Goal: Task Accomplishment & Management: Use online tool/utility

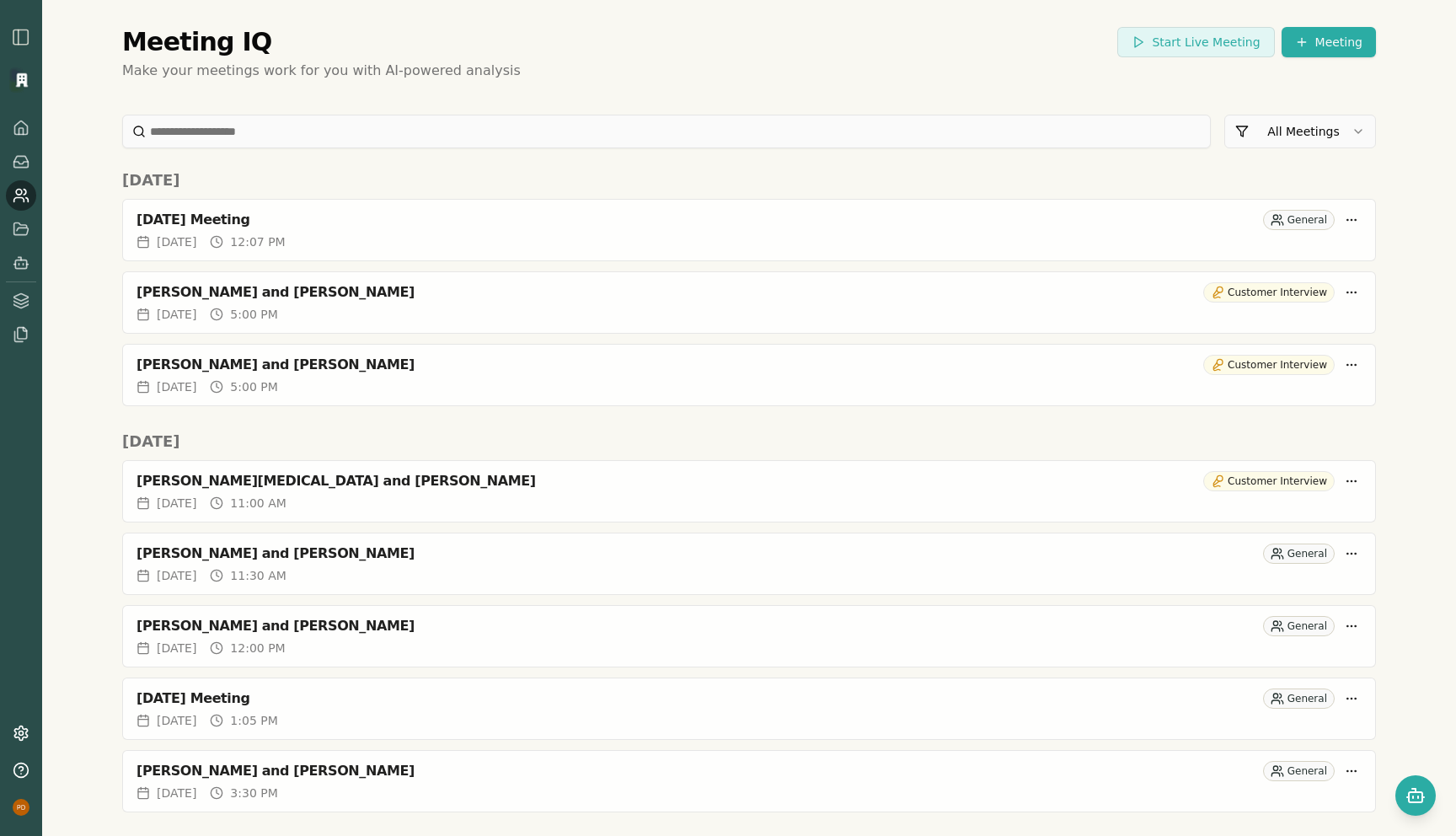
scroll to position [2362, 0]
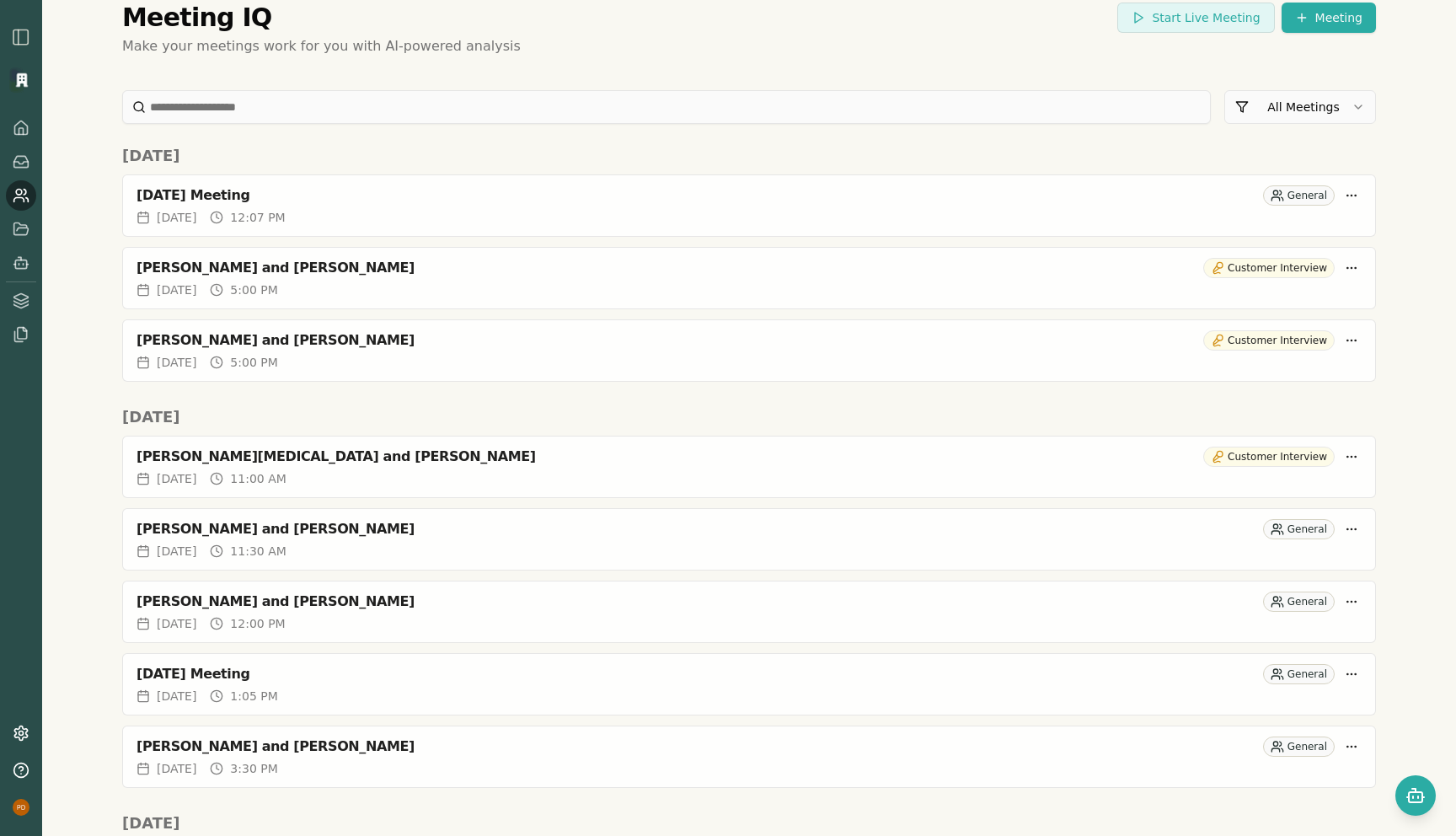
scroll to position [0, 0]
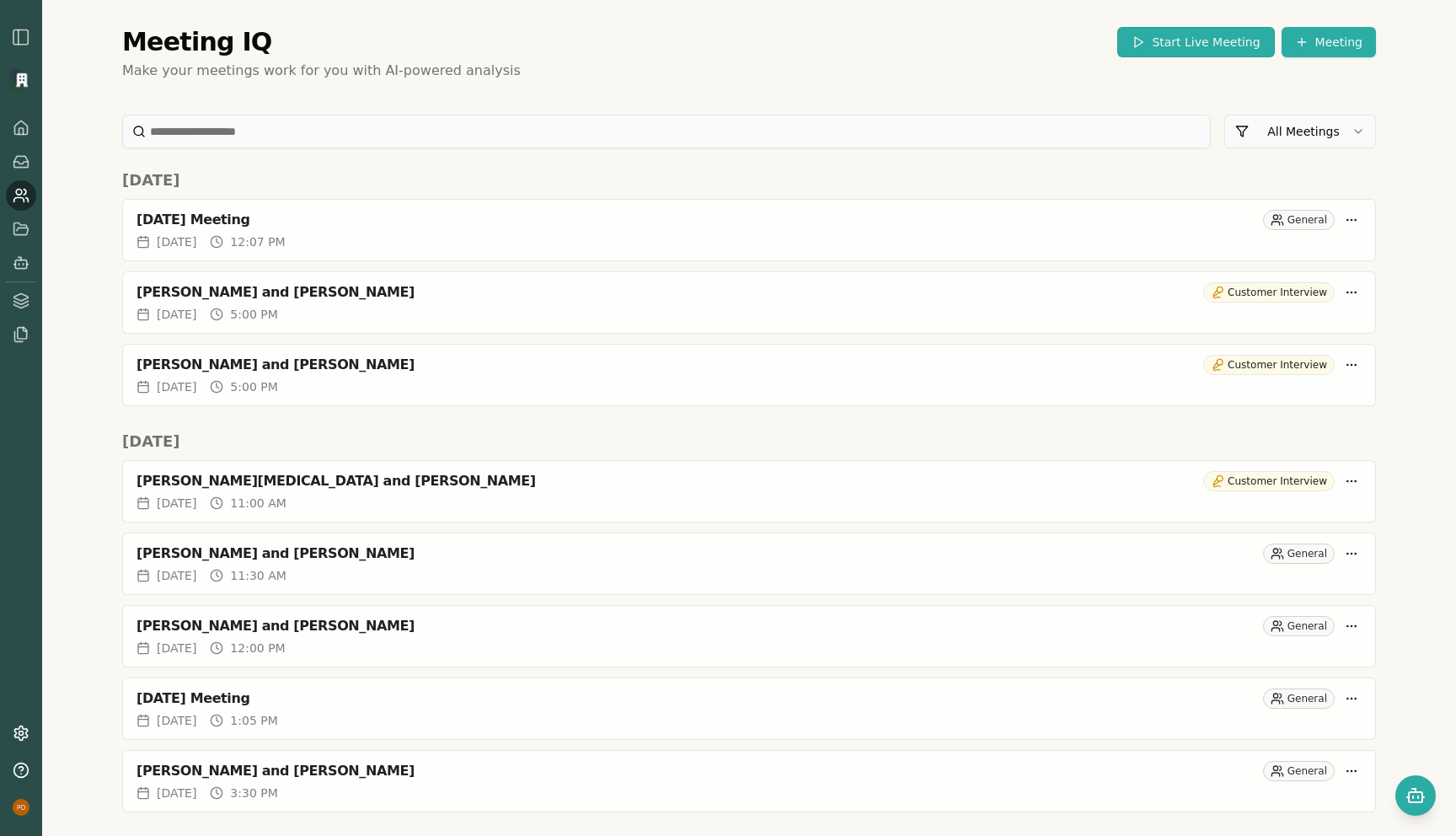
click at [1220, 35] on button "Start Live Meeting" at bounding box center [1195, 41] width 156 height 30
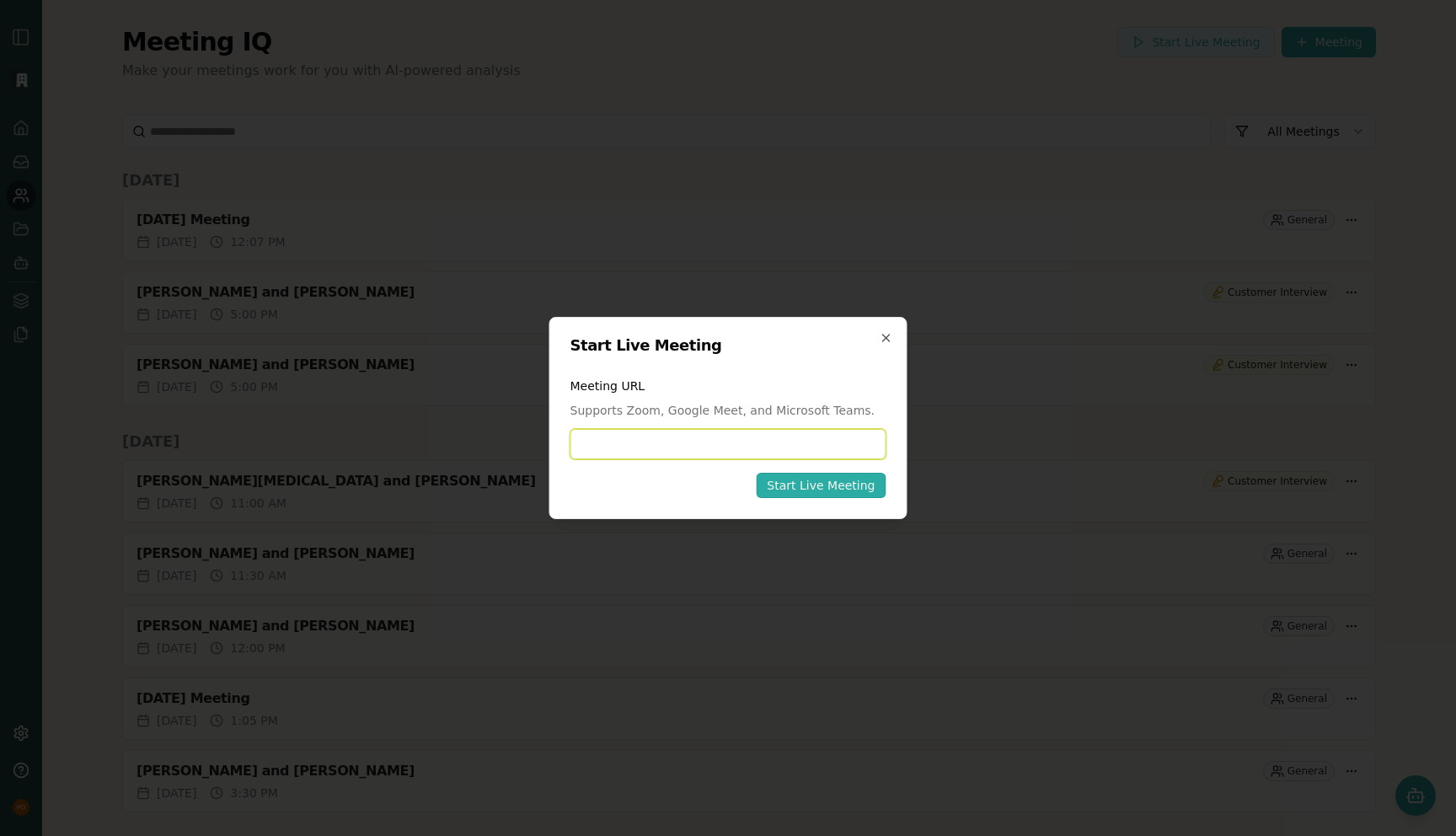
paste input "**********"
type input "**********"
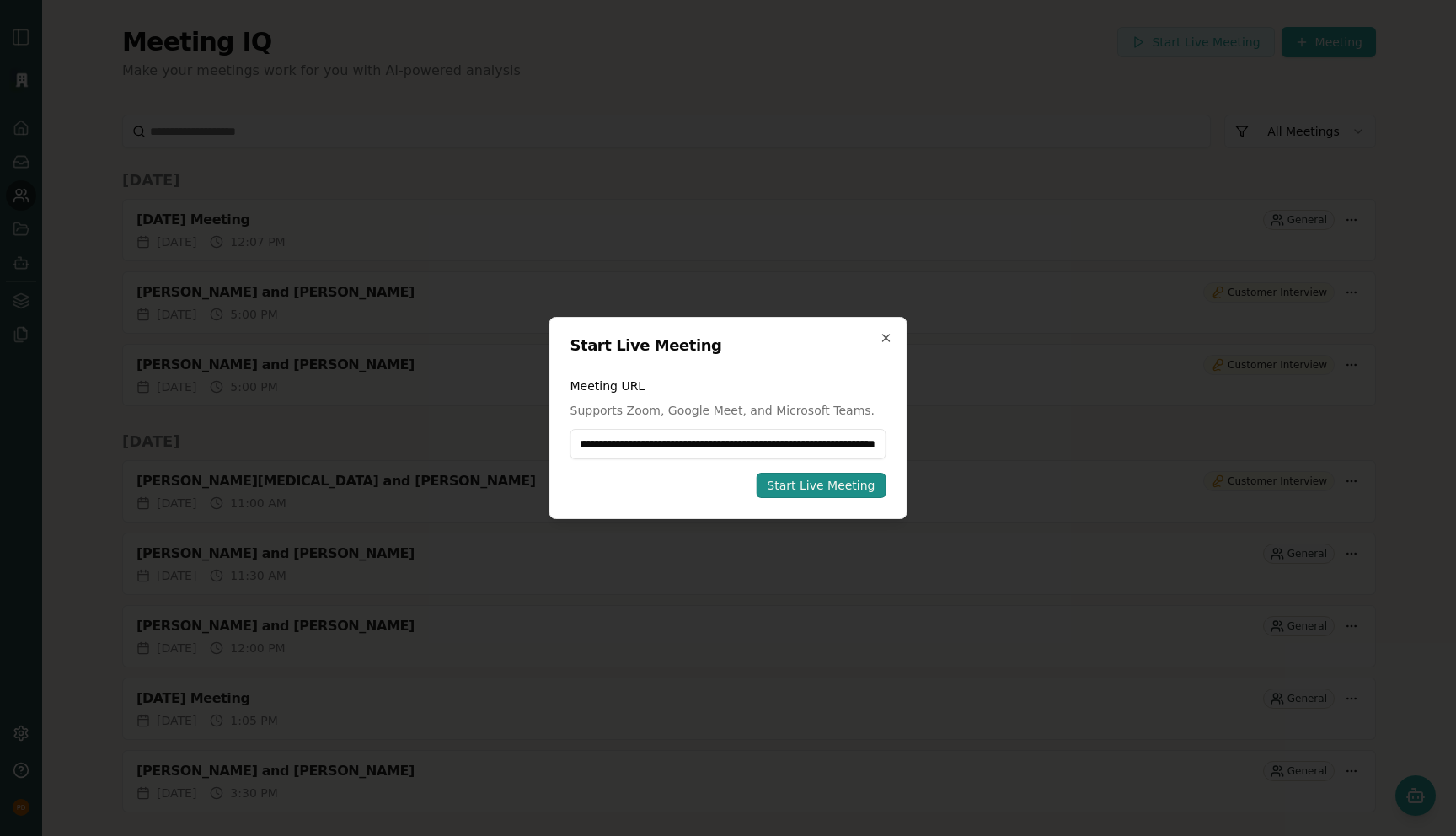
click at [806, 485] on div "Start Live Meeting" at bounding box center [821, 484] width 108 height 16
click at [827, 488] on div "Start Live Meeting" at bounding box center [821, 484] width 108 height 16
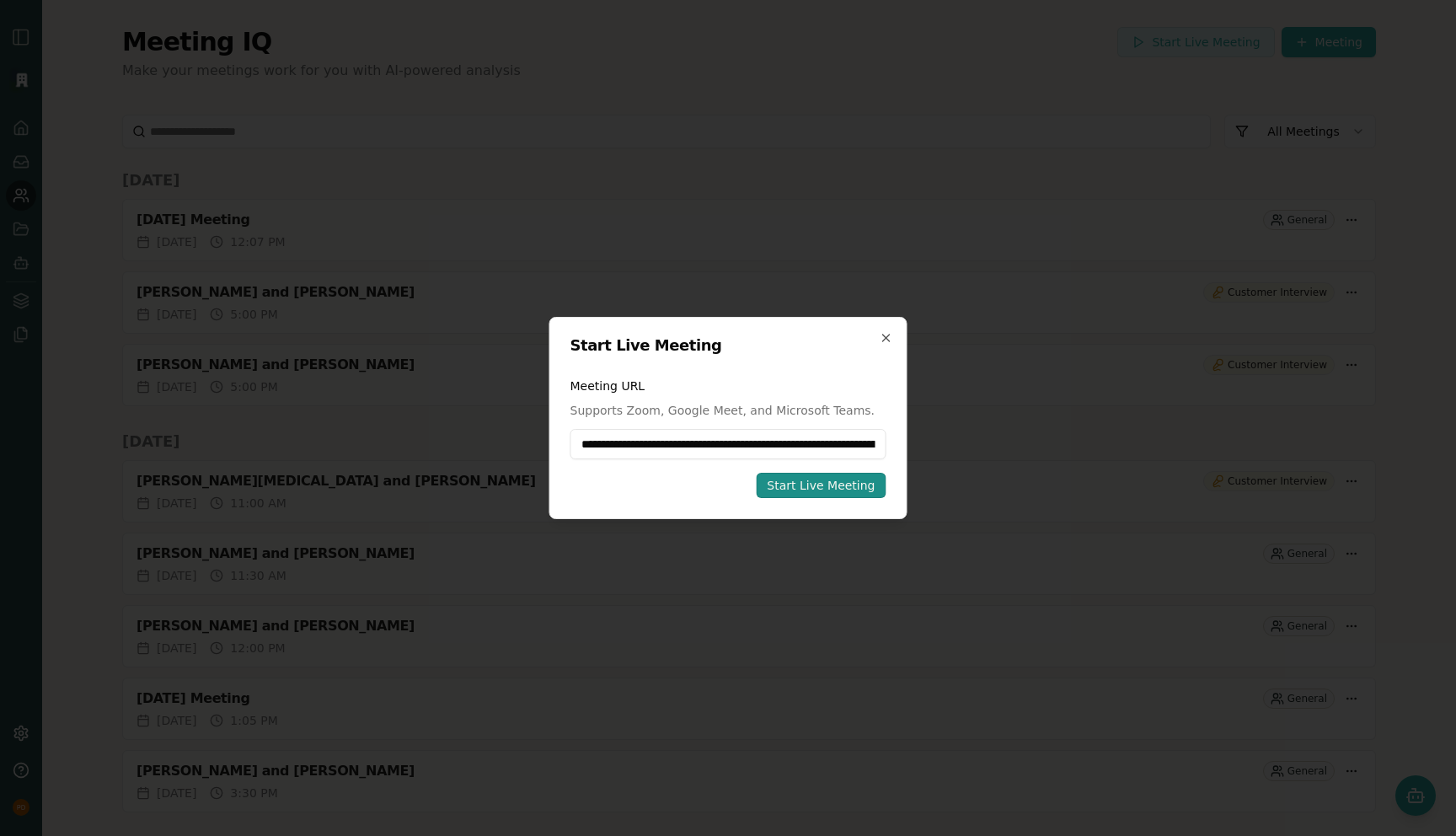
click at [827, 488] on div "Start Live Meeting" at bounding box center [821, 484] width 108 height 16
click at [881, 337] on icon "button" at bounding box center [886, 338] width 14 height 14
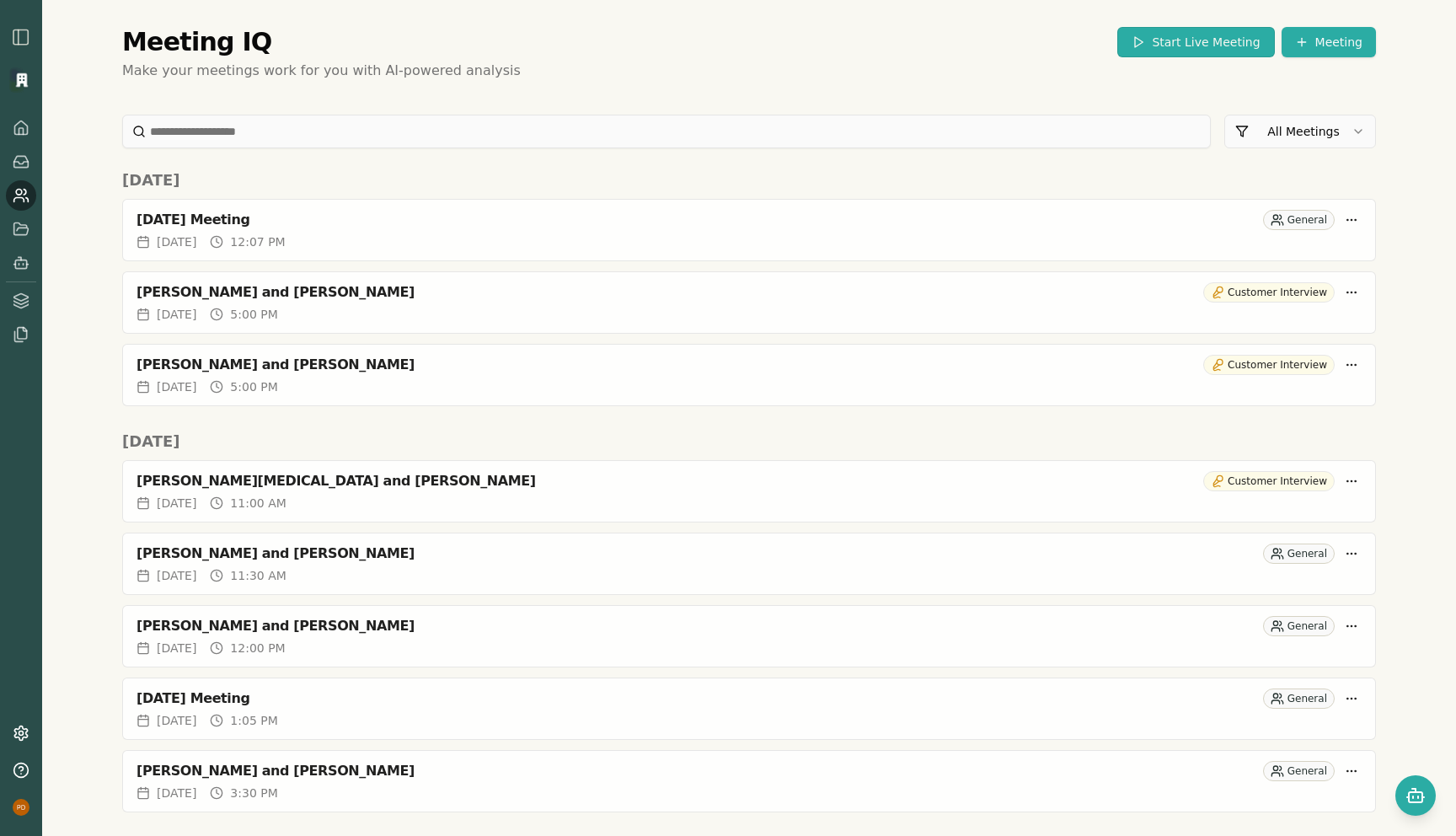
click at [1197, 46] on button "Start Live Meeting" at bounding box center [1195, 41] width 156 height 30
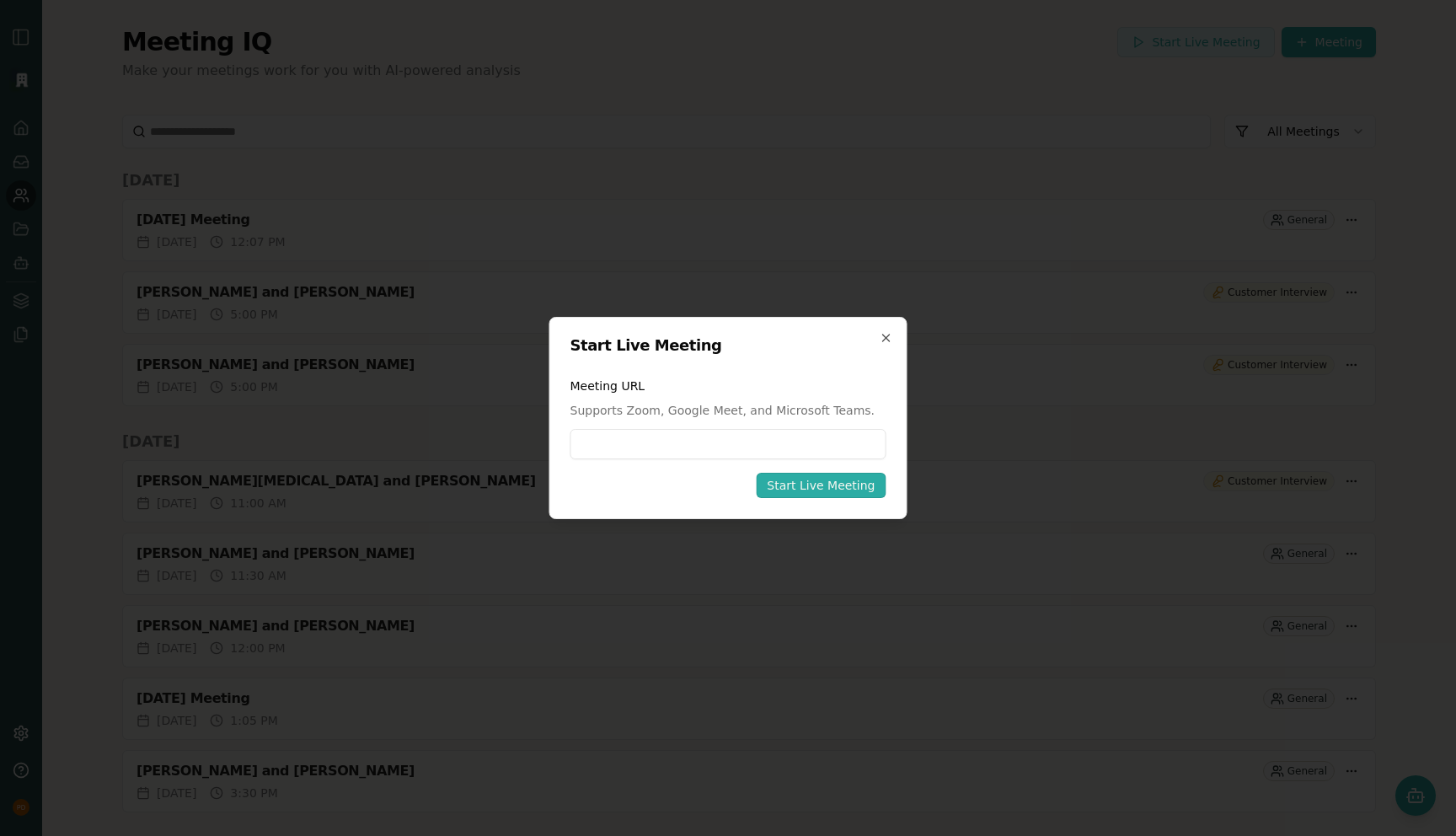
click at [699, 443] on input at bounding box center [728, 444] width 316 height 30
type input "**********"
click at [807, 489] on div "Start Live Meeting" at bounding box center [821, 484] width 108 height 16
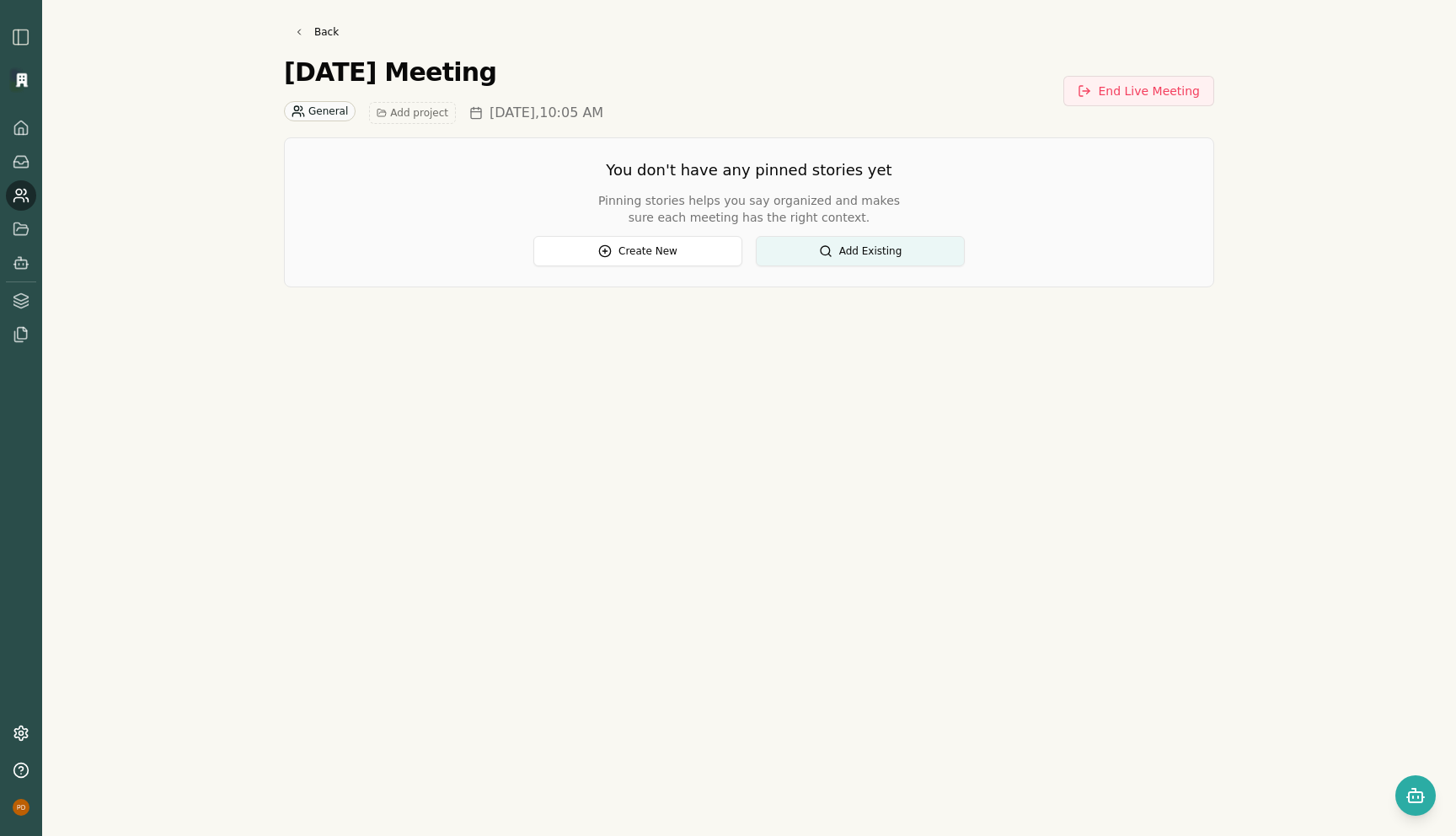
click at [188, 575] on div "Back [DATE] Meeting General Add project [DATE] 10:05 AM End Live Meeting You do…" at bounding box center [749, 418] width 1414 height 836
click at [23, 135] on icon at bounding box center [21, 127] width 16 height 16
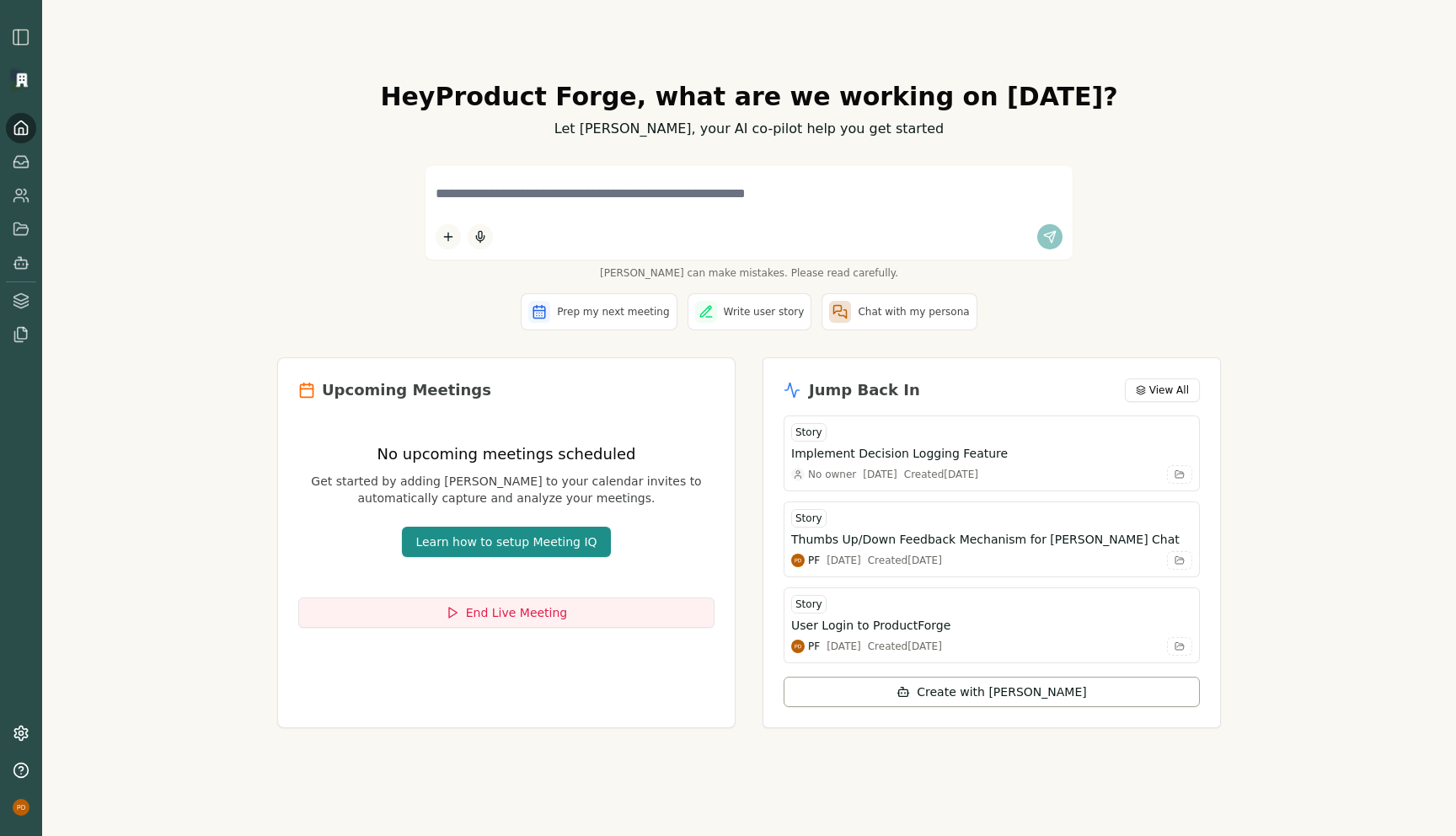
click at [26, 47] on img "button" at bounding box center [21, 36] width 20 height 20
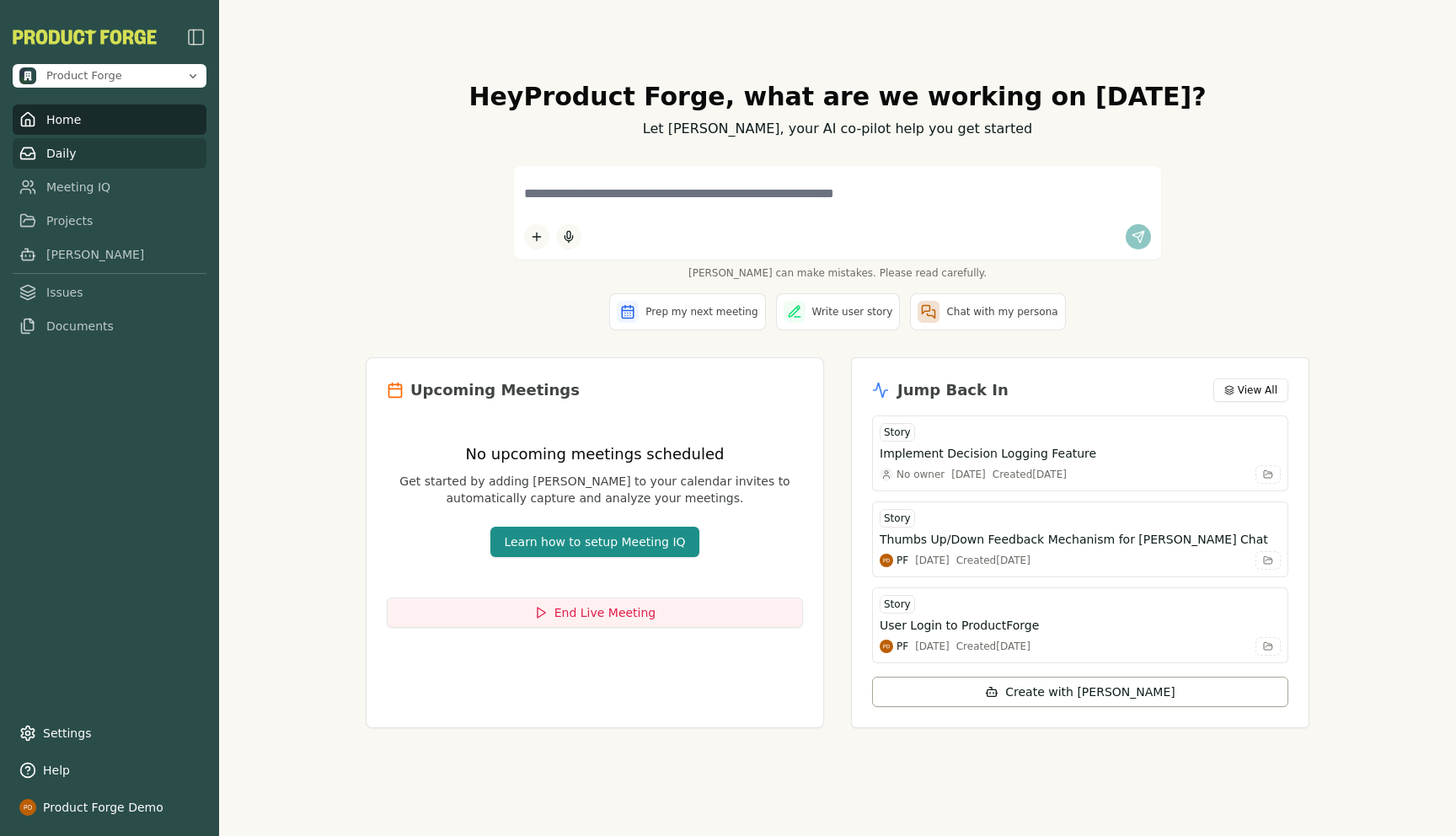
click at [43, 161] on link "Daily" at bounding box center [110, 153] width 194 height 30
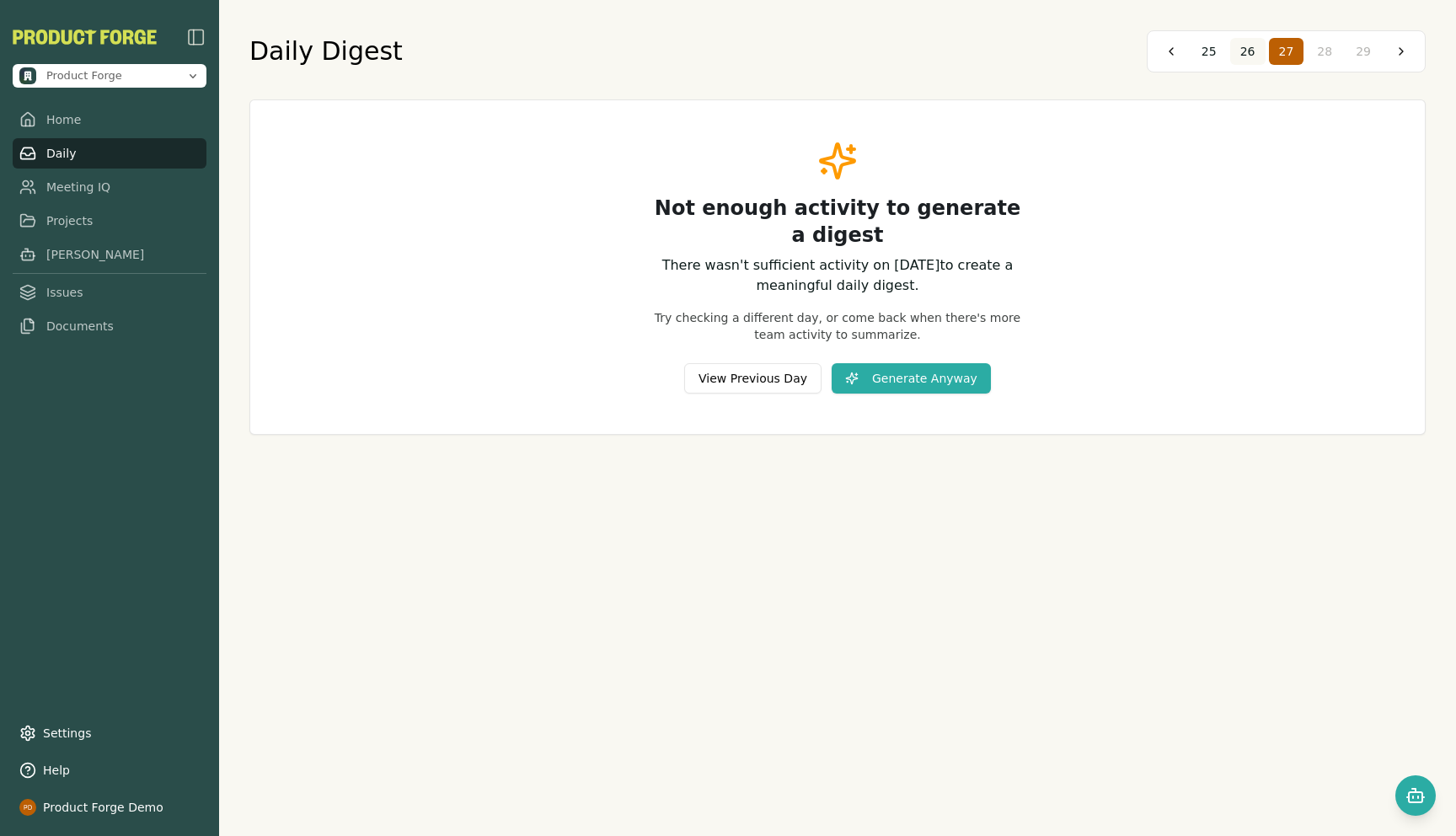
click at [1241, 50] on span "26" at bounding box center [1248, 51] width 16 height 16
click at [1217, 52] on span "24" at bounding box center [1209, 51] width 16 height 16
click at [1141, 42] on div "Daily Digest 22 23 24 25 26" at bounding box center [837, 51] width 1176 height 42
click at [1238, 45] on button "23" at bounding box center [1247, 51] width 35 height 27
click at [1226, 48] on button "21" at bounding box center [1209, 51] width 35 height 27
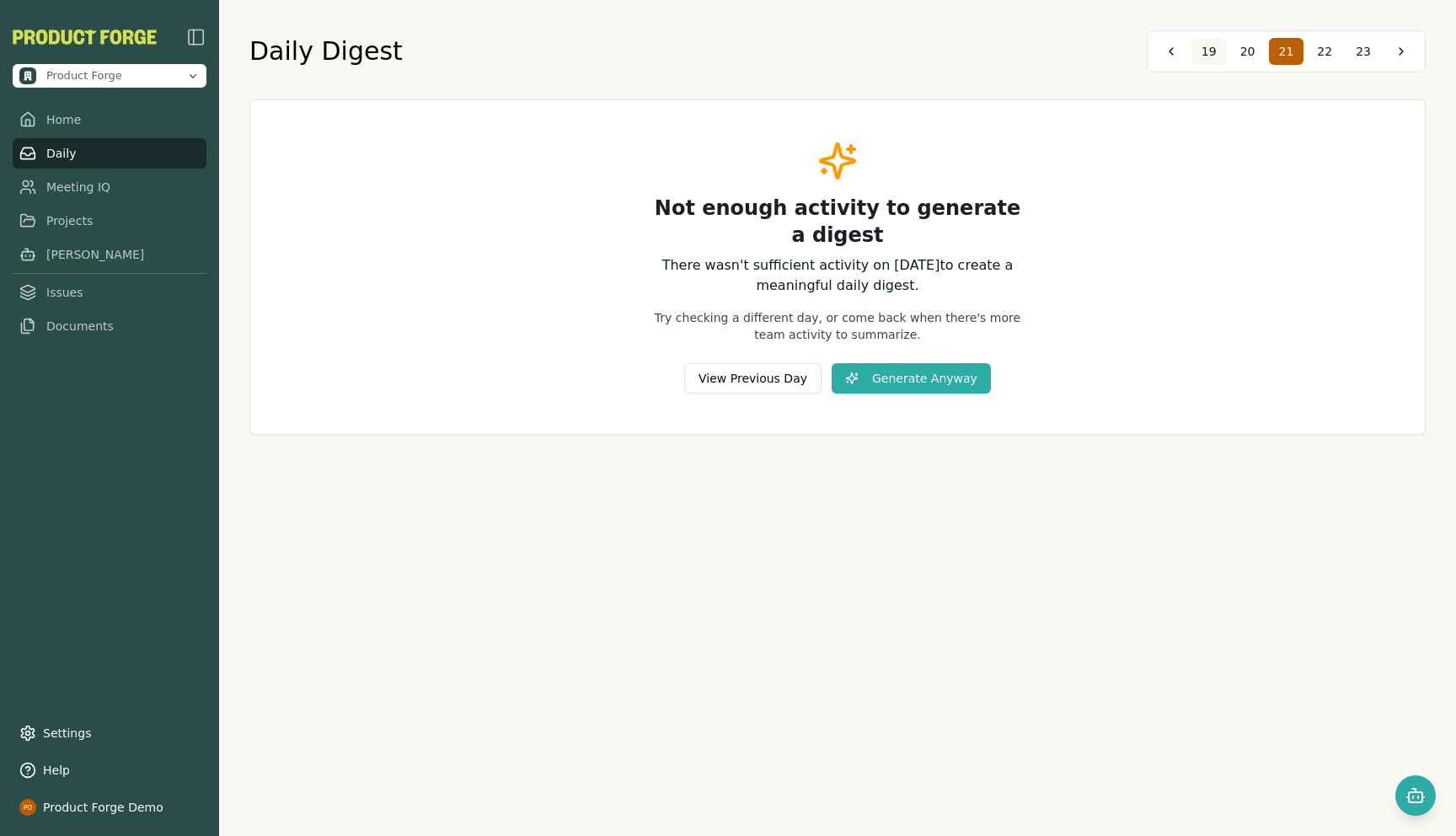
click at [1219, 49] on button "19" at bounding box center [1209, 51] width 35 height 27
click at [1217, 49] on span "17" at bounding box center [1209, 51] width 16 height 16
click at [1217, 49] on span "15" at bounding box center [1209, 51] width 16 height 16
click at [1330, 51] on span "16" at bounding box center [1325, 51] width 16 height 16
click at [1362, 50] on span "18" at bounding box center [1363, 51] width 16 height 16
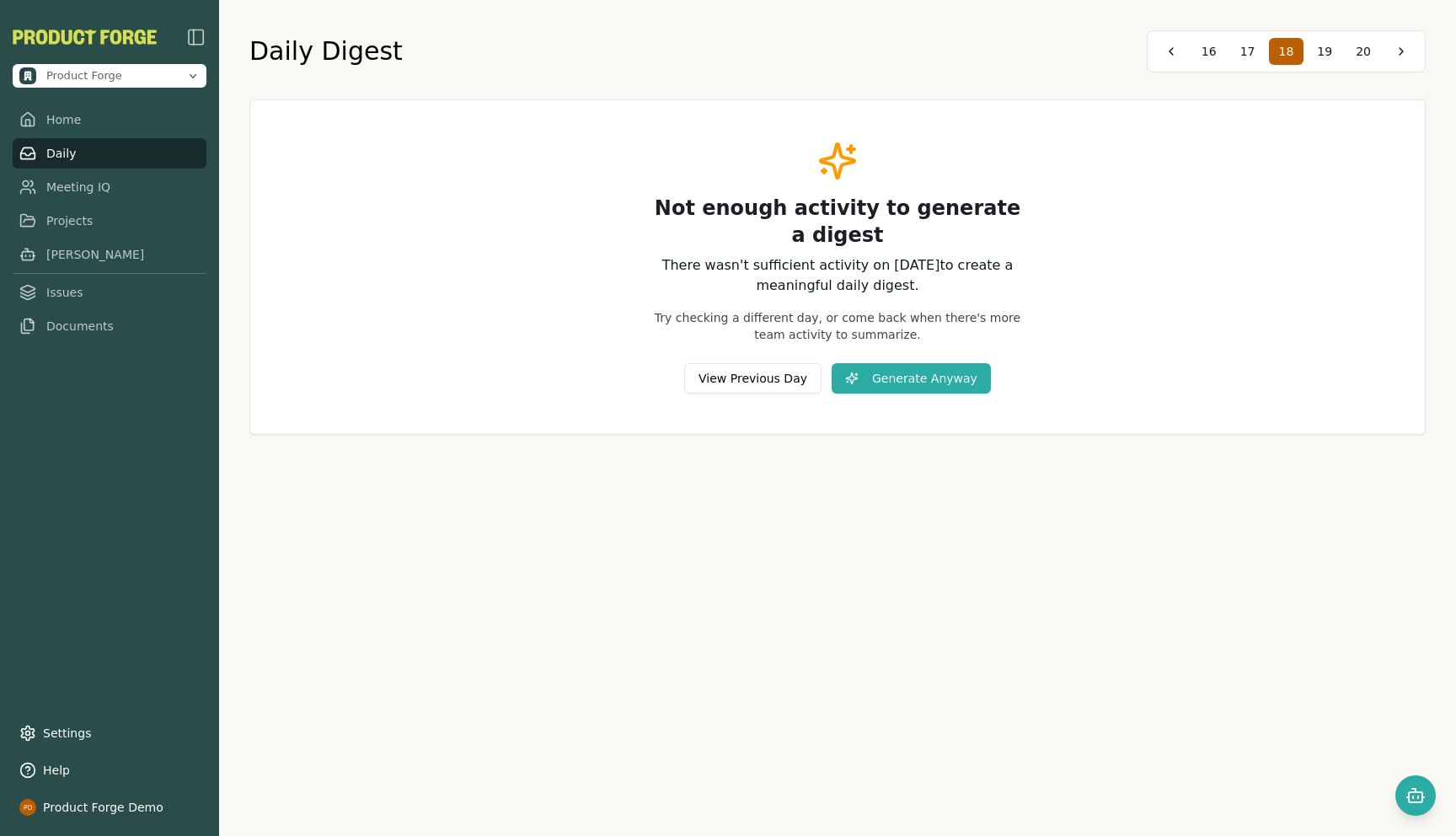
click at [1362, 50] on span "20" at bounding box center [1363, 51] width 16 height 16
click at [1336, 49] on button "21" at bounding box center [1324, 51] width 35 height 27
click at [1336, 49] on button "22" at bounding box center [1324, 51] width 35 height 27
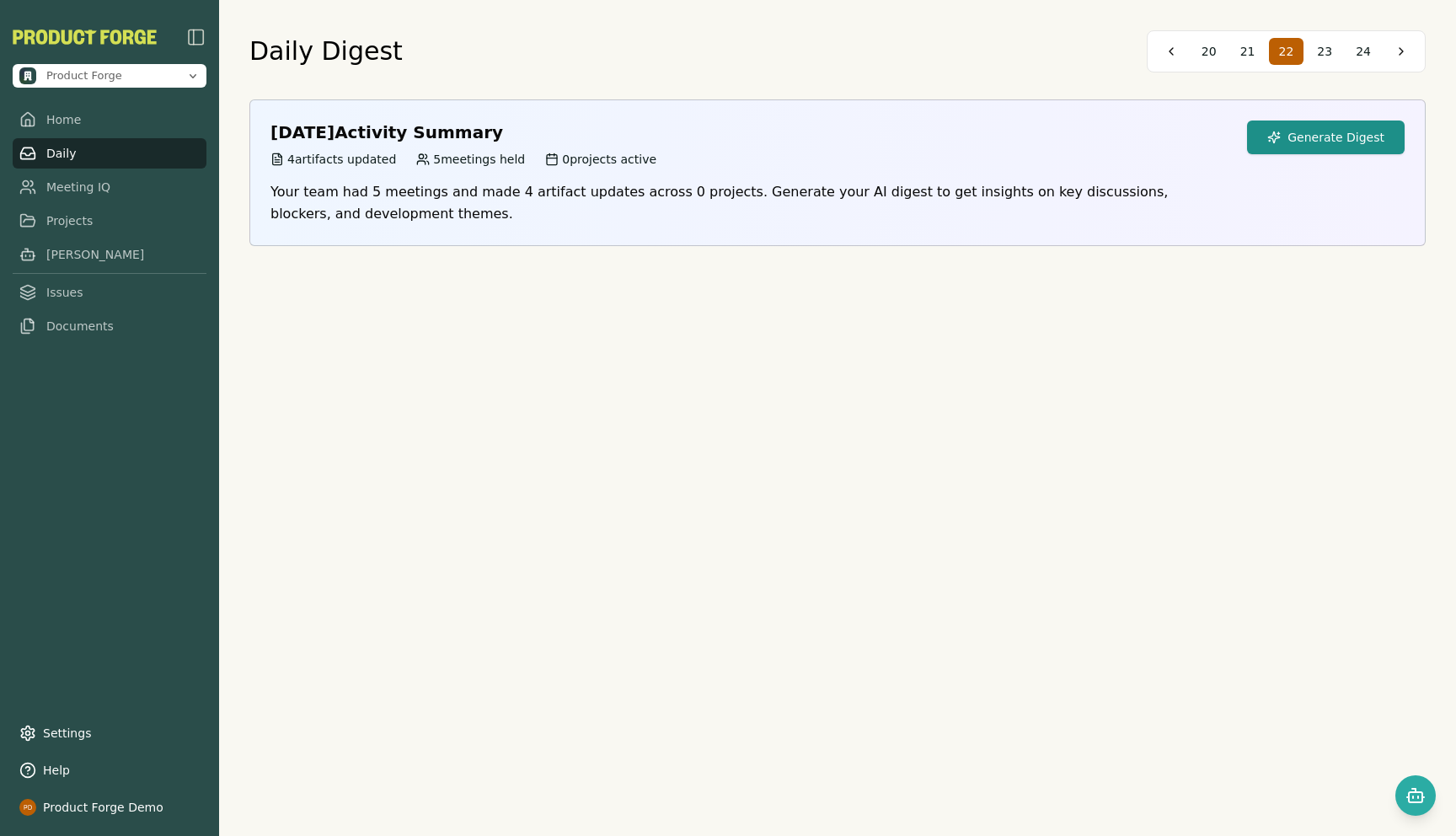
click at [1336, 144] on button "Generate Digest" at bounding box center [1325, 137] width 157 height 34
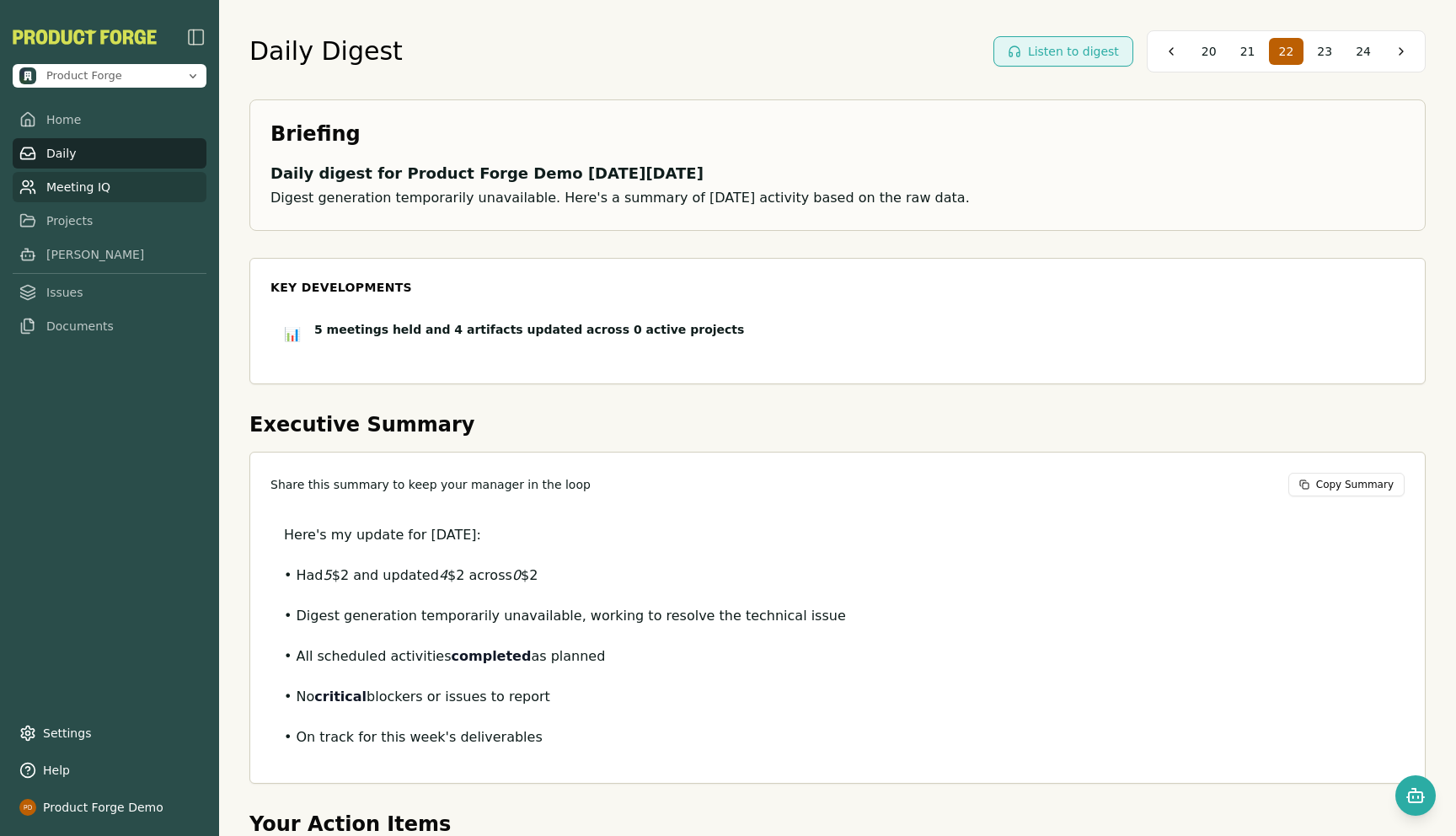
click at [61, 191] on link "Meeting IQ" at bounding box center [110, 187] width 194 height 30
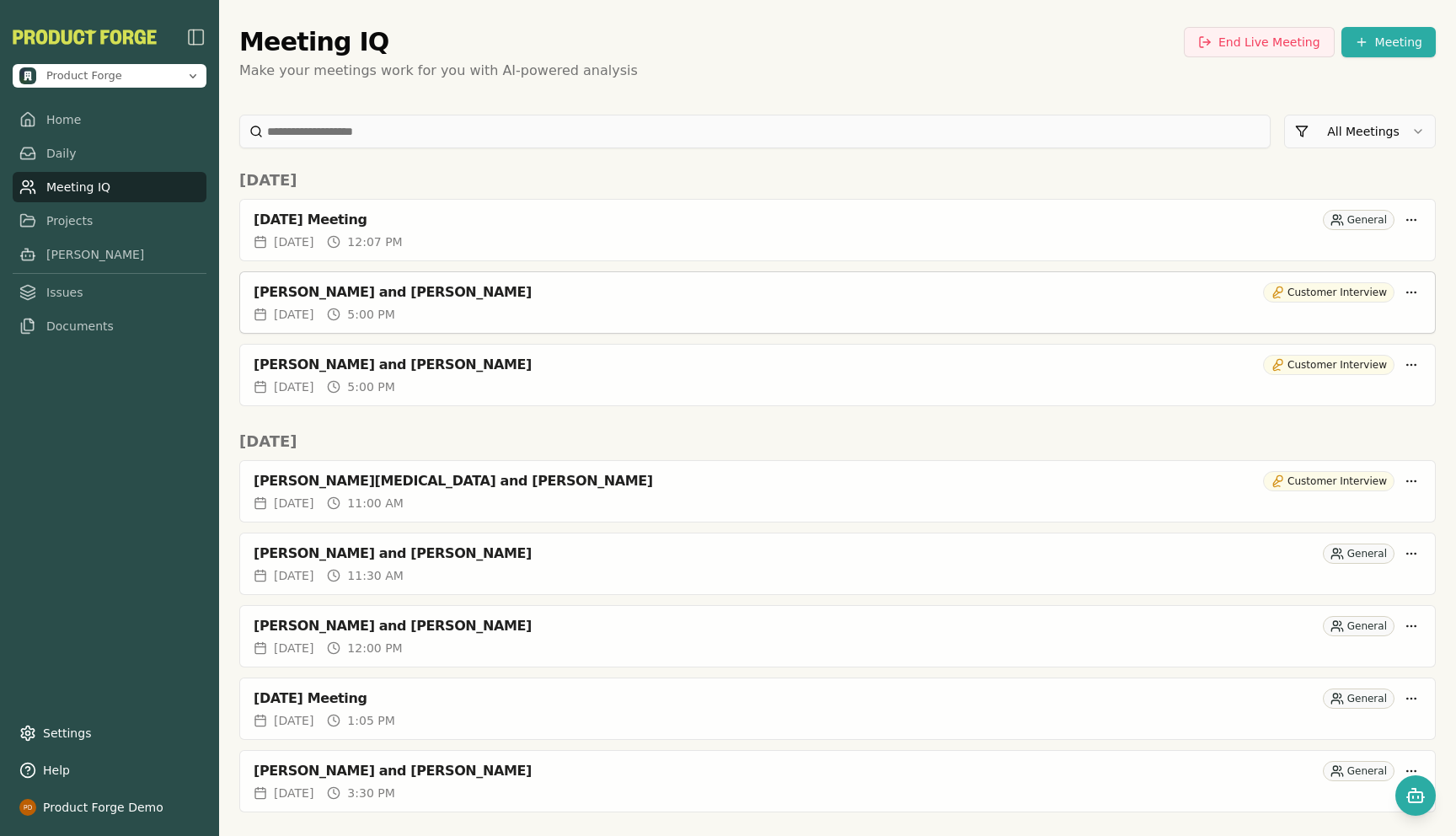
click at [378, 289] on div "[PERSON_NAME] and [PERSON_NAME]" at bounding box center [754, 291] width 1002 height 16
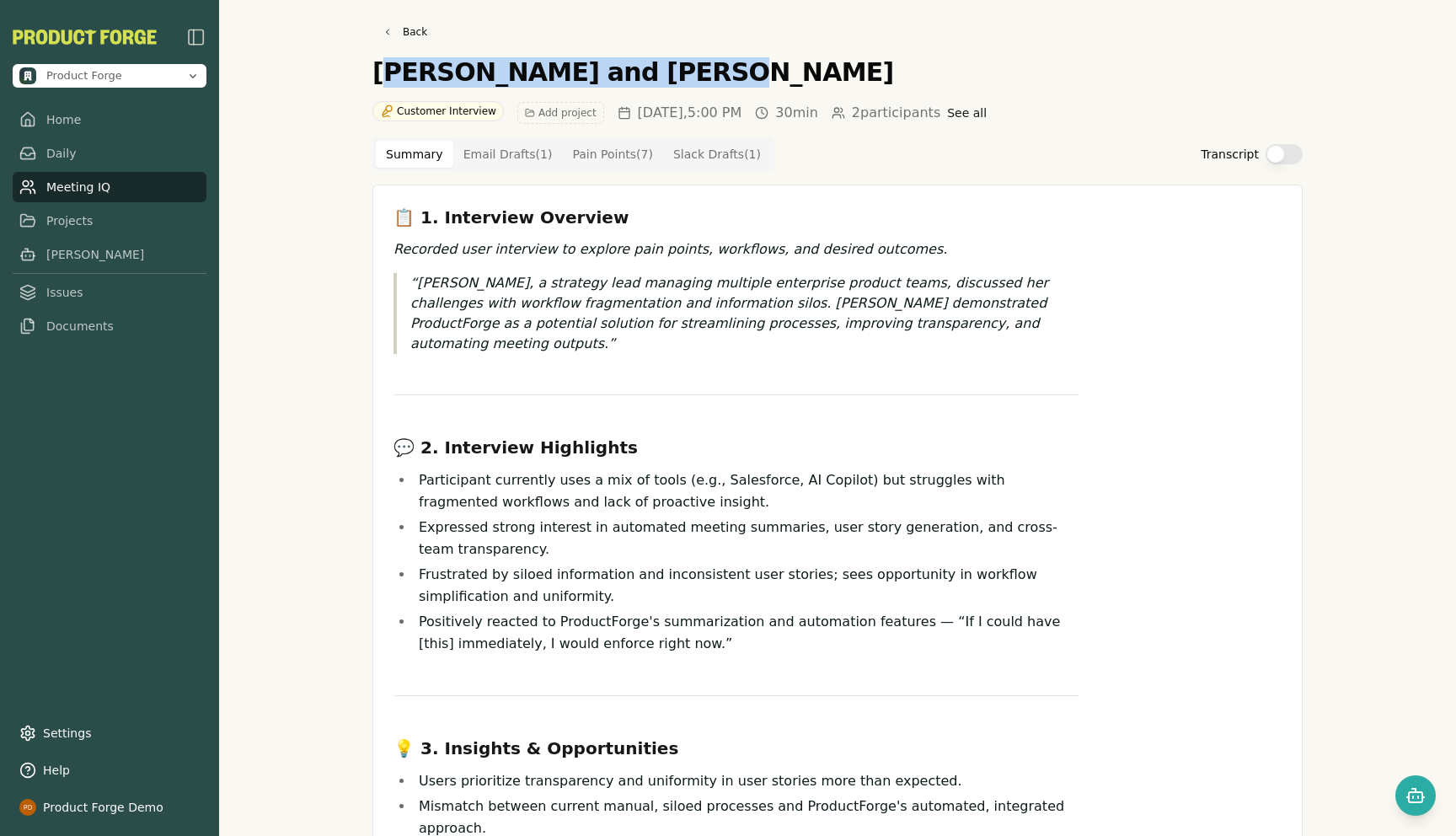
drag, startPoint x: 379, startPoint y: 73, endPoint x: 641, endPoint y: 67, distance: 262.1
click at [641, 67] on h1 "[PERSON_NAME] and [PERSON_NAME]" at bounding box center [633, 72] width 521 height 30
click at [510, 314] on p "[PERSON_NAME], a strategy lead managing multiple enterprise product teams, disc…" at bounding box center [744, 314] width 669 height 81
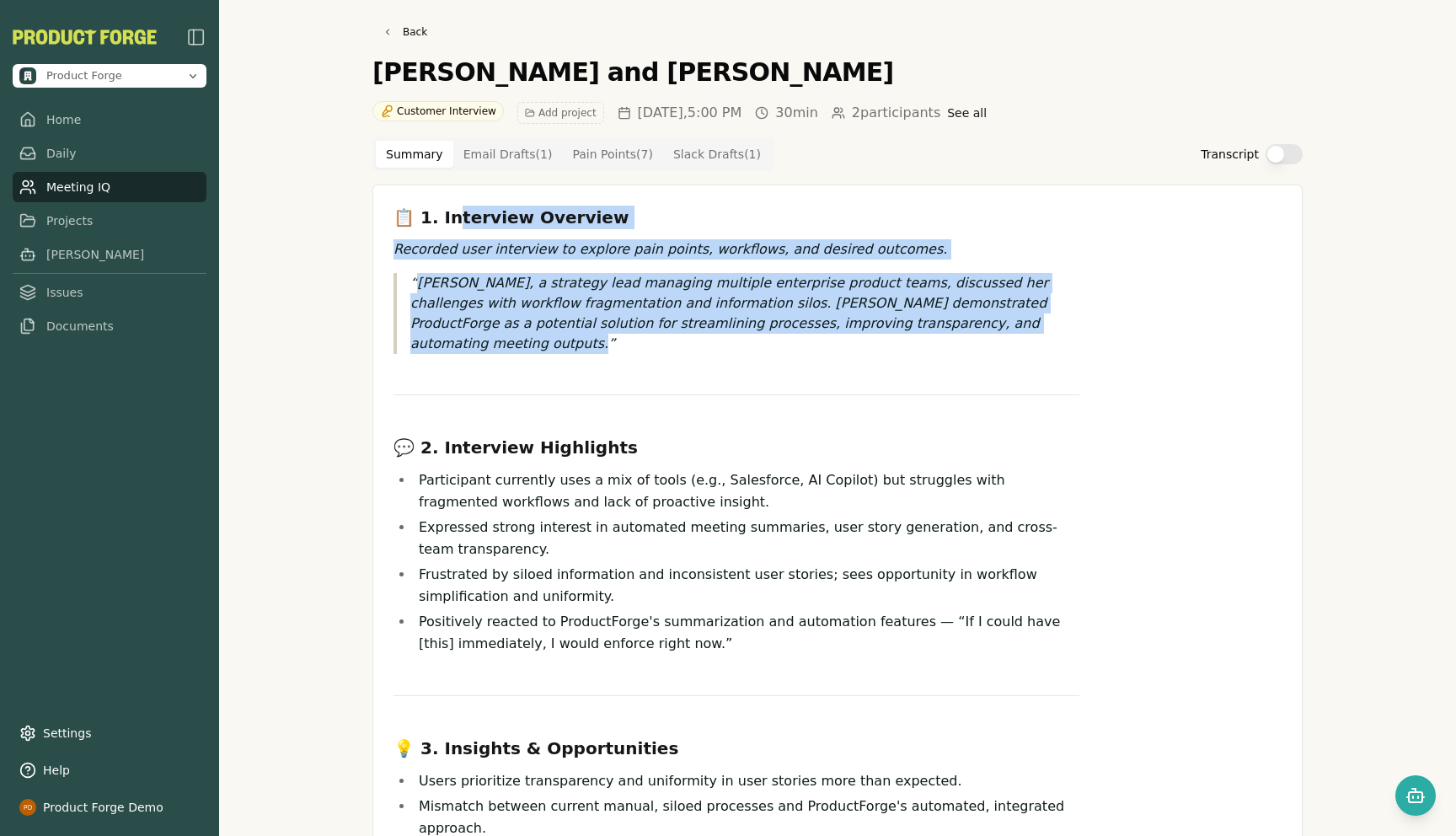
drag, startPoint x: 446, startPoint y: 212, endPoint x: 546, endPoint y: 334, distance: 157.7
click at [546, 334] on div "📋 1. Interview Overview Recorded user interview to explore pain points, workflo…" at bounding box center [736, 734] width 686 height 1056
click at [482, 156] on Draft "Email Drafts ( 1 )" at bounding box center [508, 154] width 110 height 27
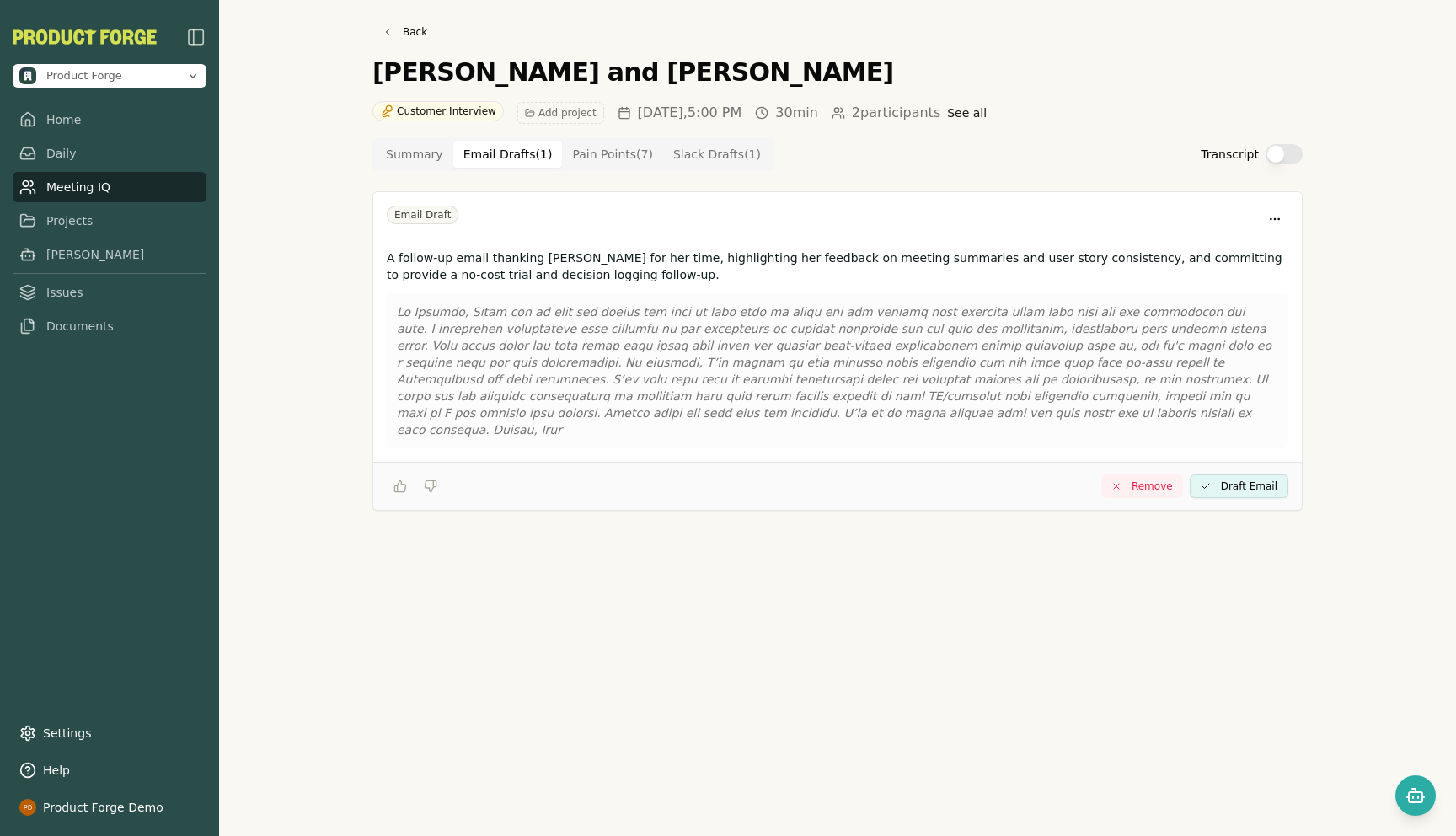
click at [606, 150] on Point "Pain Points ( 7 )" at bounding box center [612, 154] width 101 height 27
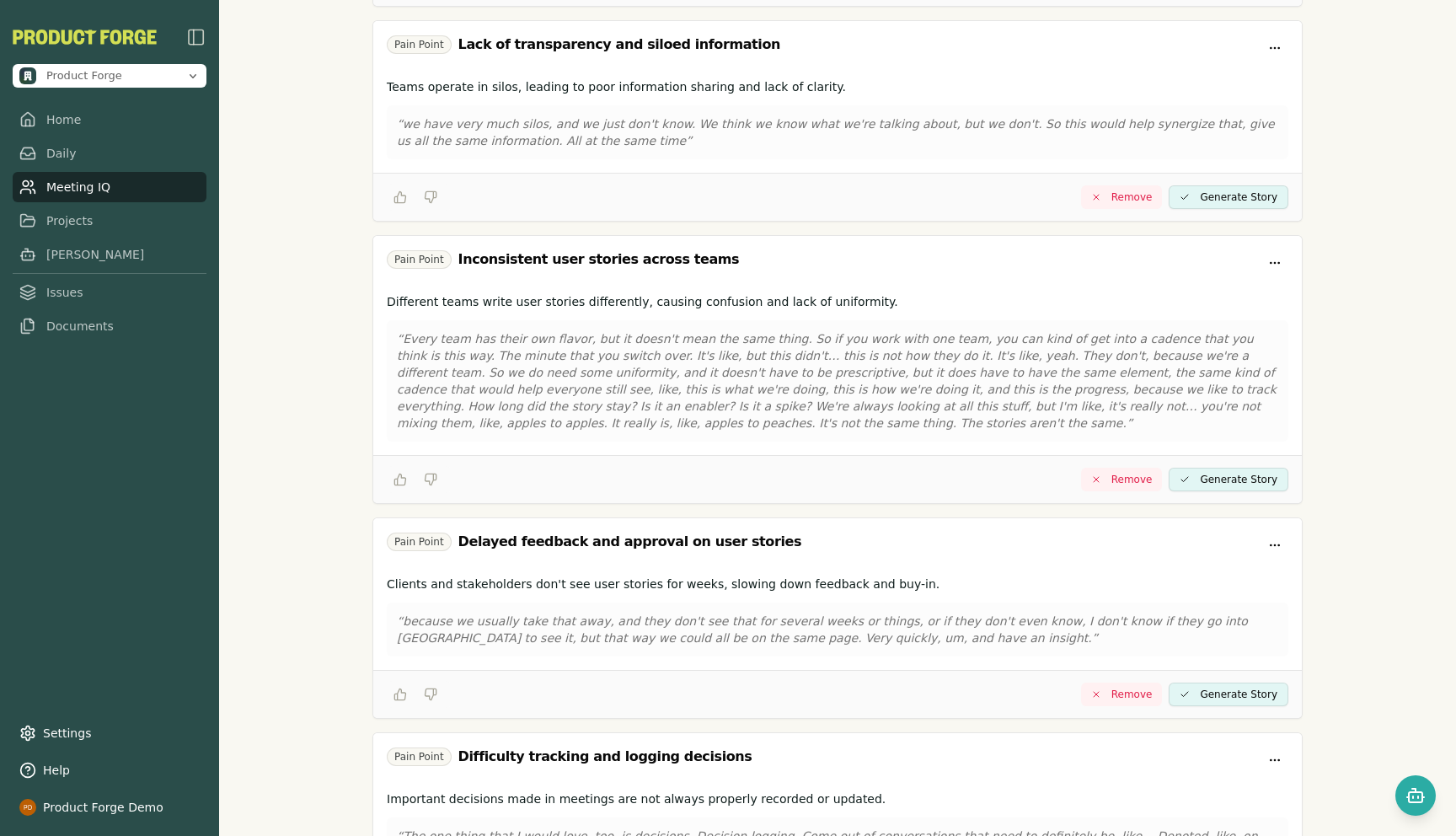
scroll to position [935, 0]
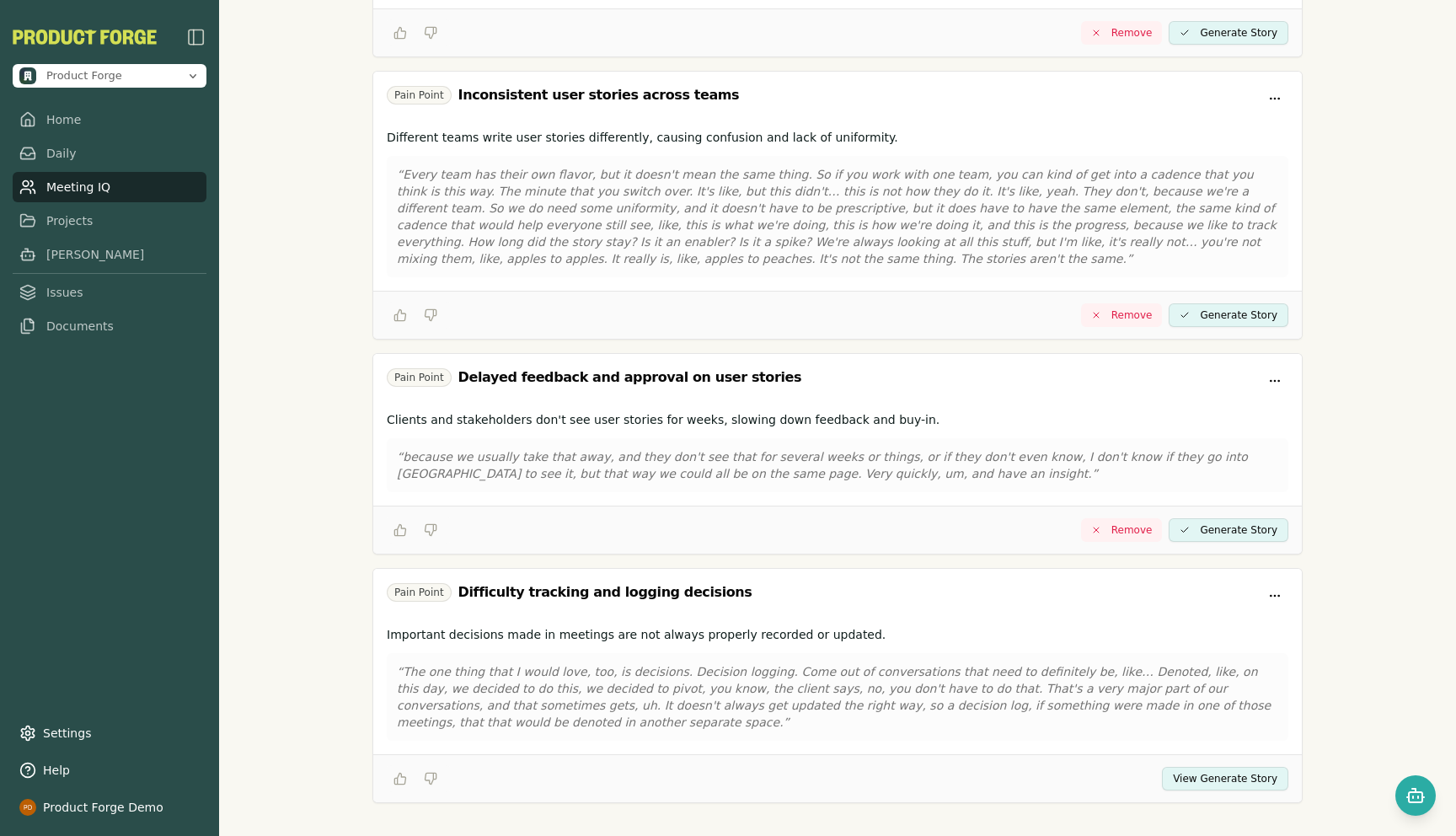
click at [1206, 779] on button "View Generate Story" at bounding box center [1225, 778] width 126 height 23
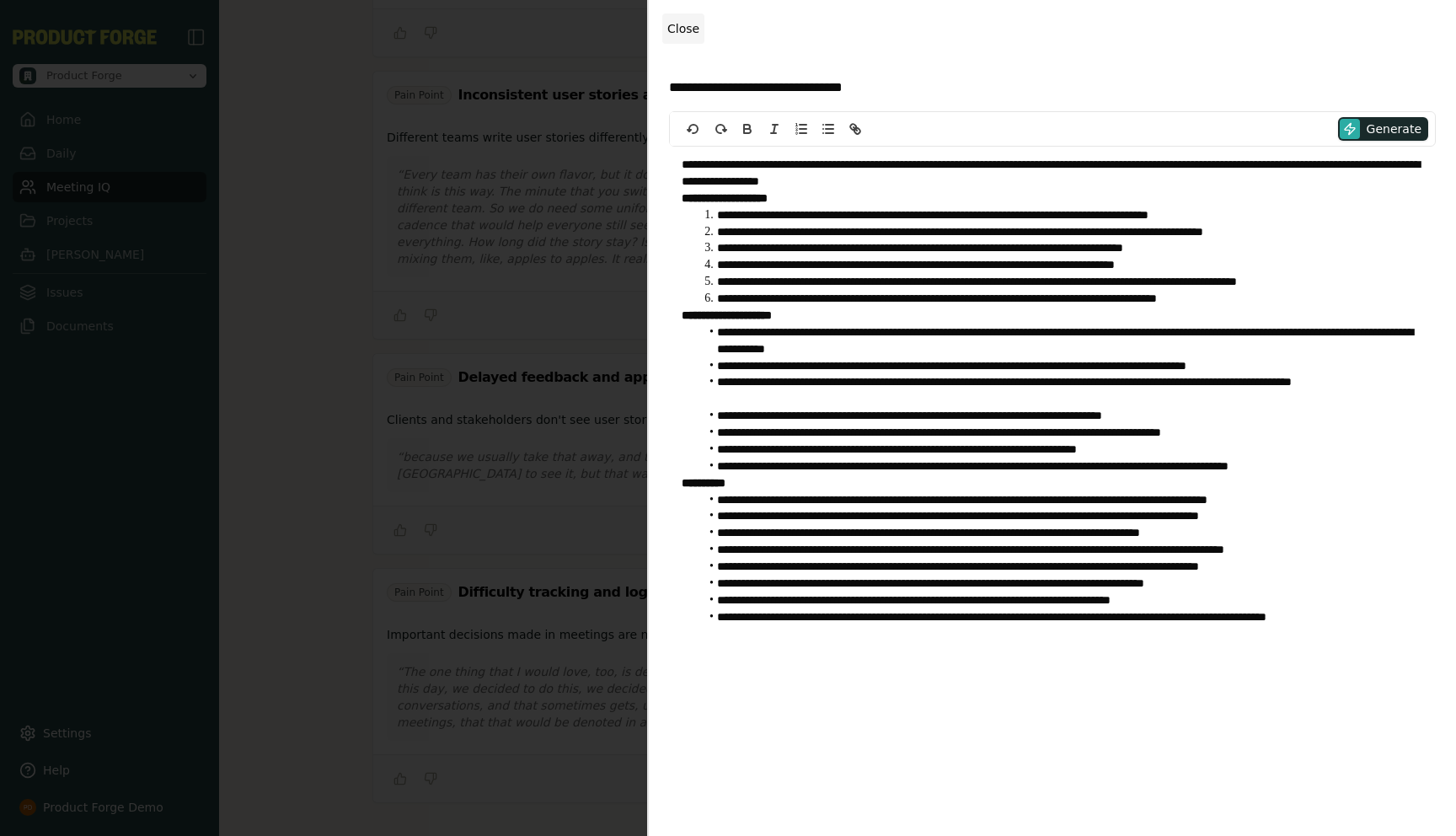
click at [672, 29] on span "Close" at bounding box center [683, 29] width 32 height 14
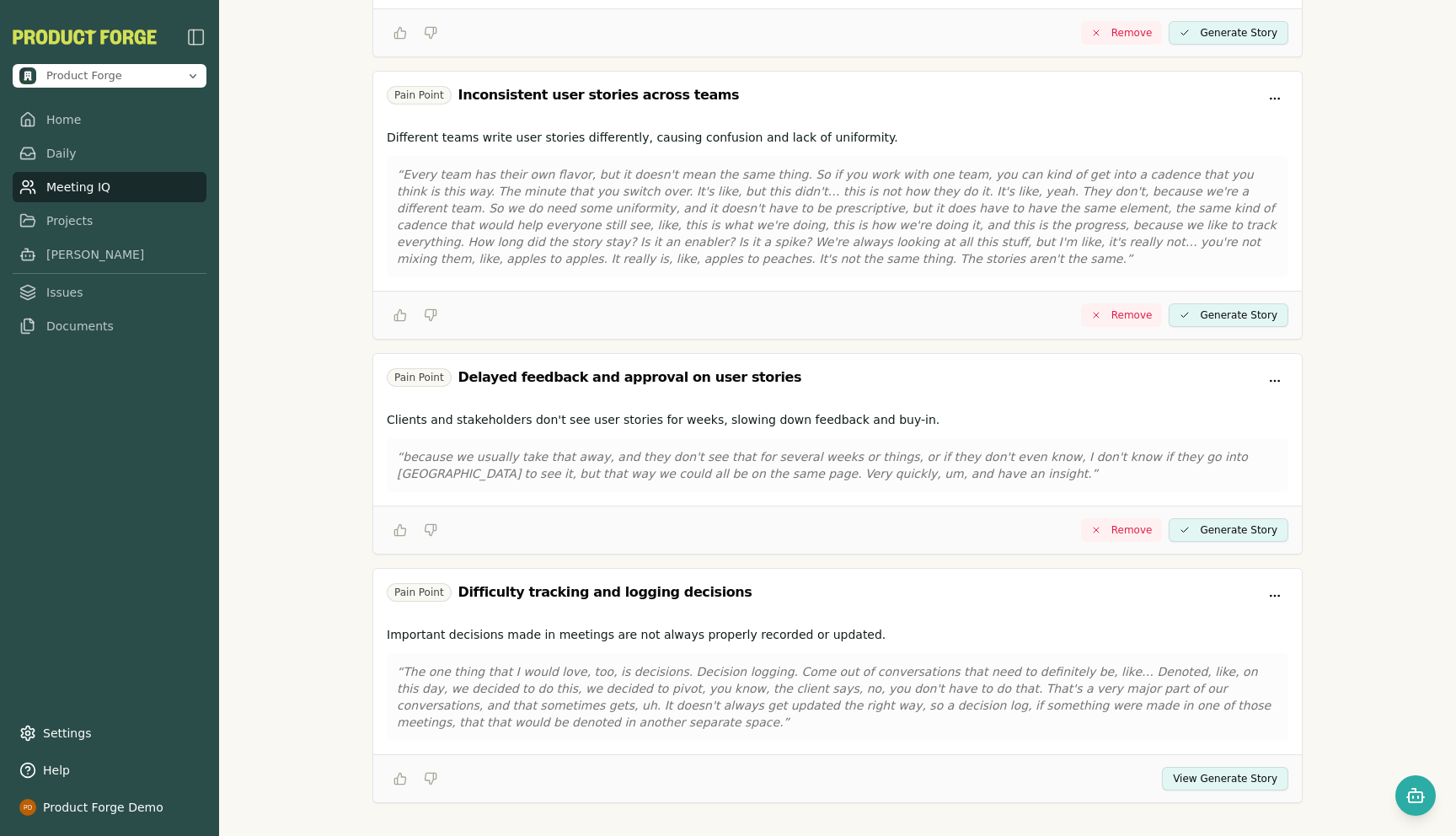
scroll to position [0, 0]
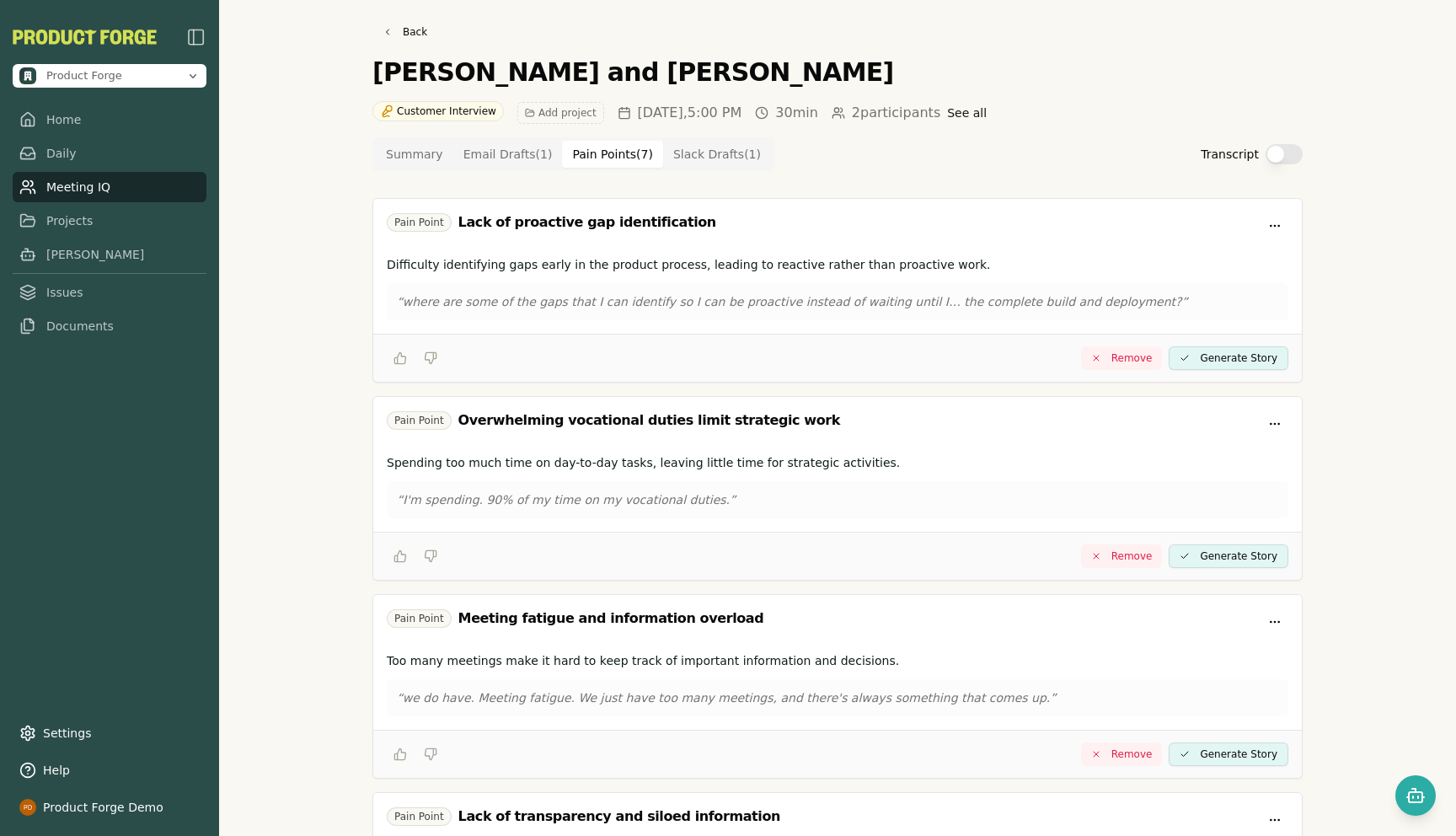
click at [699, 160] on Draft "Slack Drafts ( 1 )" at bounding box center [717, 154] width 108 height 27
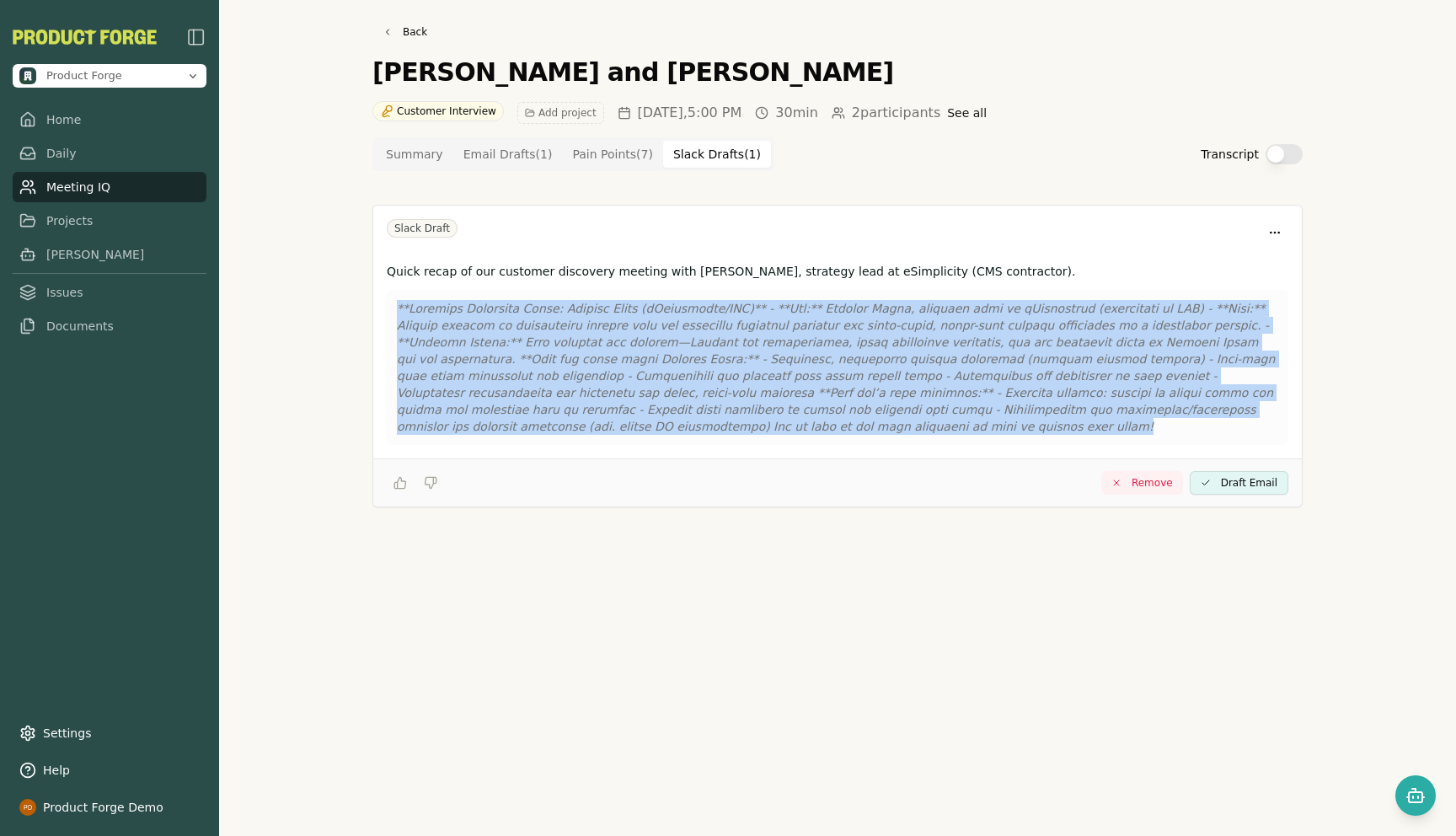
drag, startPoint x: 643, startPoint y: 425, endPoint x: 385, endPoint y: 298, distance: 287.6
click at [385, 298] on div "Quick recap of our customer discovery meeting with [PERSON_NAME], strategy lead…" at bounding box center [838, 357] width 929 height 202
copy p "**Loremips Dolorsita Conse: Adipisc Elits (dOeiusmodte/INC)** - **Utl:** Etdolo…"
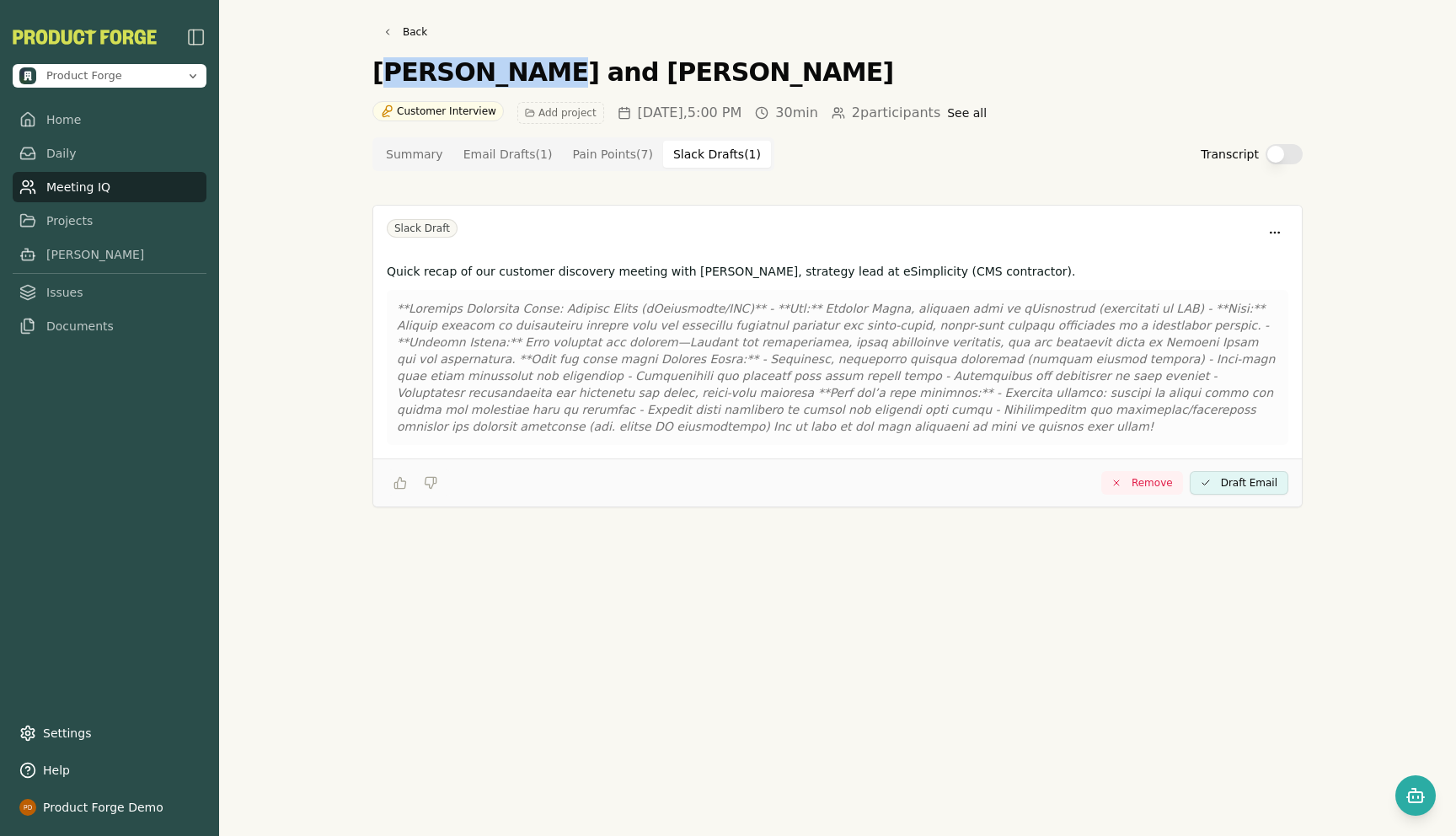
drag, startPoint x: 378, startPoint y: 78, endPoint x: 498, endPoint y: 73, distance: 120.1
click at [498, 73] on h1 "[PERSON_NAME] and [PERSON_NAME]" at bounding box center [633, 72] width 521 height 30
click at [412, 29] on link "Back" at bounding box center [405, 31] width 65 height 23
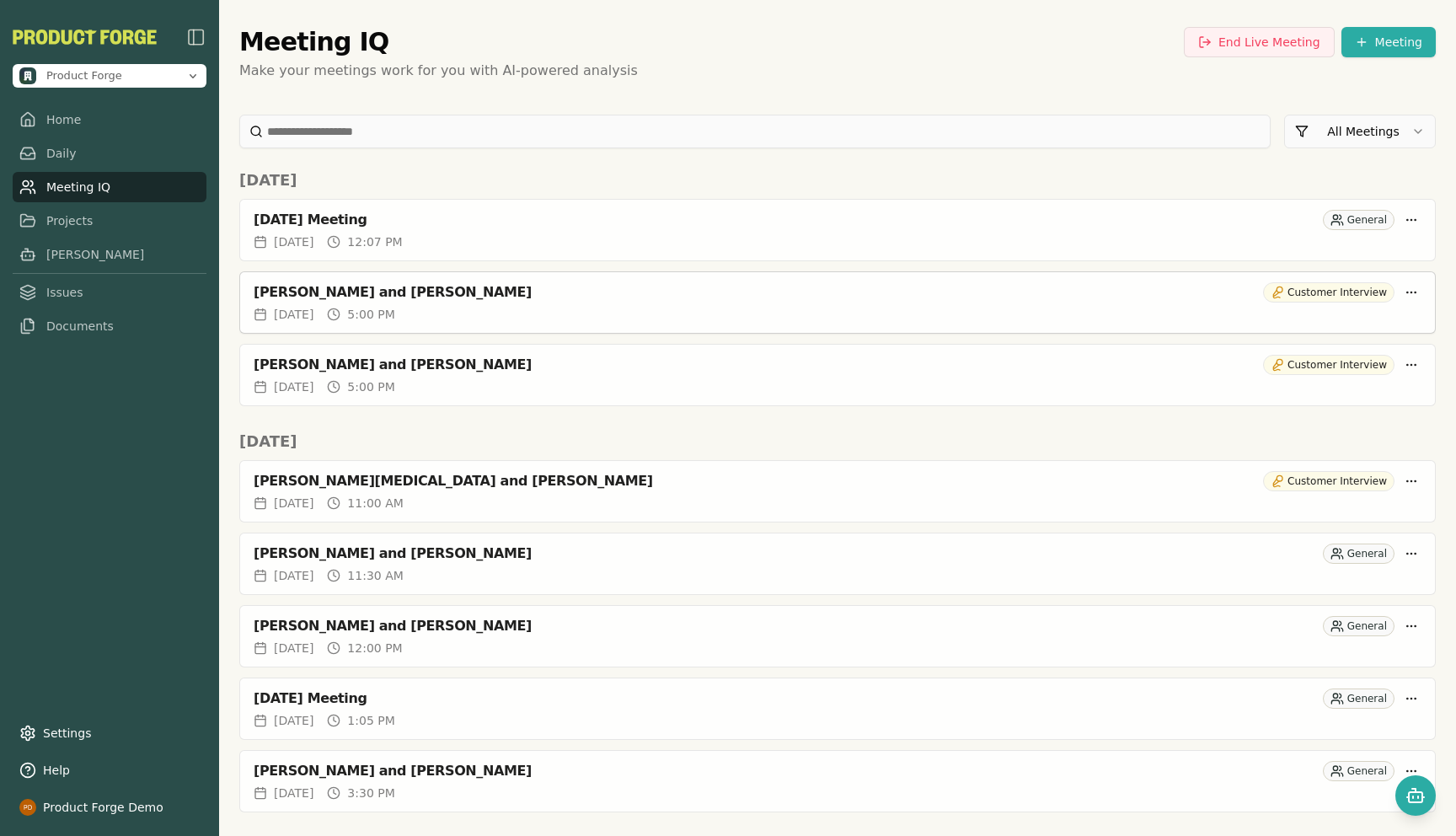
click at [508, 306] on div "[DATE] 5:00 PM" at bounding box center [837, 314] width 1167 height 16
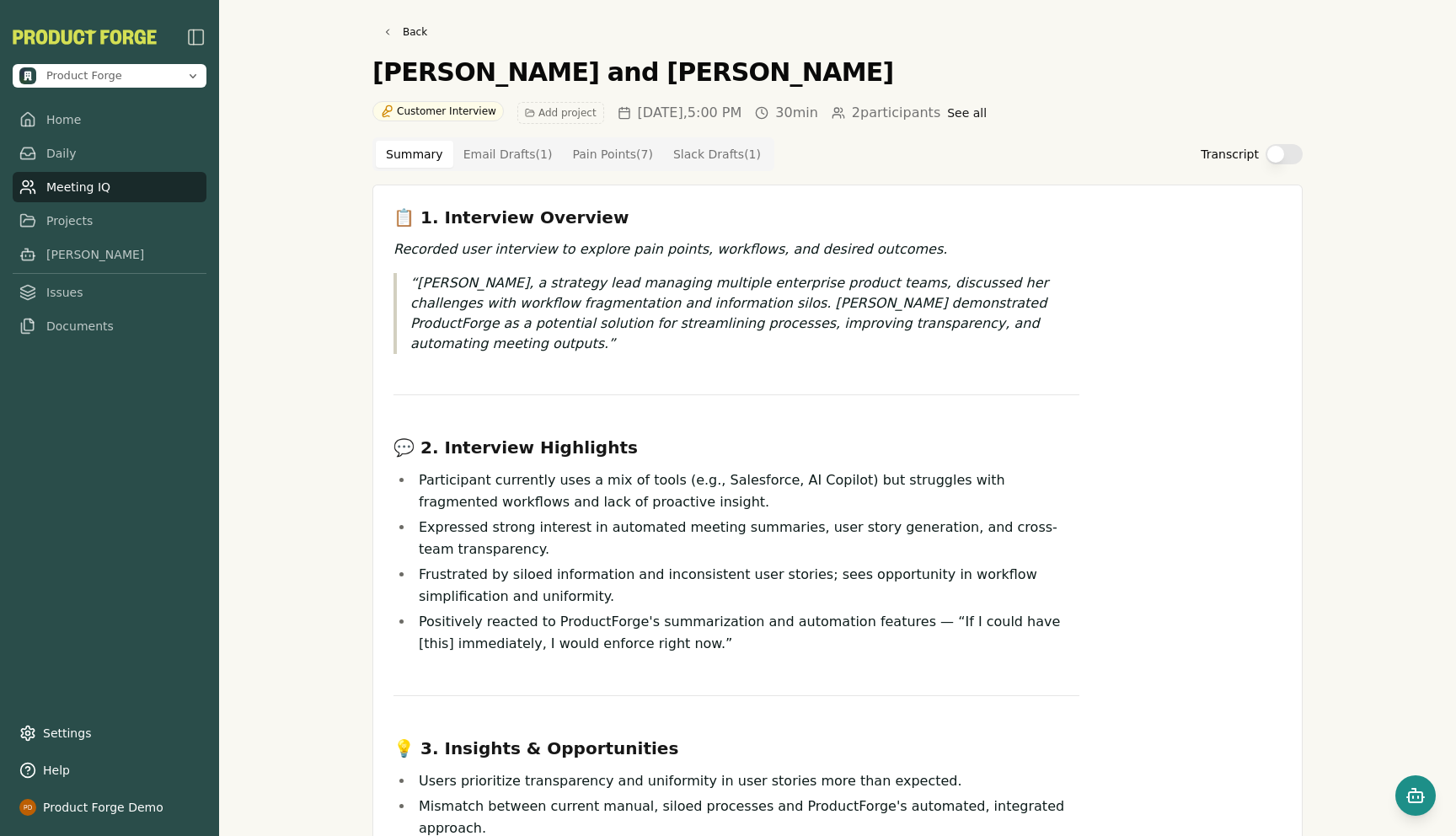
click at [1414, 810] on button "Open chat" at bounding box center [1414, 795] width 41 height 41
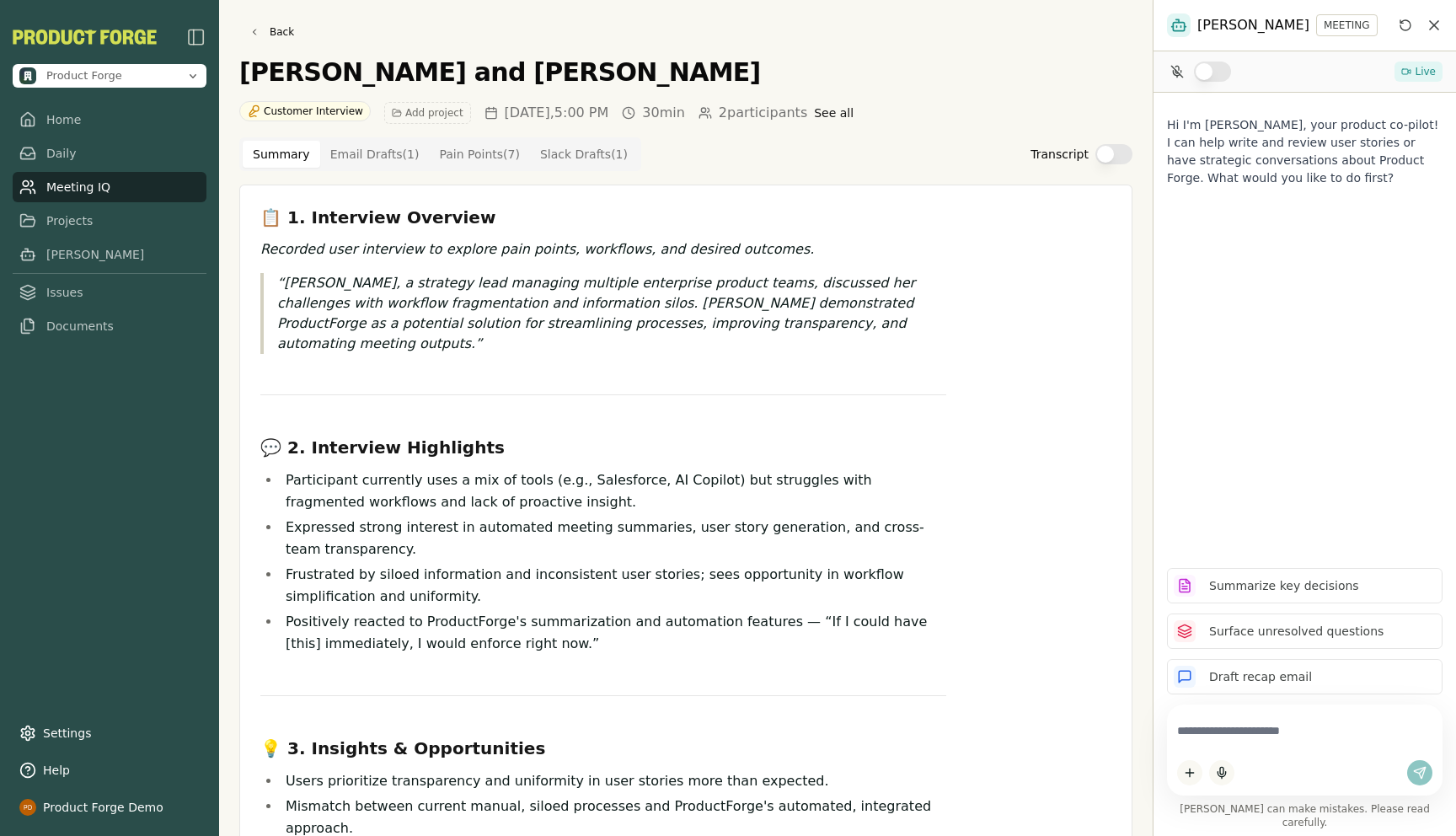
click at [1245, 747] on textarea at bounding box center [1304, 731] width 255 height 33
type textarea "**********"
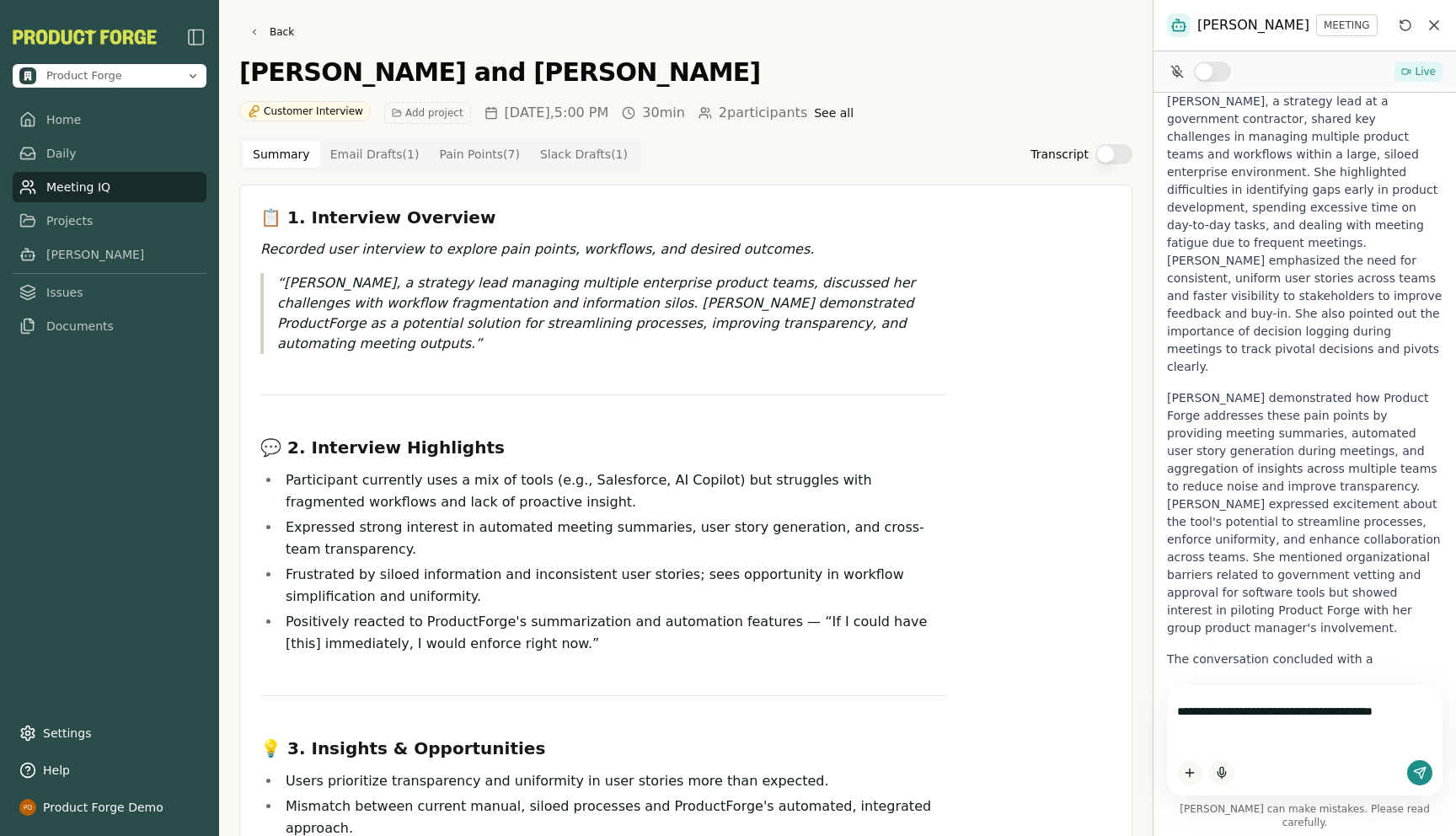
scroll to position [241, 0]
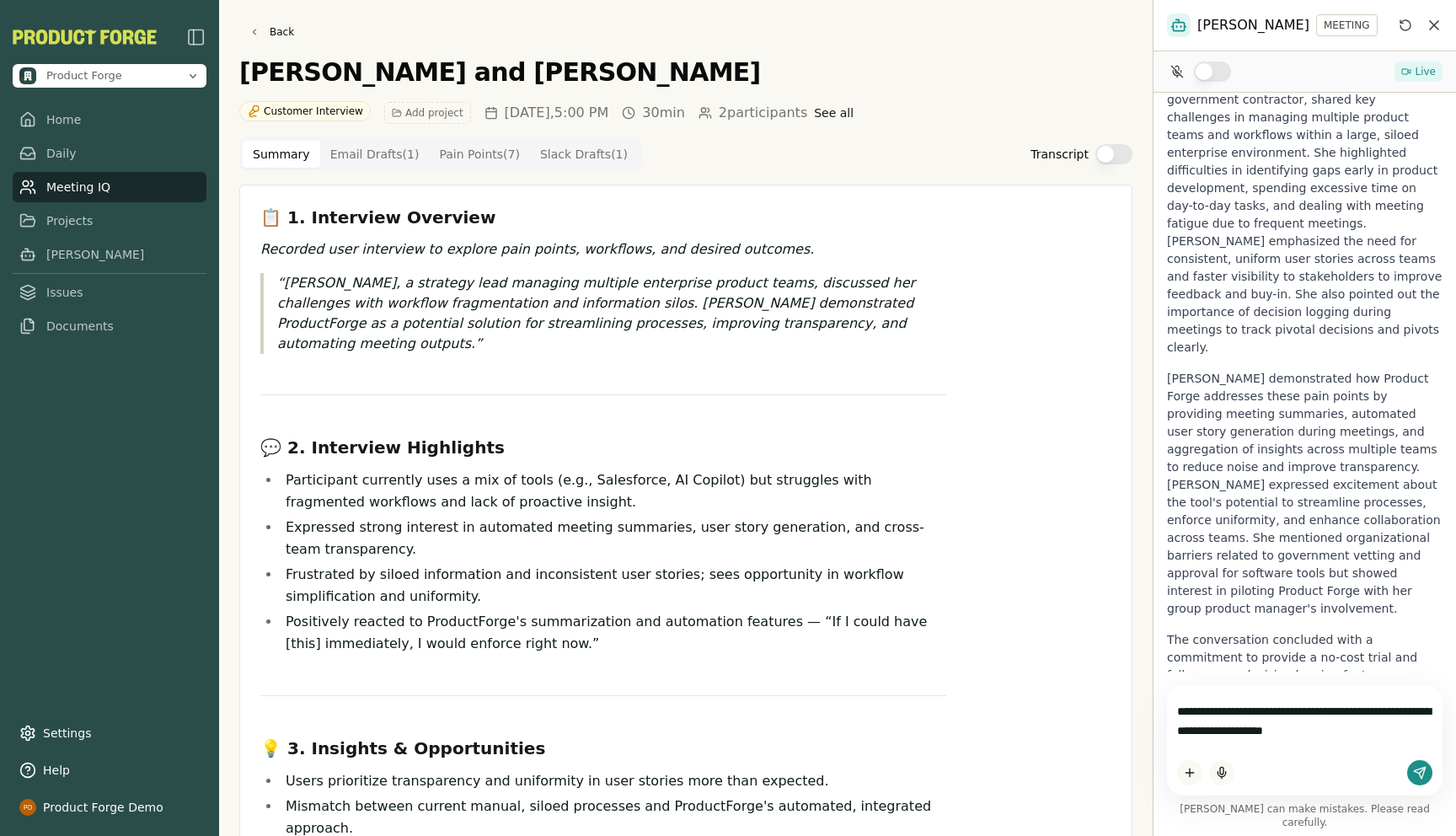
type textarea "**********"
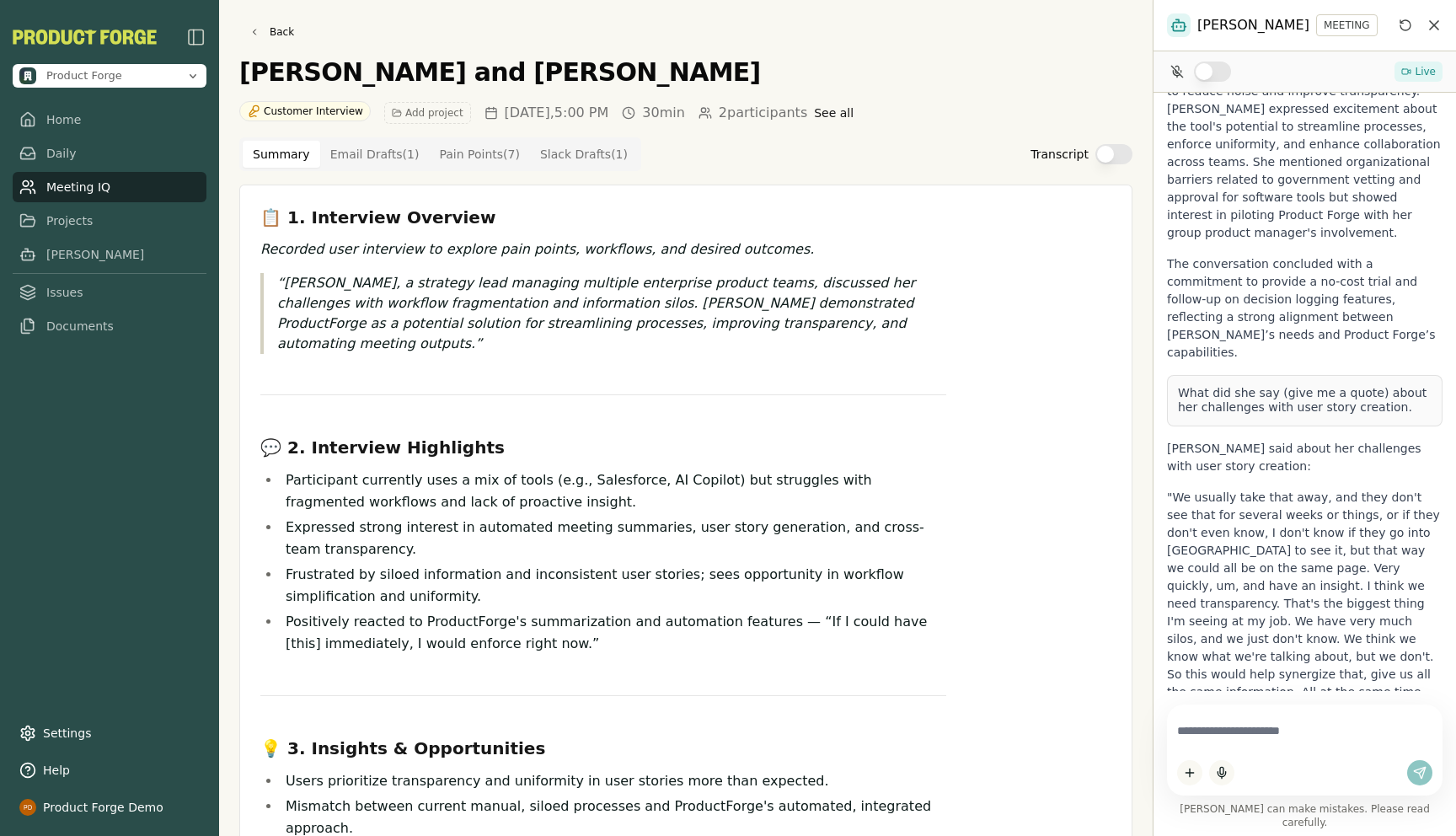
scroll to position [597, 0]
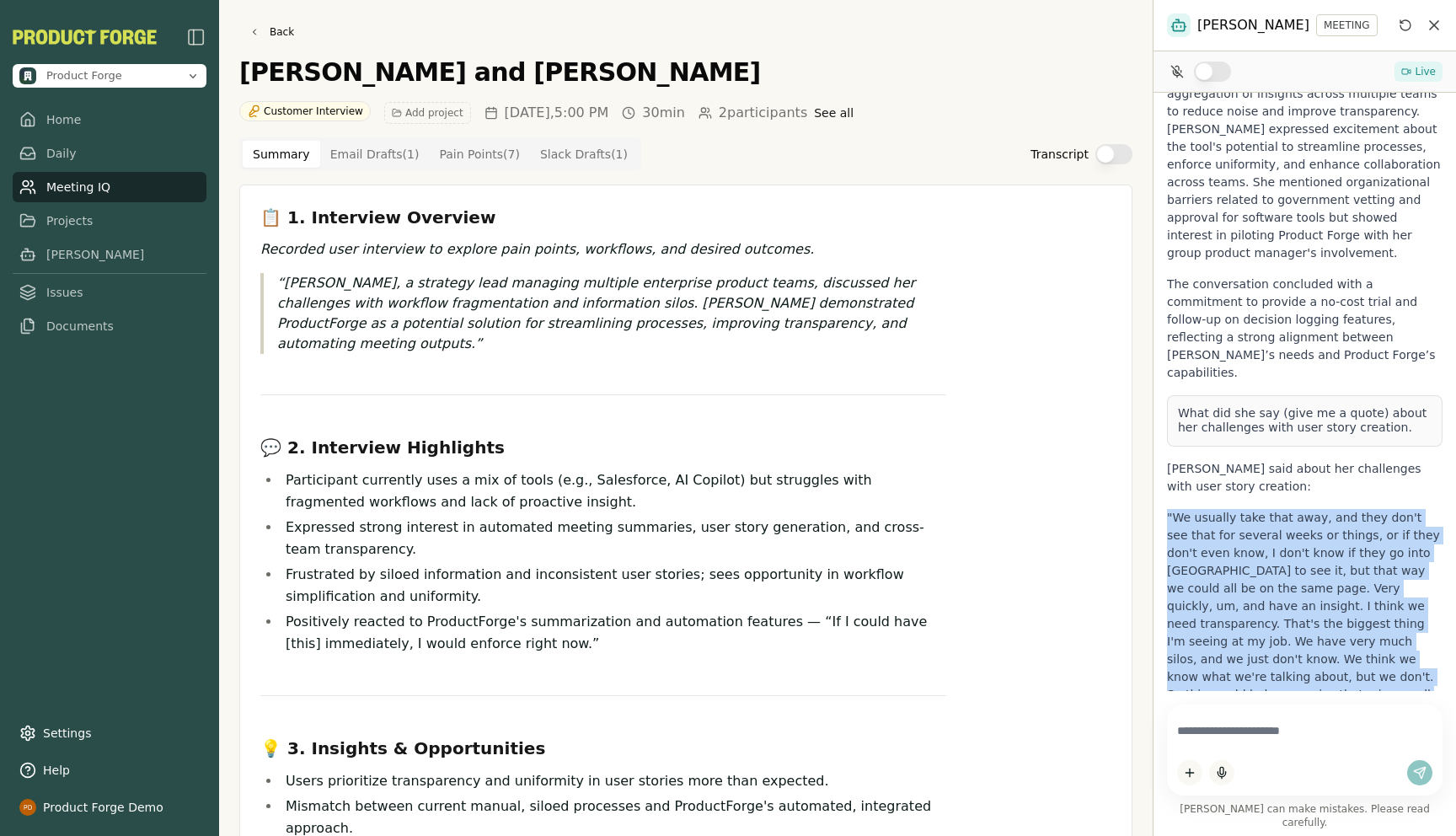
drag, startPoint x: 1321, startPoint y: 652, endPoint x: 1156, endPoint y: 422, distance: 283.1
click at [1156, 422] on div "Hi I'm [PERSON_NAME], your product co-pilot! I can help write and review user s…" at bounding box center [1305, 392] width 303 height 598
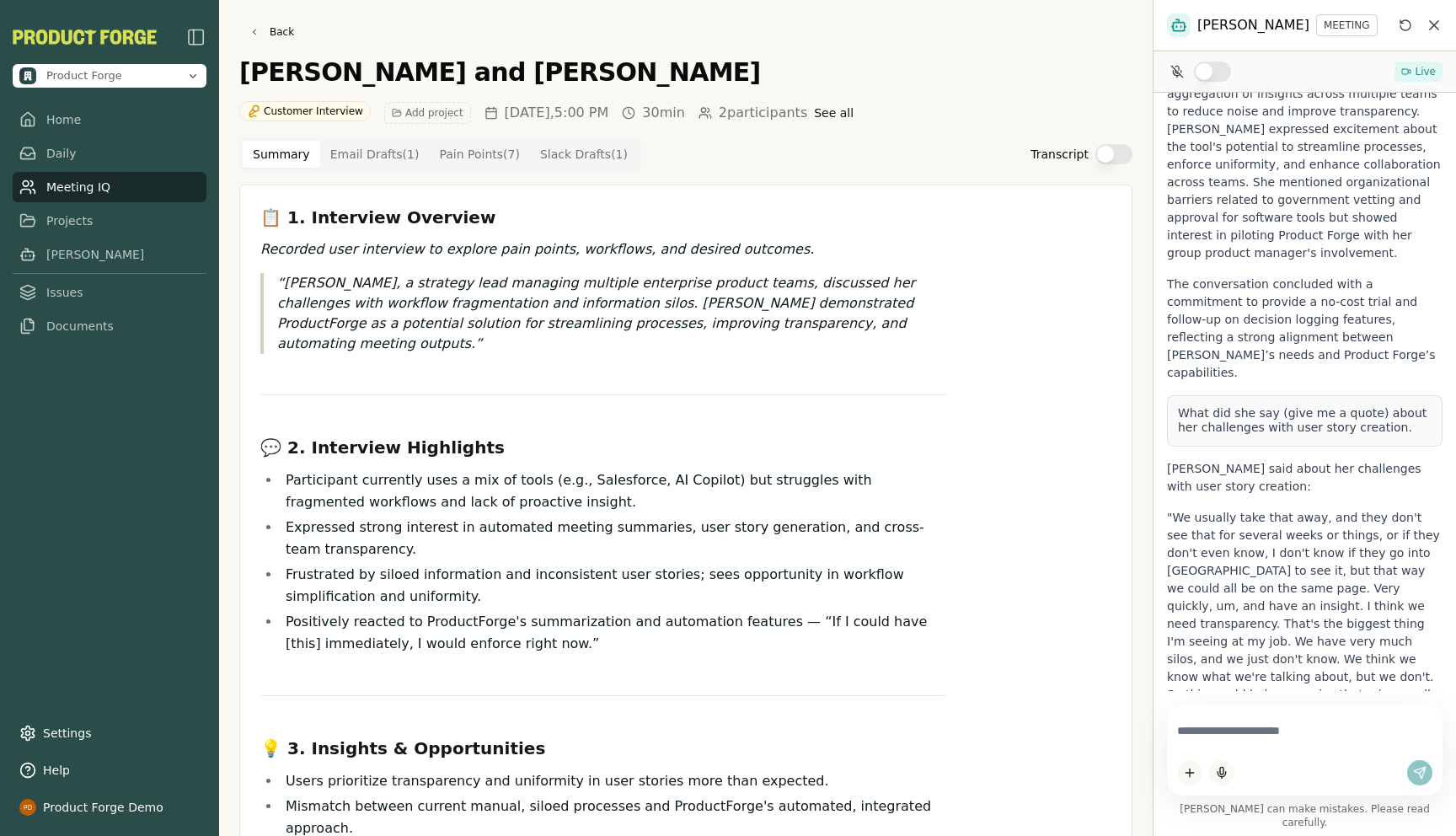
click at [1215, 747] on textarea at bounding box center [1304, 731] width 255 height 33
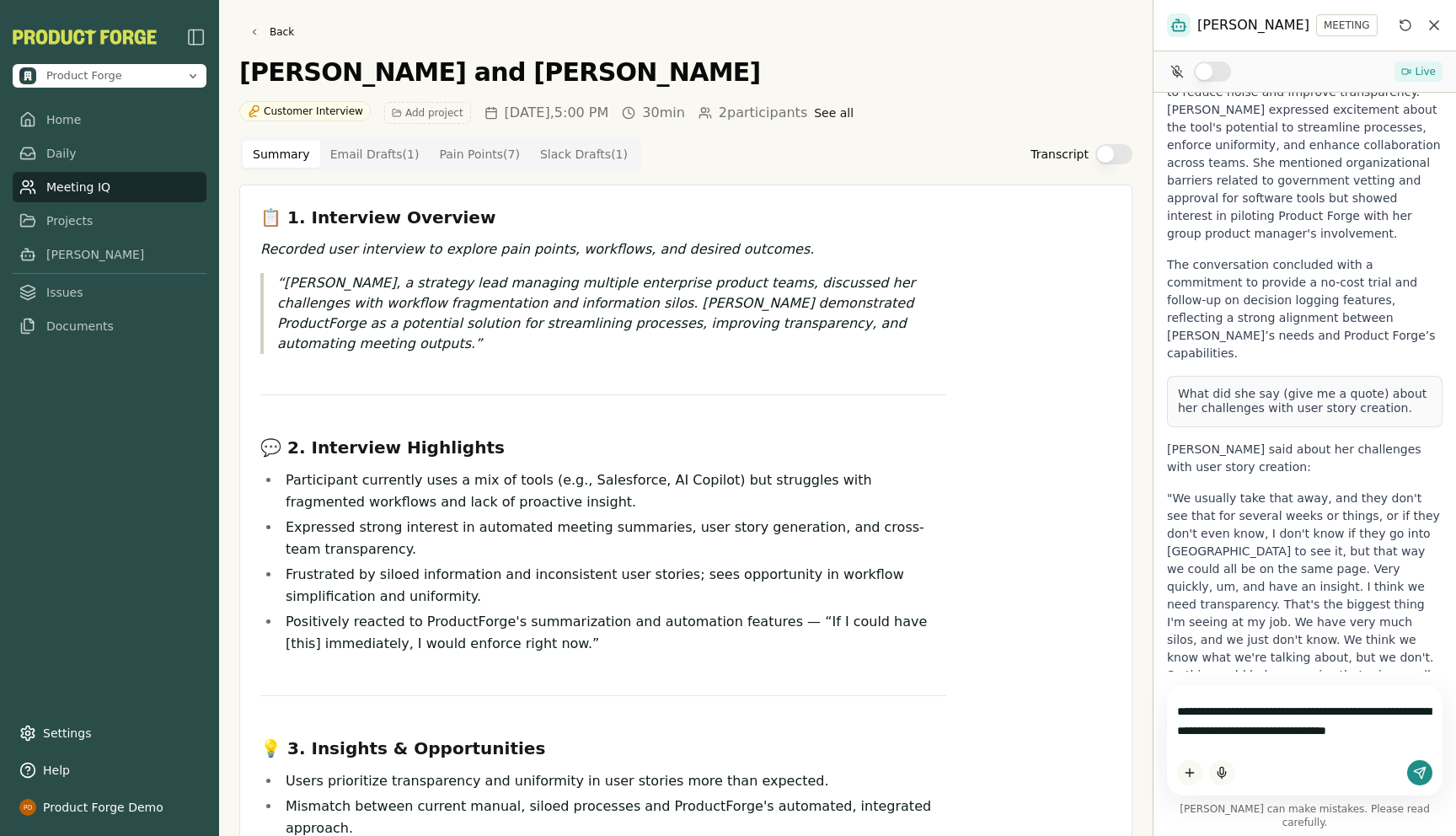
scroll to position [616, 0]
type textarea "**********"
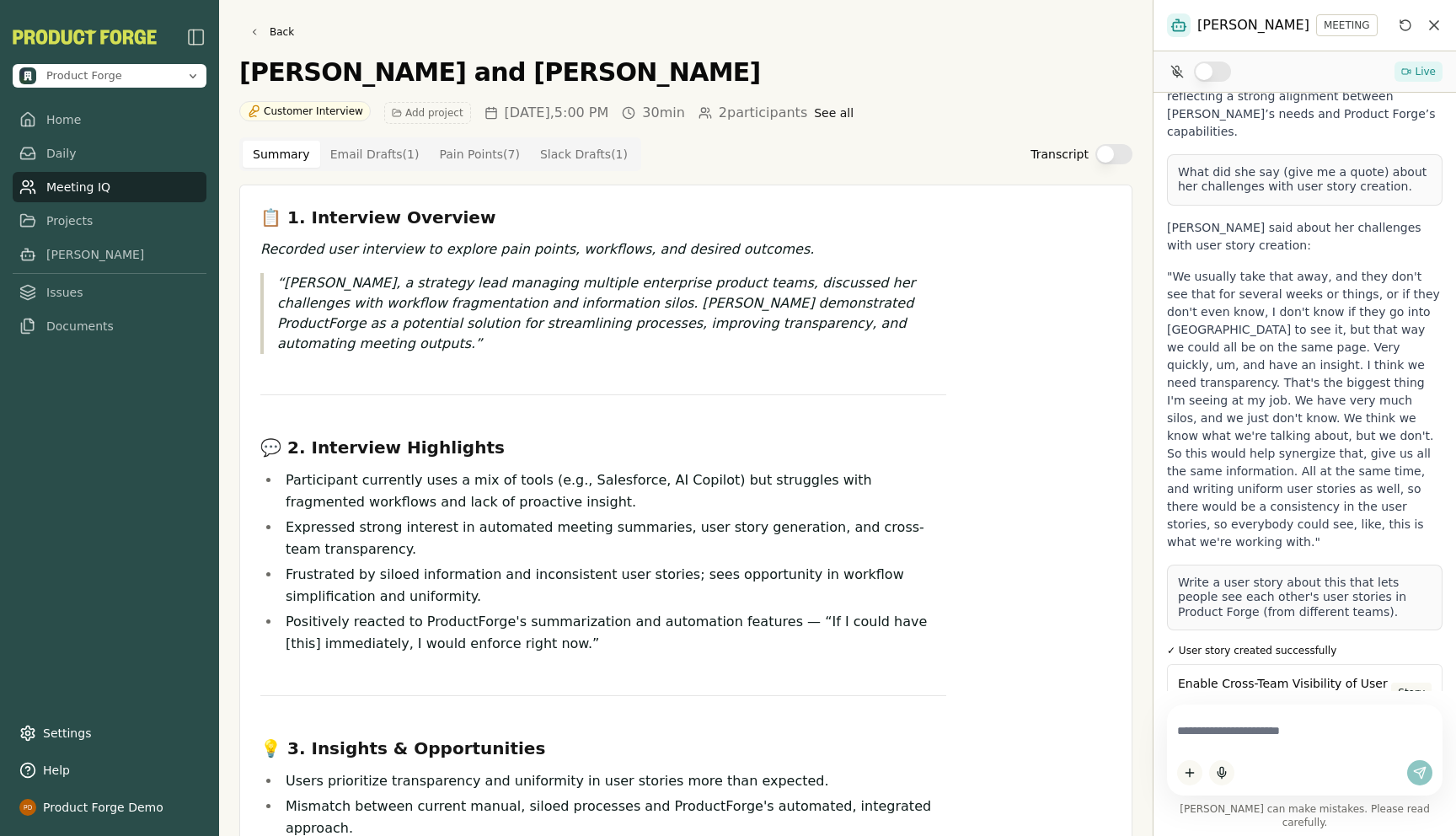
scroll to position [782, 0]
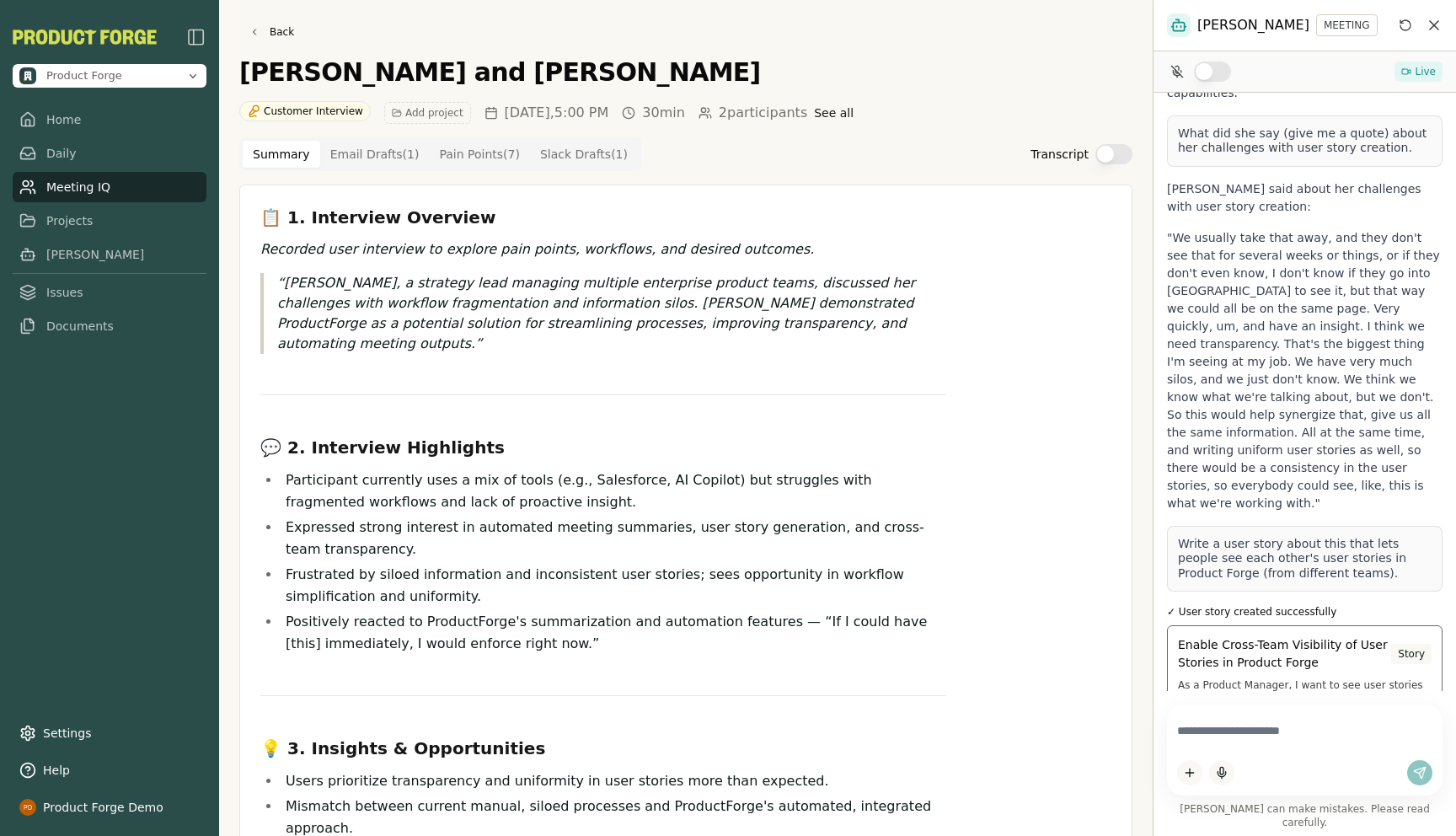
click at [1304, 678] on p "As a Product Manager, I want to see user stories created by different teams wit…" at bounding box center [1304, 712] width 253 height 67
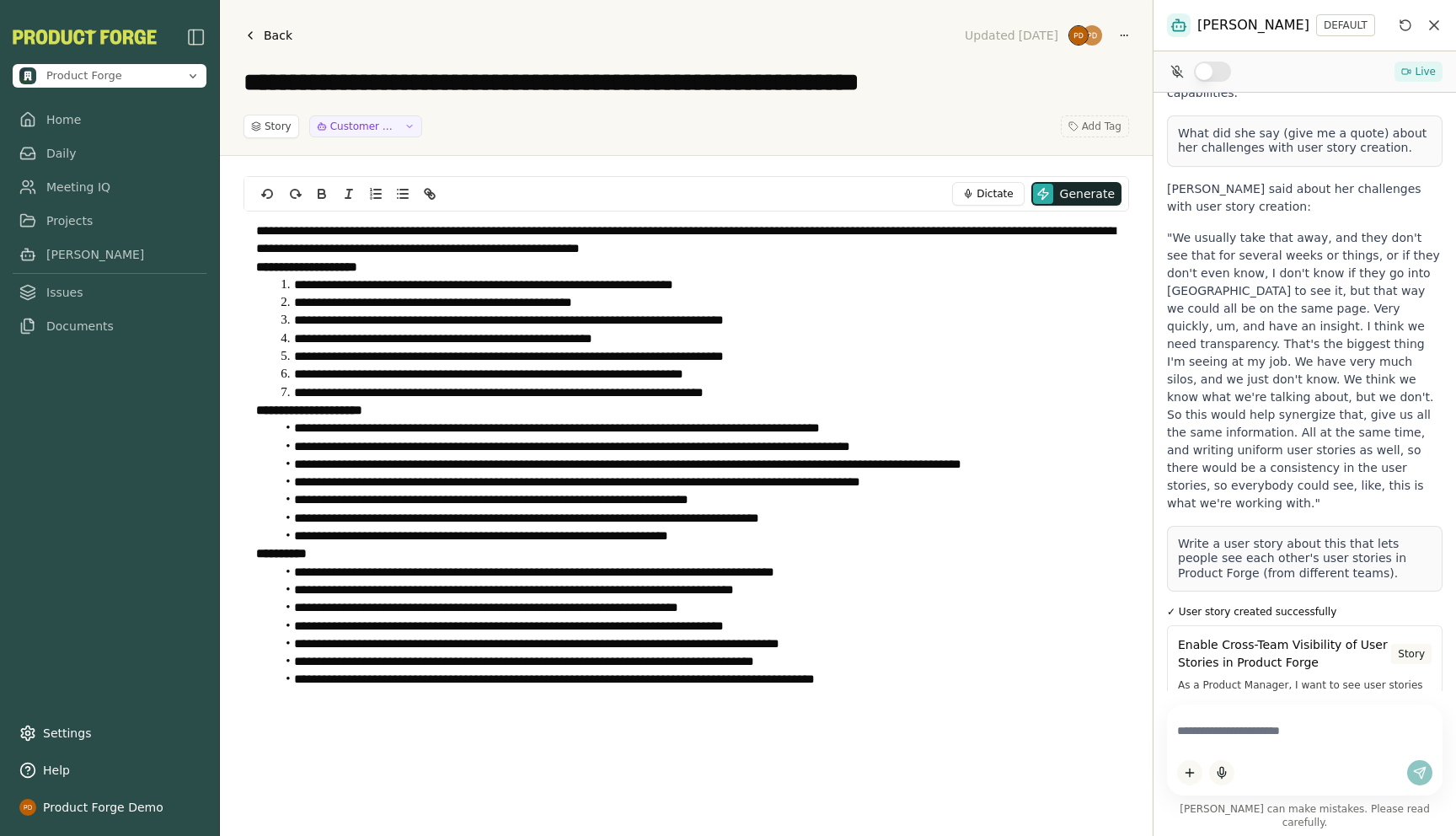
click at [619, 358] on li "**********" at bounding box center [696, 355] width 841 height 17
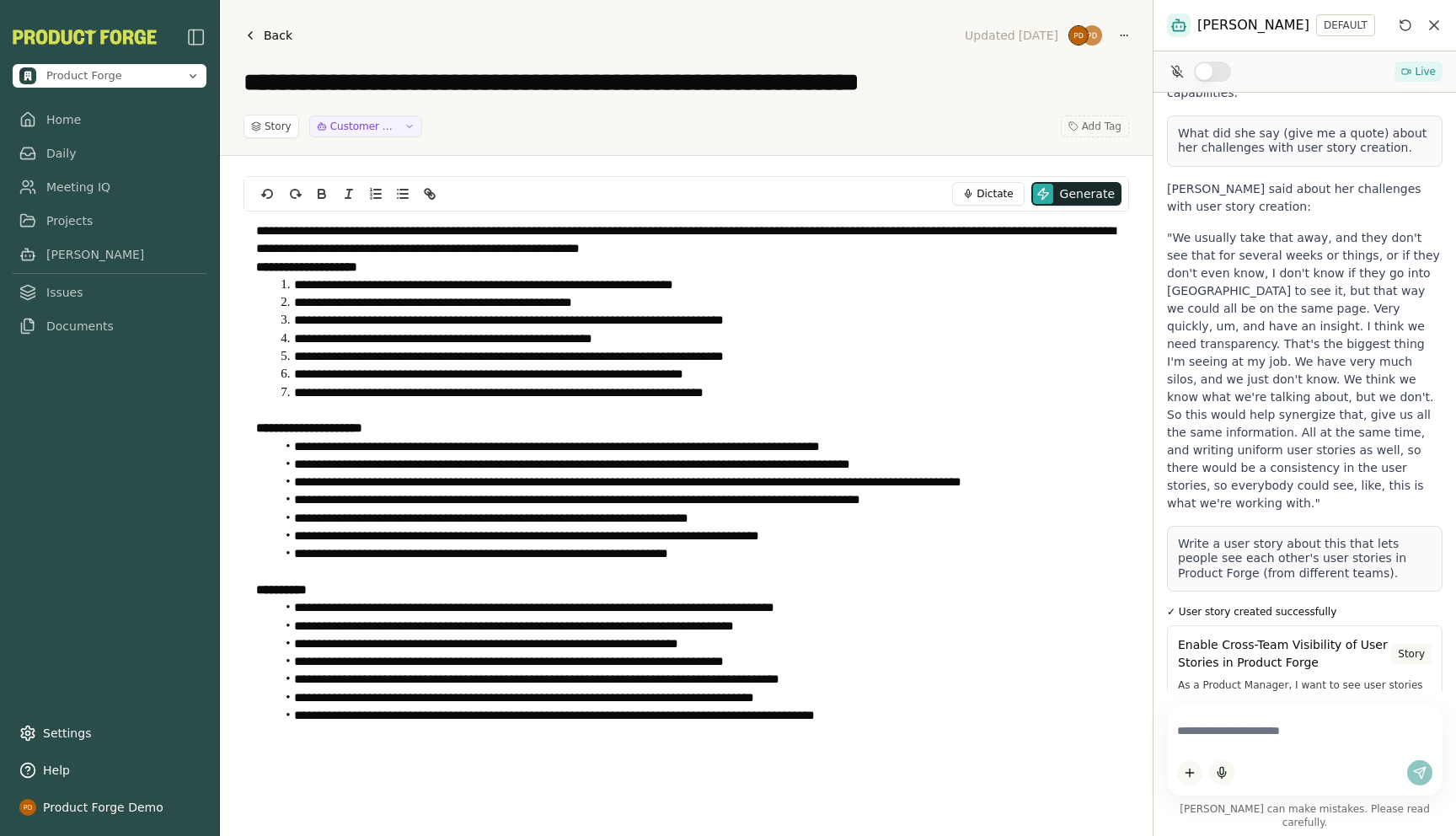
click at [664, 446] on li "**********" at bounding box center [696, 446] width 841 height 17
click at [67, 183] on link "Meeting IQ" at bounding box center [110, 187] width 194 height 30
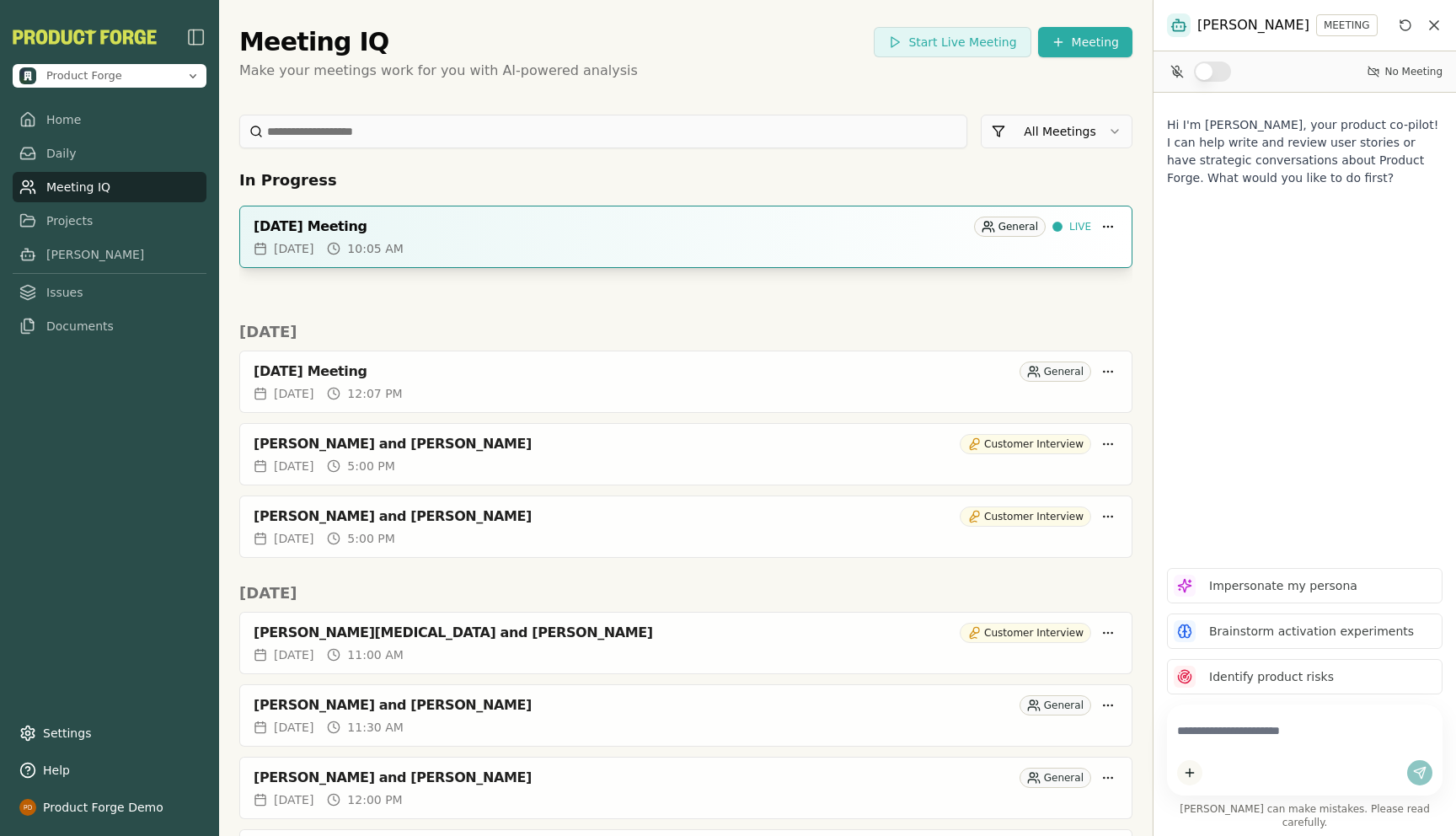
click at [637, 227] on div "[DATE] Meeting" at bounding box center [610, 226] width 713 height 16
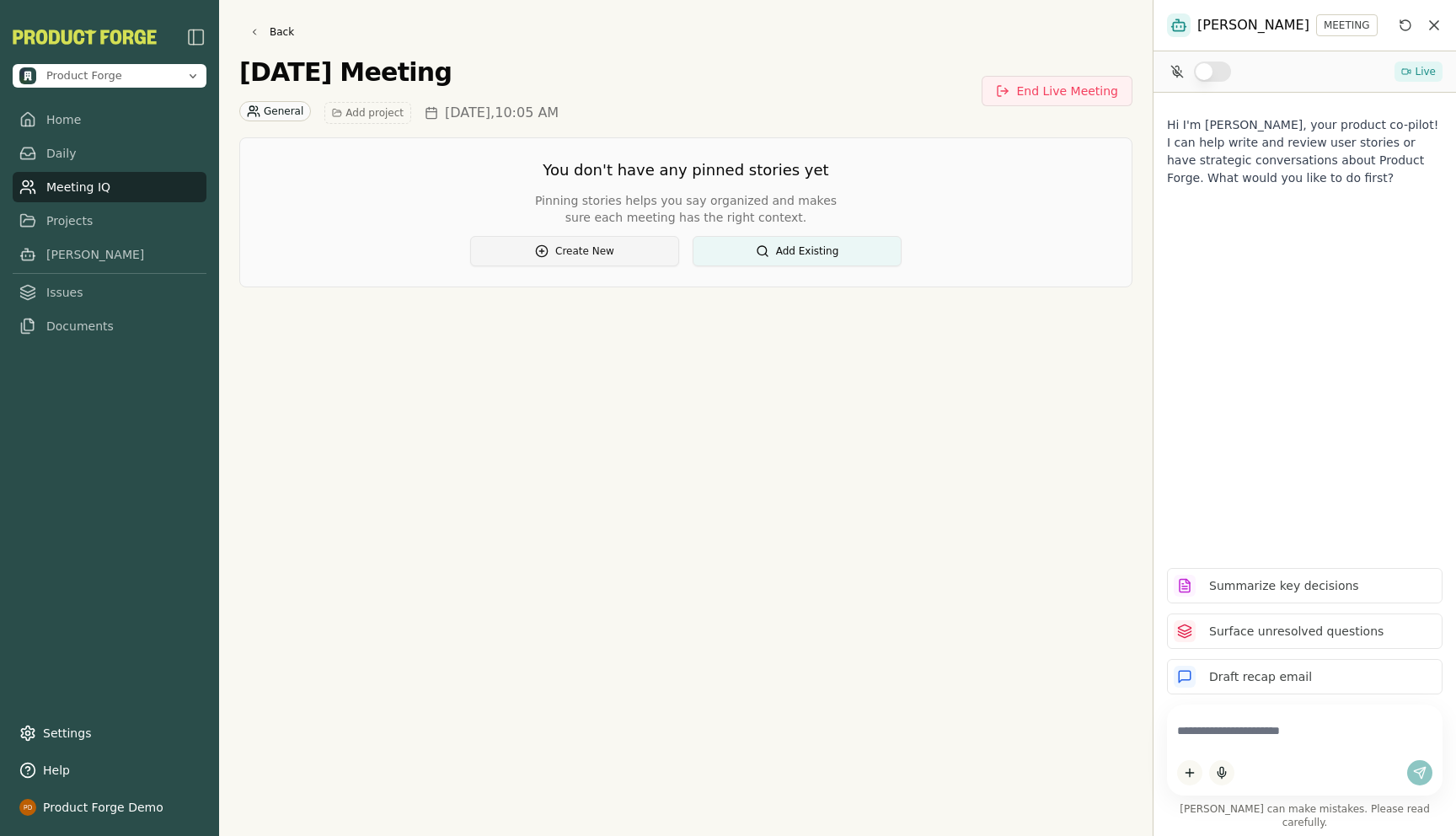
click at [553, 251] on button "Create New" at bounding box center [575, 251] width 209 height 30
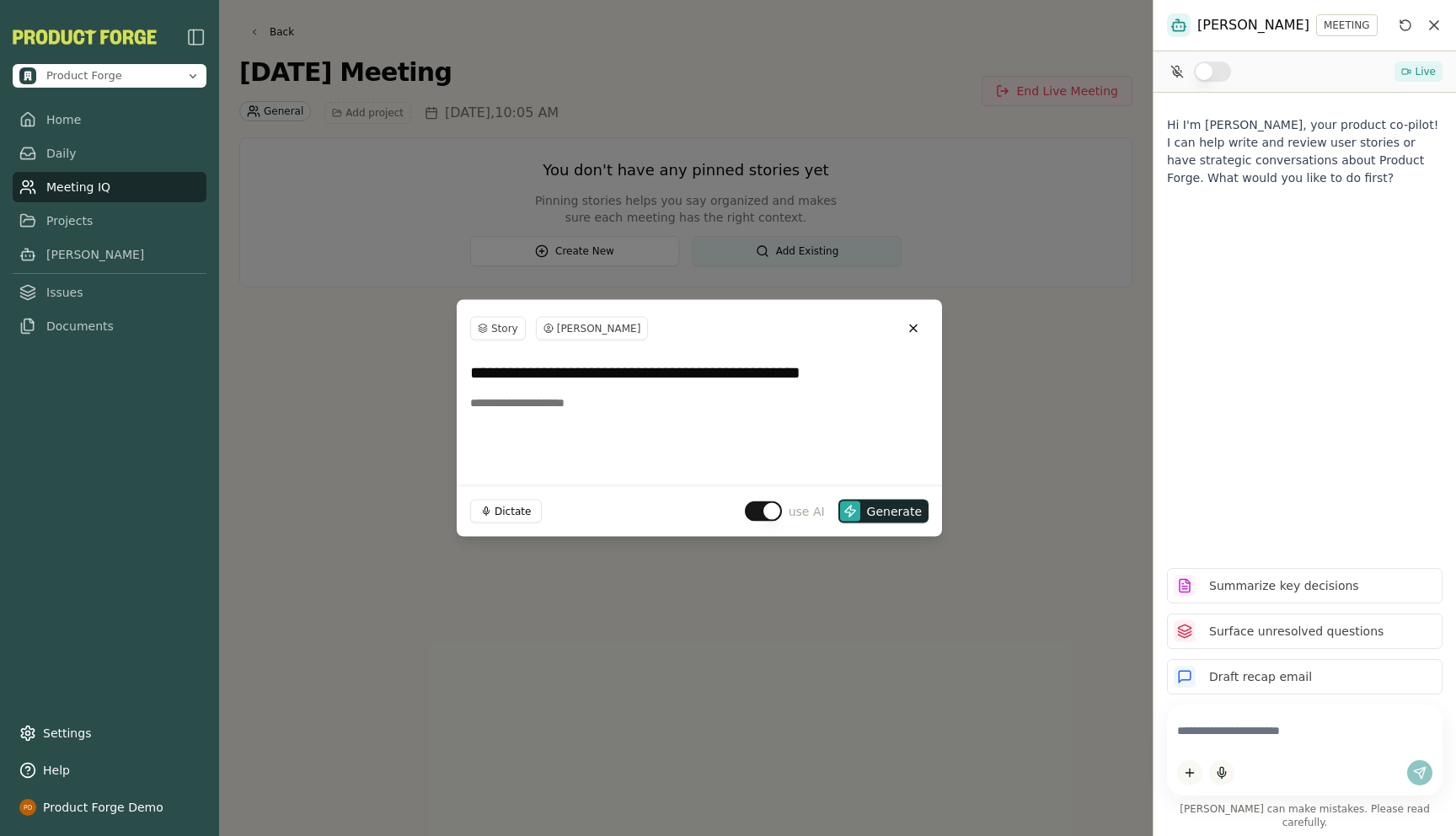
type input "**********"
click at [750, 511] on div "Dictate use AI Generate" at bounding box center [699, 510] width 485 height 51
click at [768, 516] on button "button" at bounding box center [763, 511] width 37 height 20
click at [907, 507] on span "Create" at bounding box center [902, 511] width 40 height 16
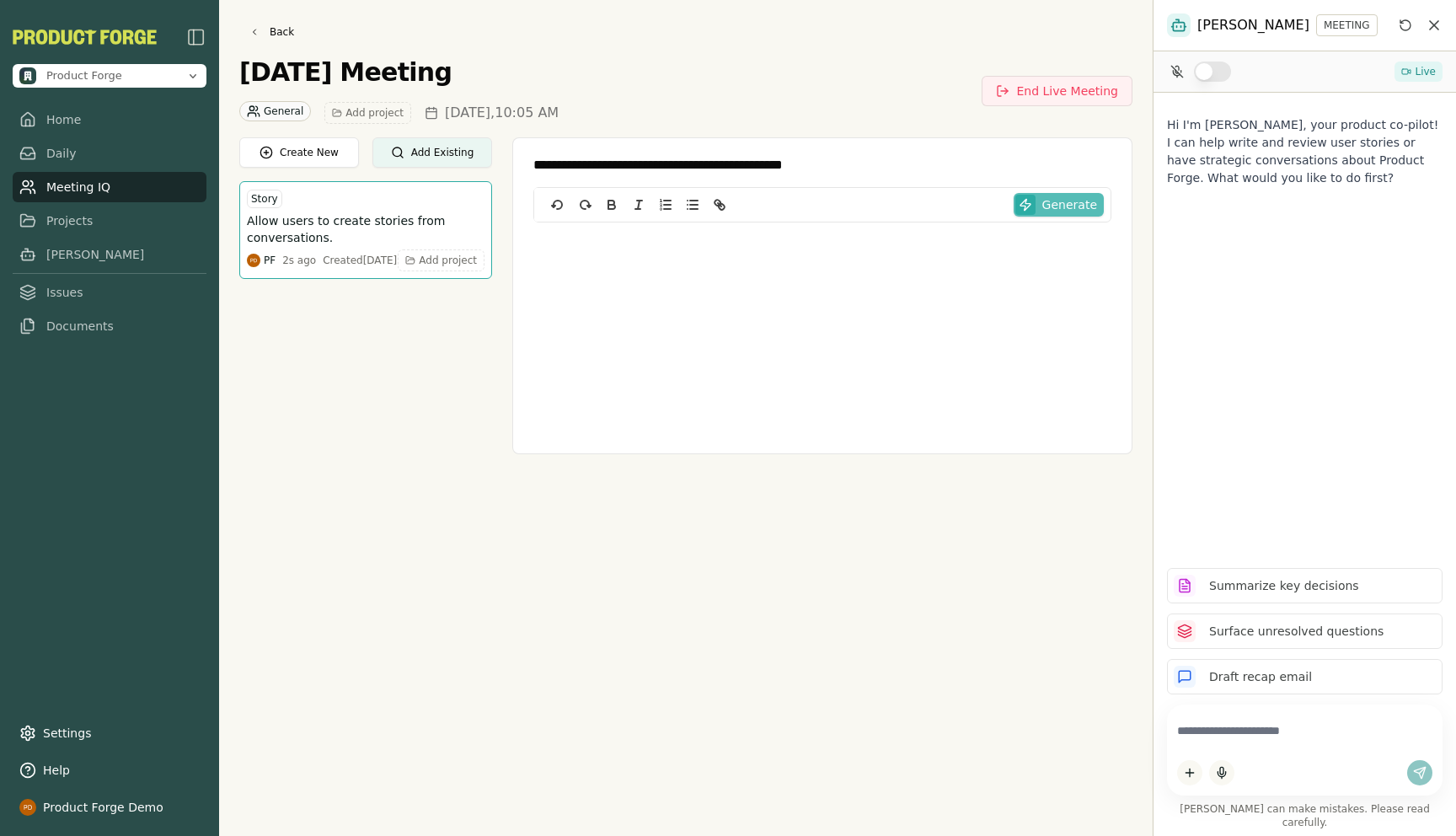
click at [1053, 211] on span "Generate" at bounding box center [1069, 204] width 54 height 16
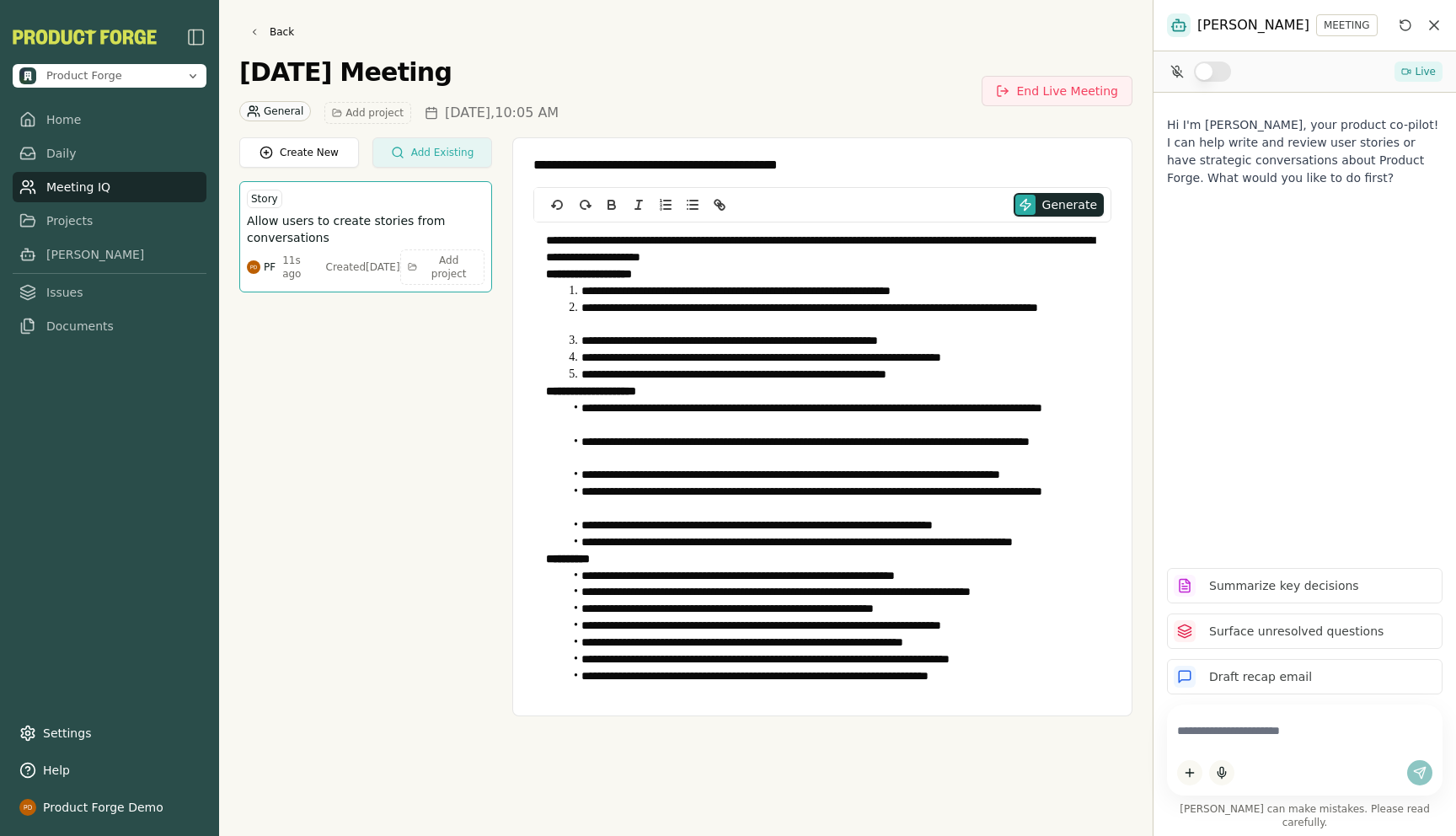
click at [410, 149] on button "Add Existing" at bounding box center [432, 152] width 119 height 30
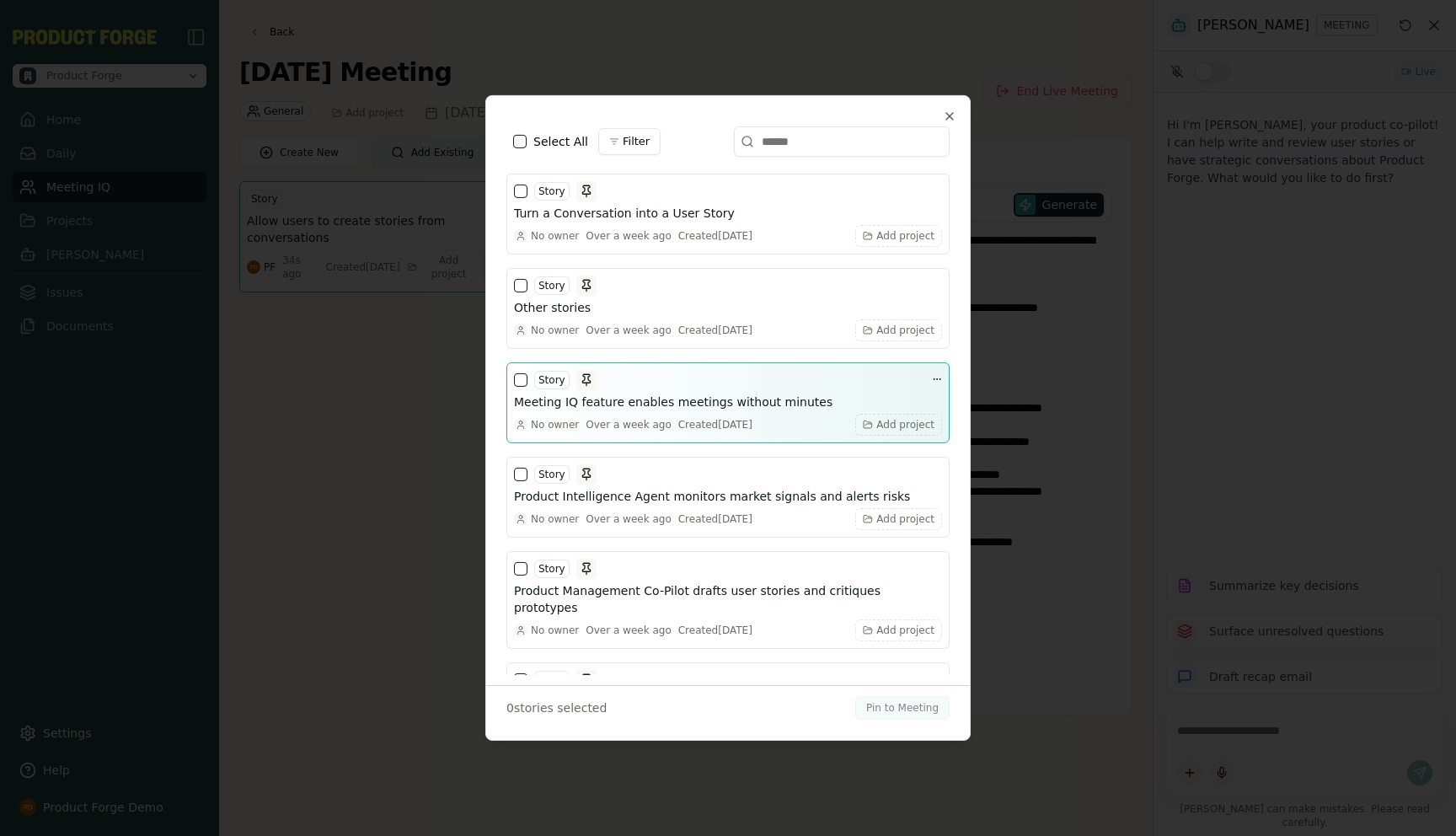
click at [519, 382] on button "button" at bounding box center [520, 380] width 14 height 14
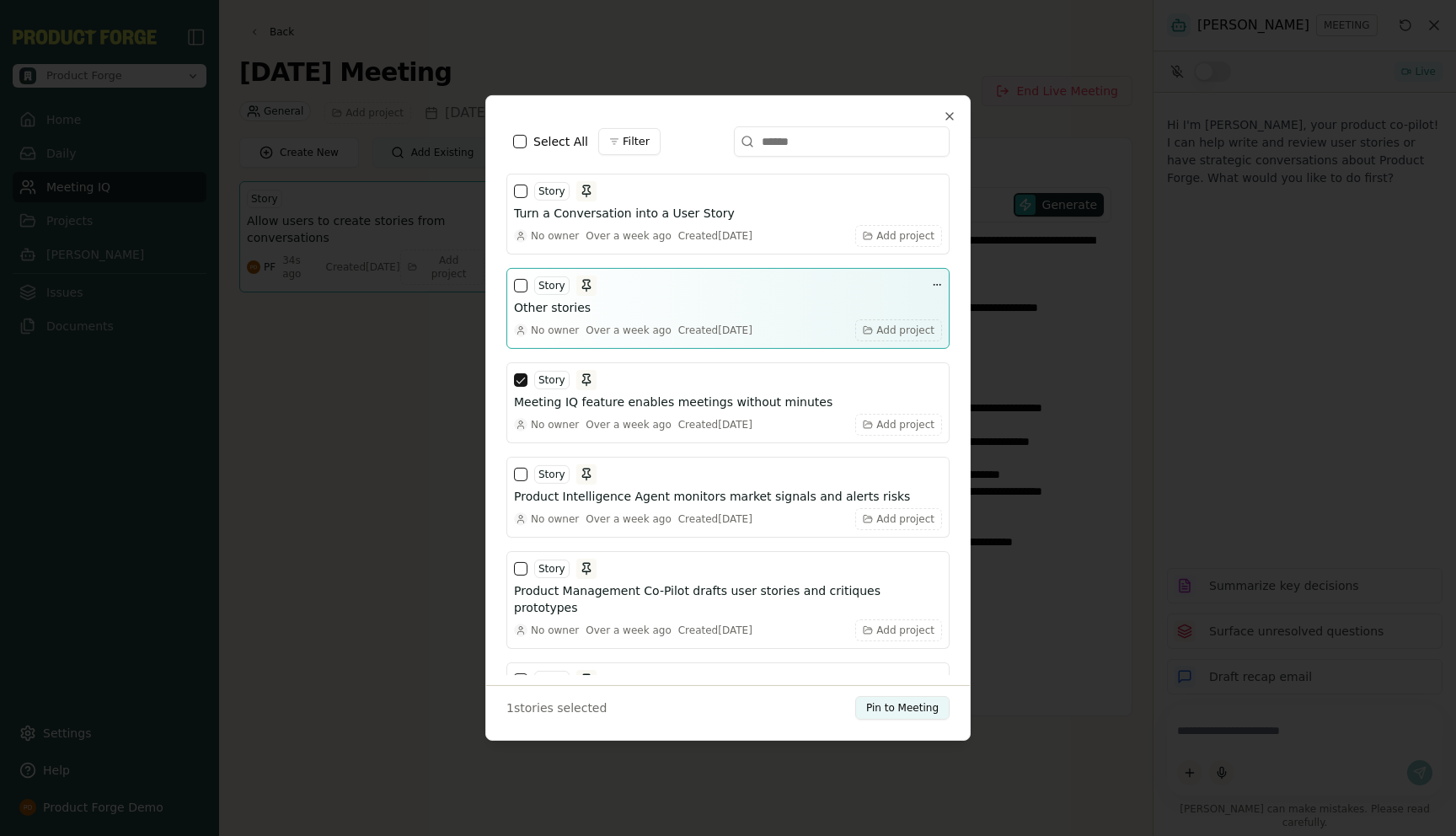
click at [520, 284] on button "button" at bounding box center [520, 285] width 14 height 14
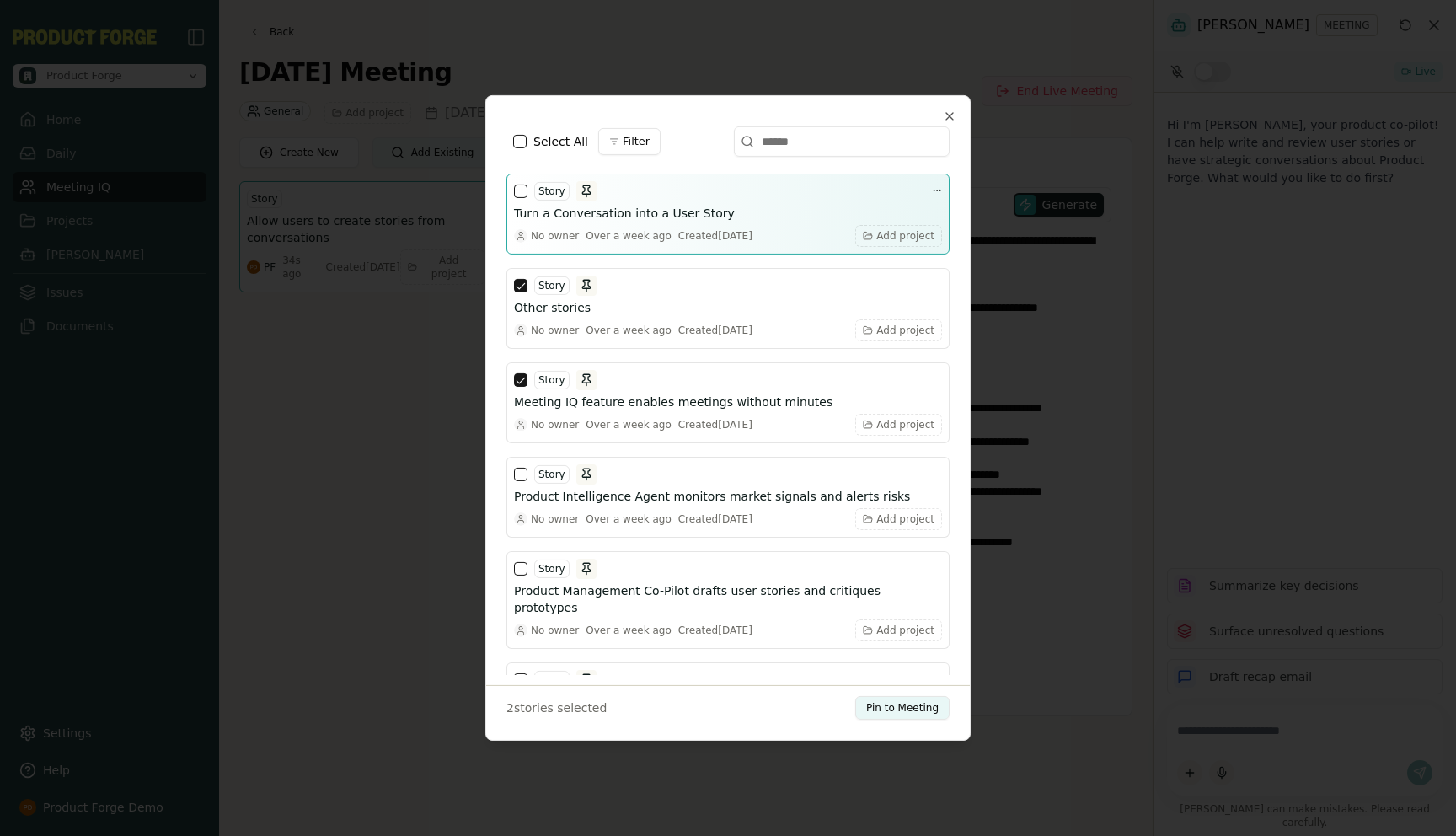
click at [517, 193] on button "button" at bounding box center [520, 191] width 14 height 14
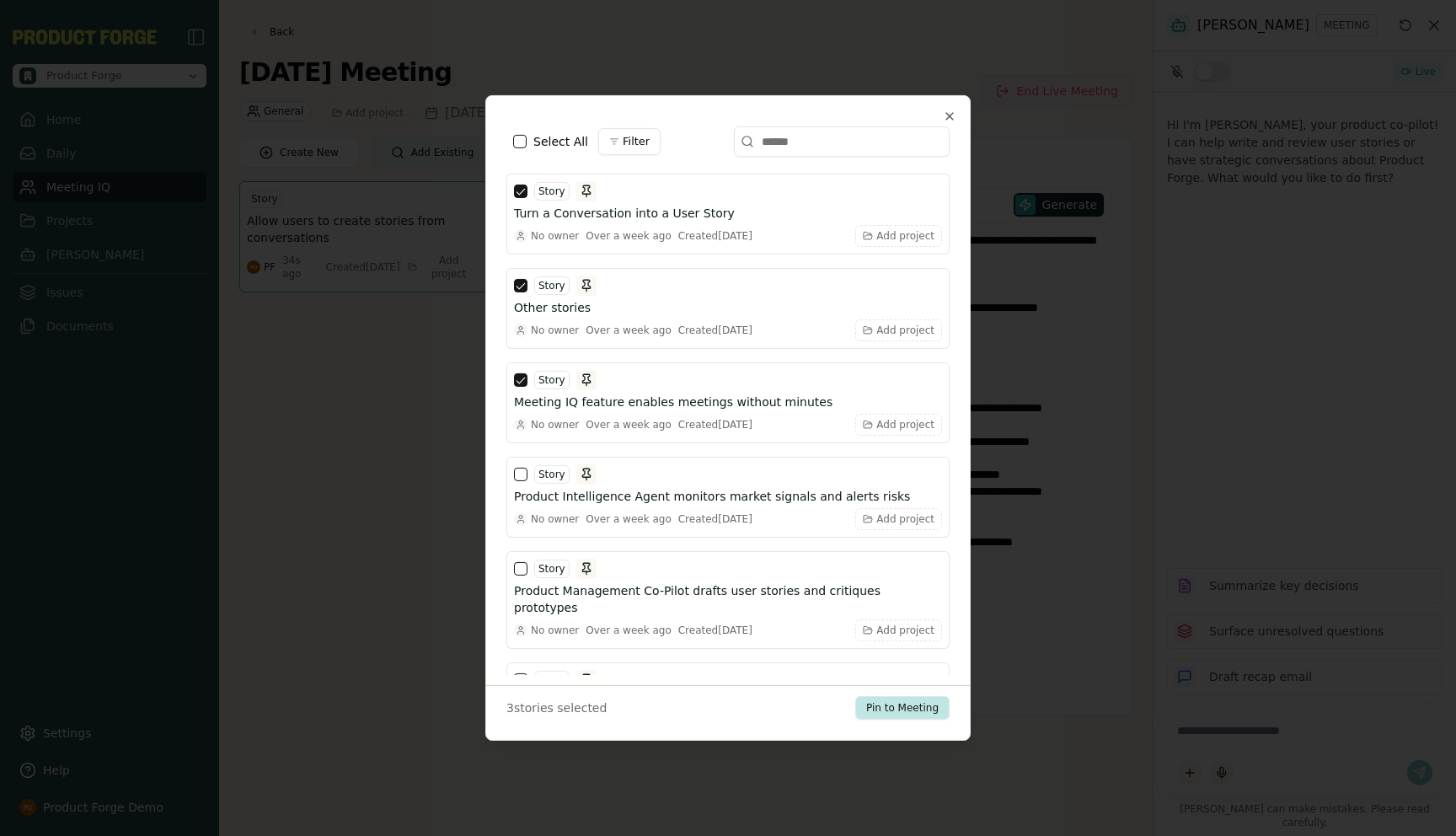
click at [898, 708] on button "Pin to Meeting" at bounding box center [902, 707] width 94 height 23
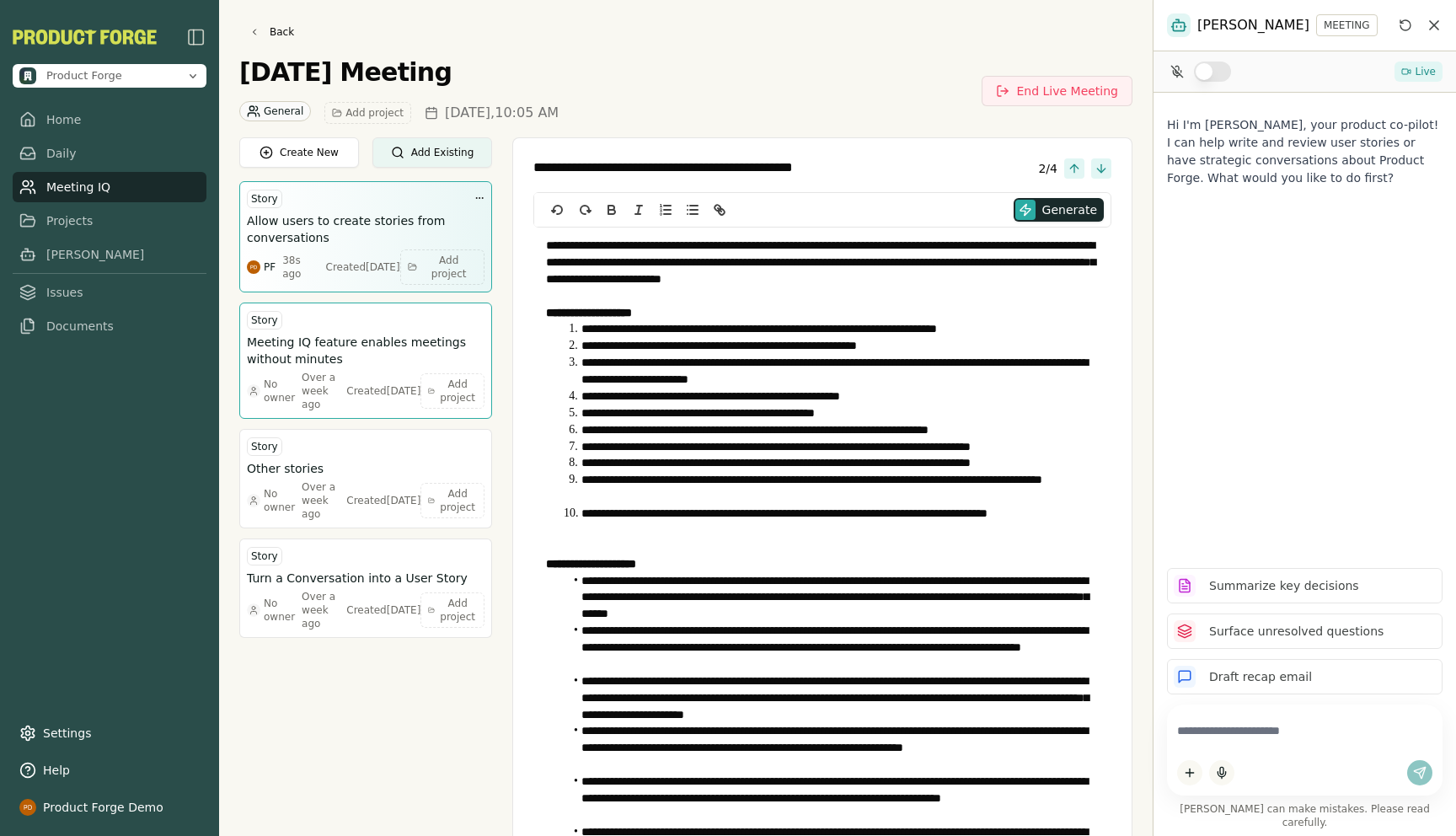
click at [370, 260] on div "Created Wed, Aug 27, 2025" at bounding box center [363, 267] width 74 height 14
click at [335, 218] on h3 "Allow users to create stories from conversations" at bounding box center [365, 229] width 238 height 34
type textarea "**********"
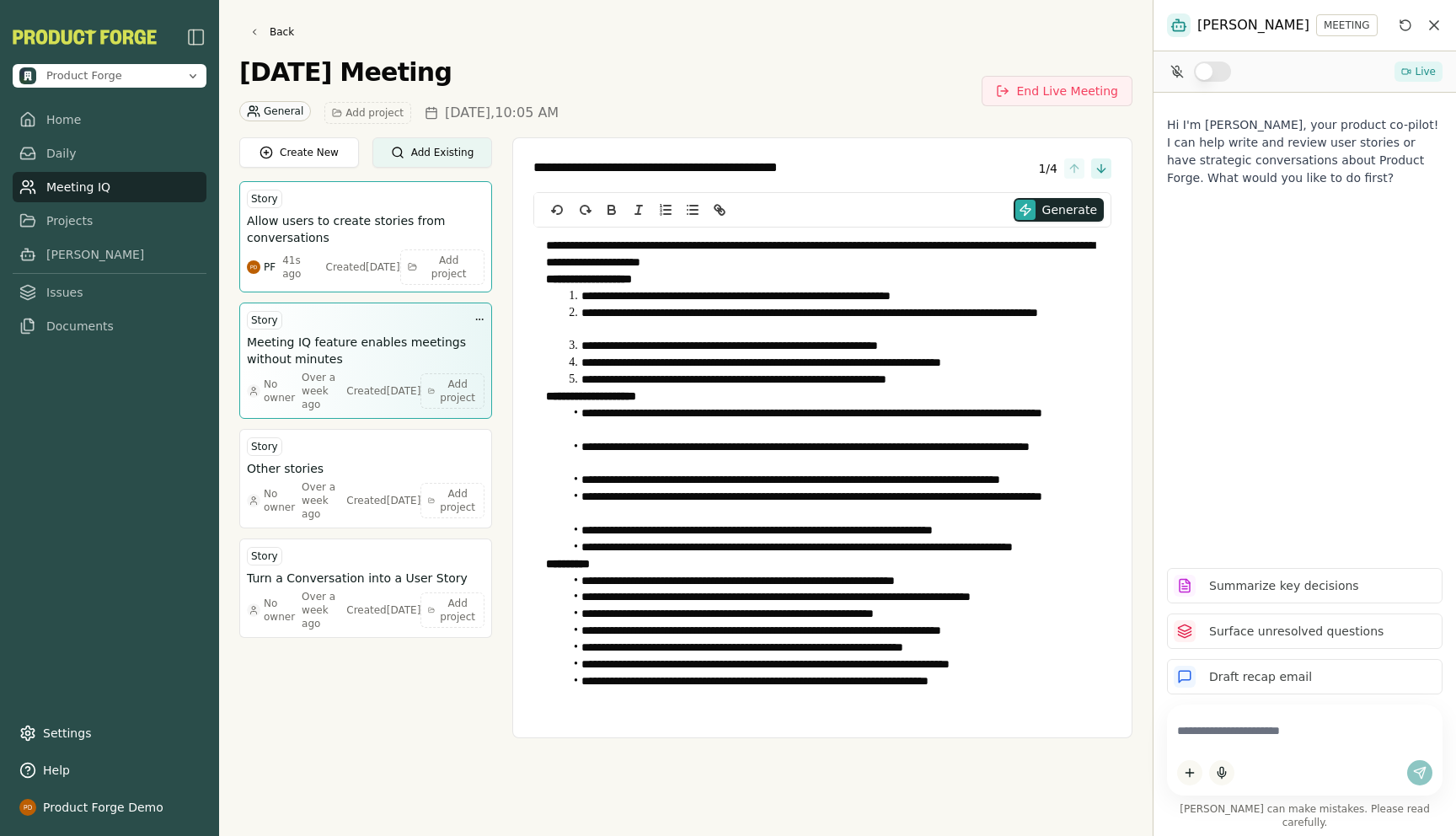
click at [361, 374] on div "No owner Over a week ago Created Tue, Jun 24, 2025" at bounding box center [333, 391] width 174 height 41
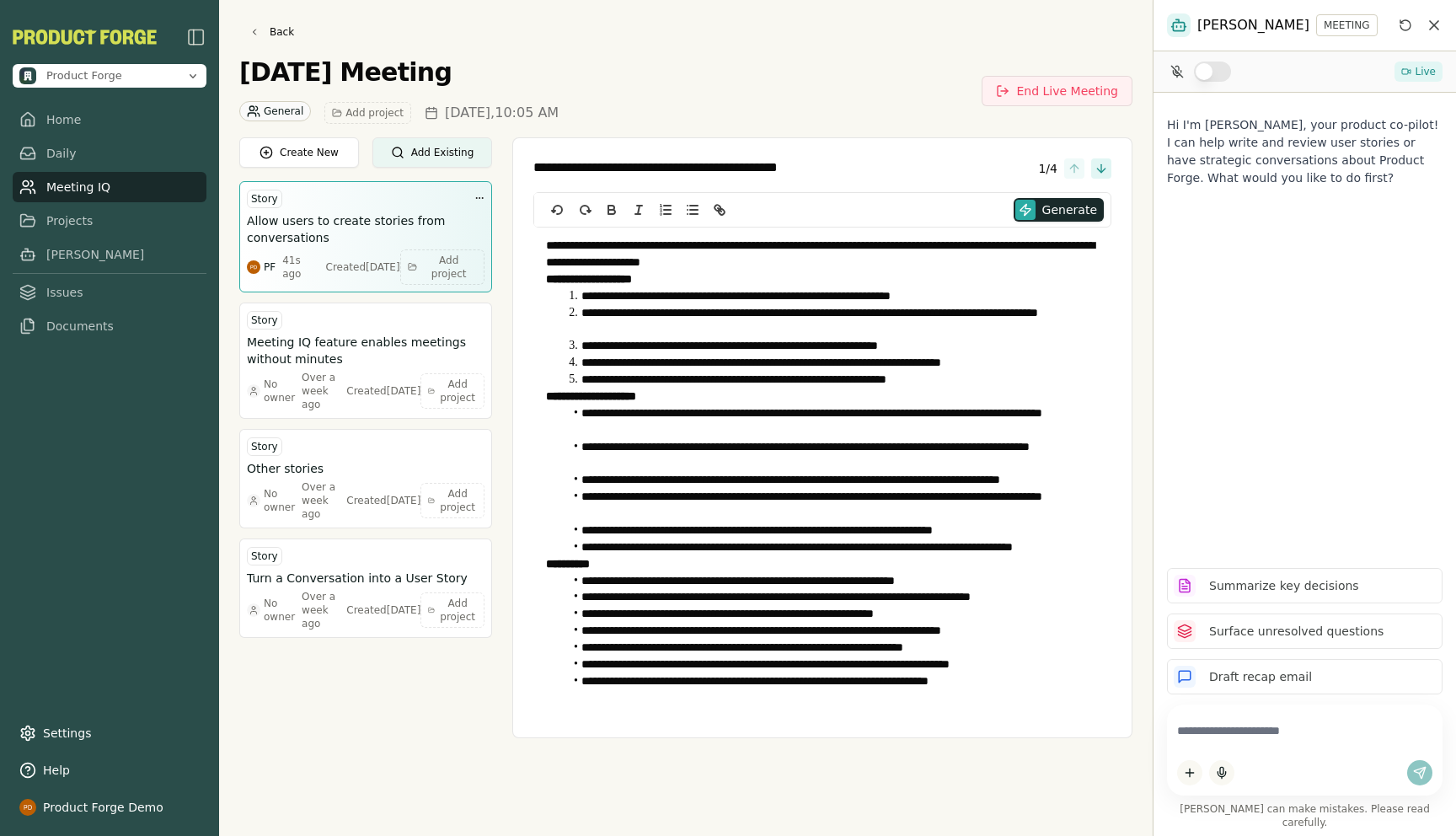
click at [348, 225] on h3 "Allow users to create stories from conversations" at bounding box center [365, 229] width 238 height 34
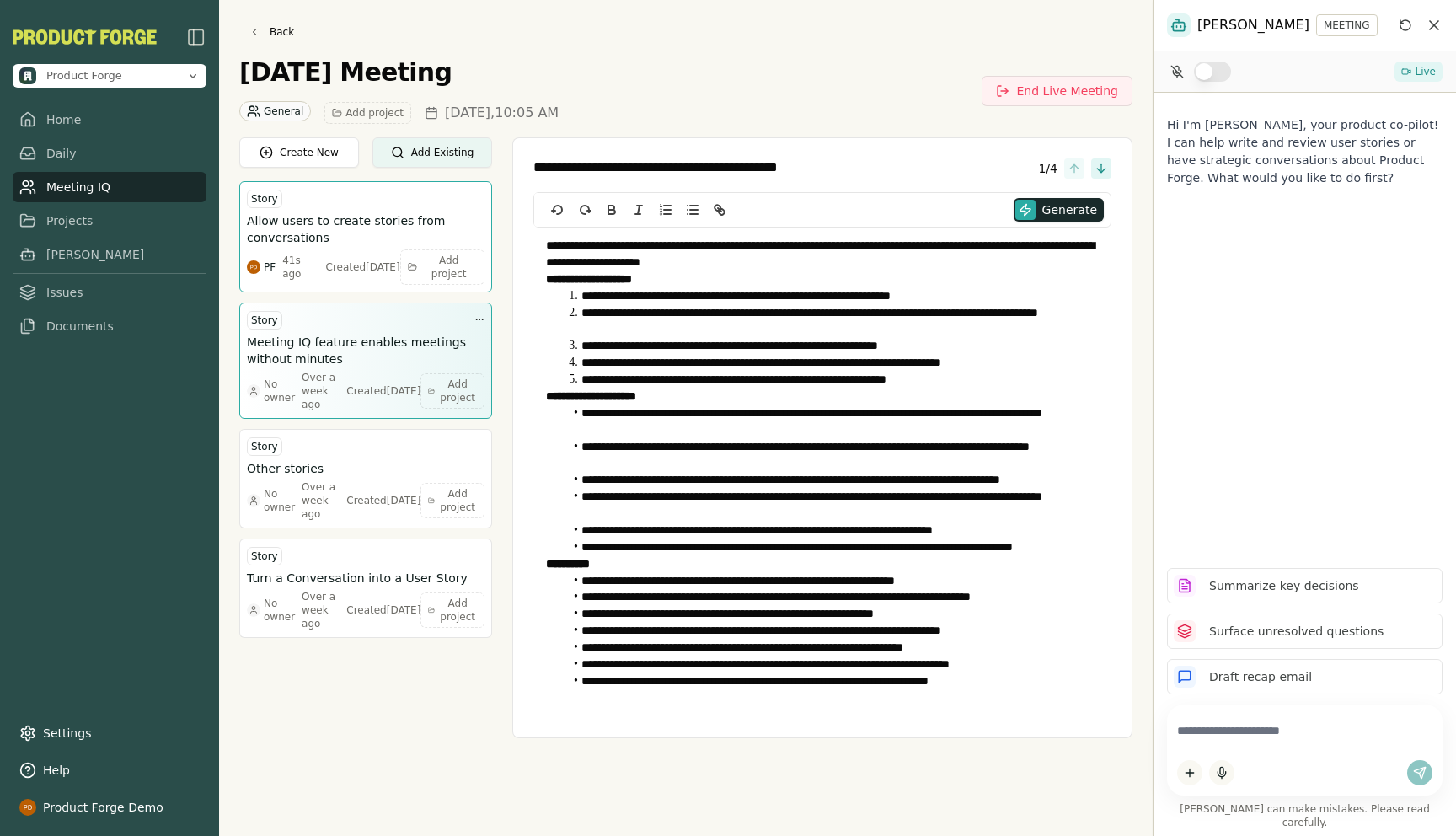
click at [350, 322] on div "Story" at bounding box center [365, 320] width 238 height 20
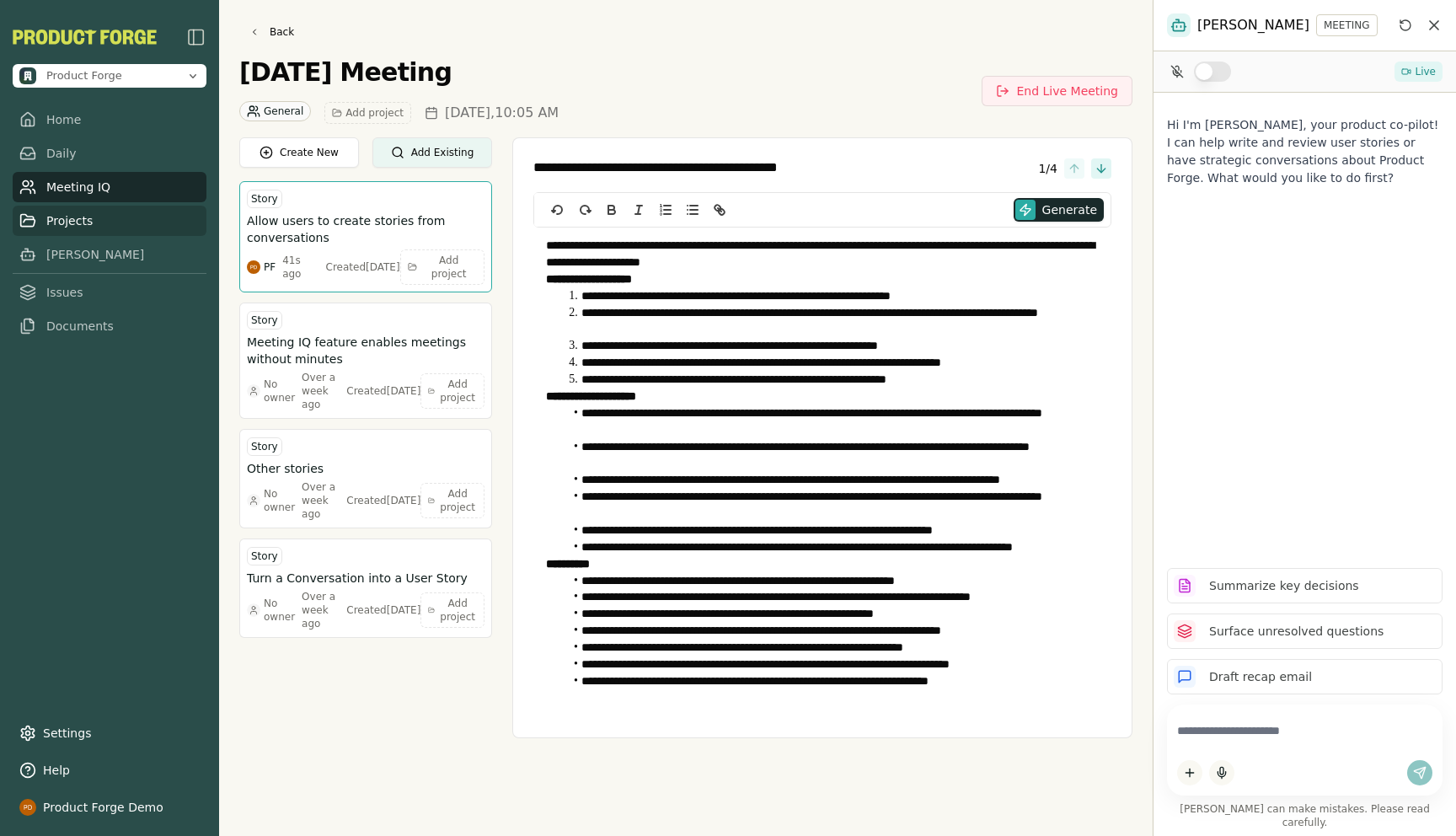
click at [73, 214] on link "Projects" at bounding box center [110, 220] width 194 height 30
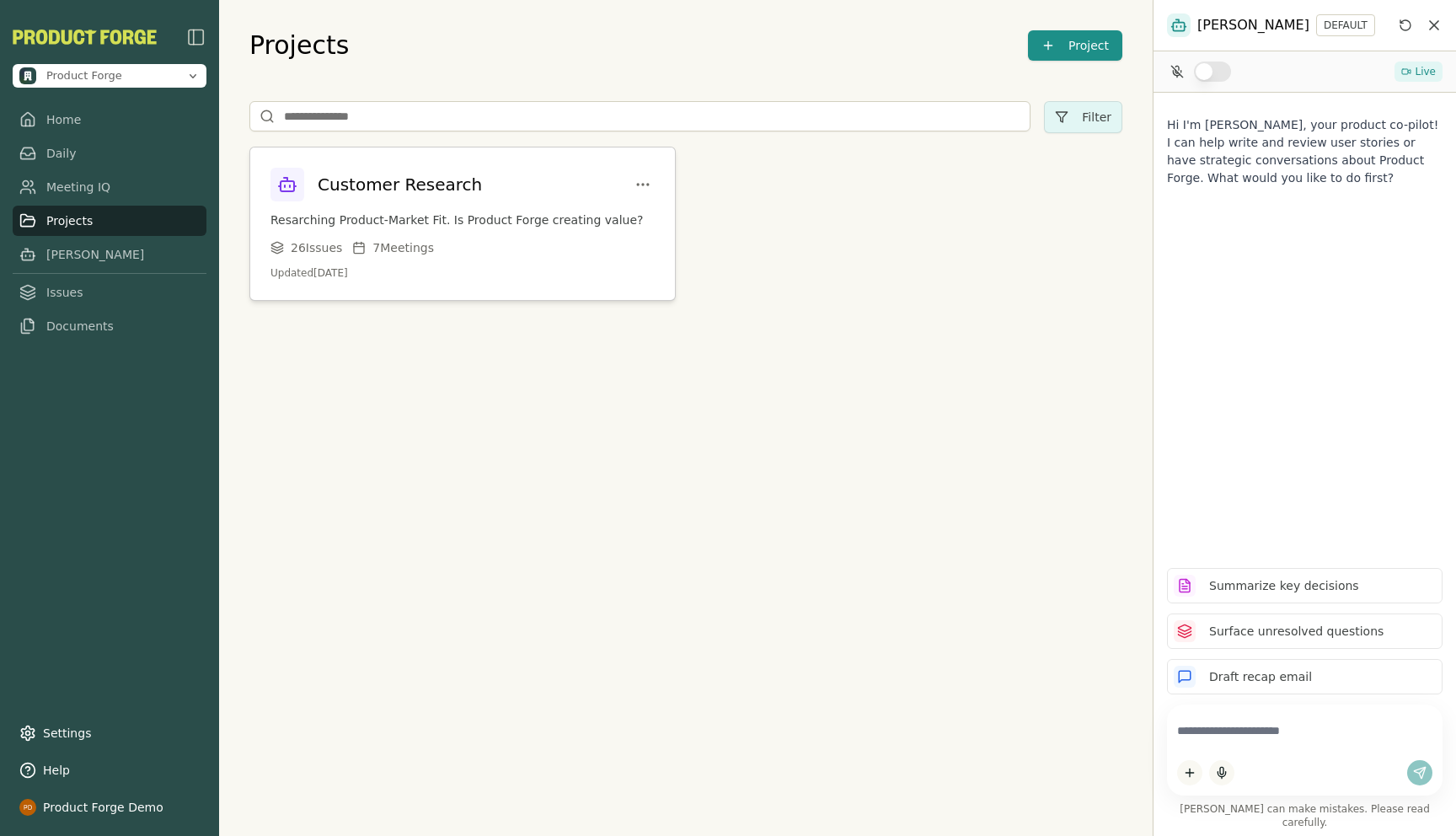
click at [418, 233] on div "Customer Research Resarching Product-Market Fit. Is Product Forge creating valu…" at bounding box center [462, 224] width 425 height 152
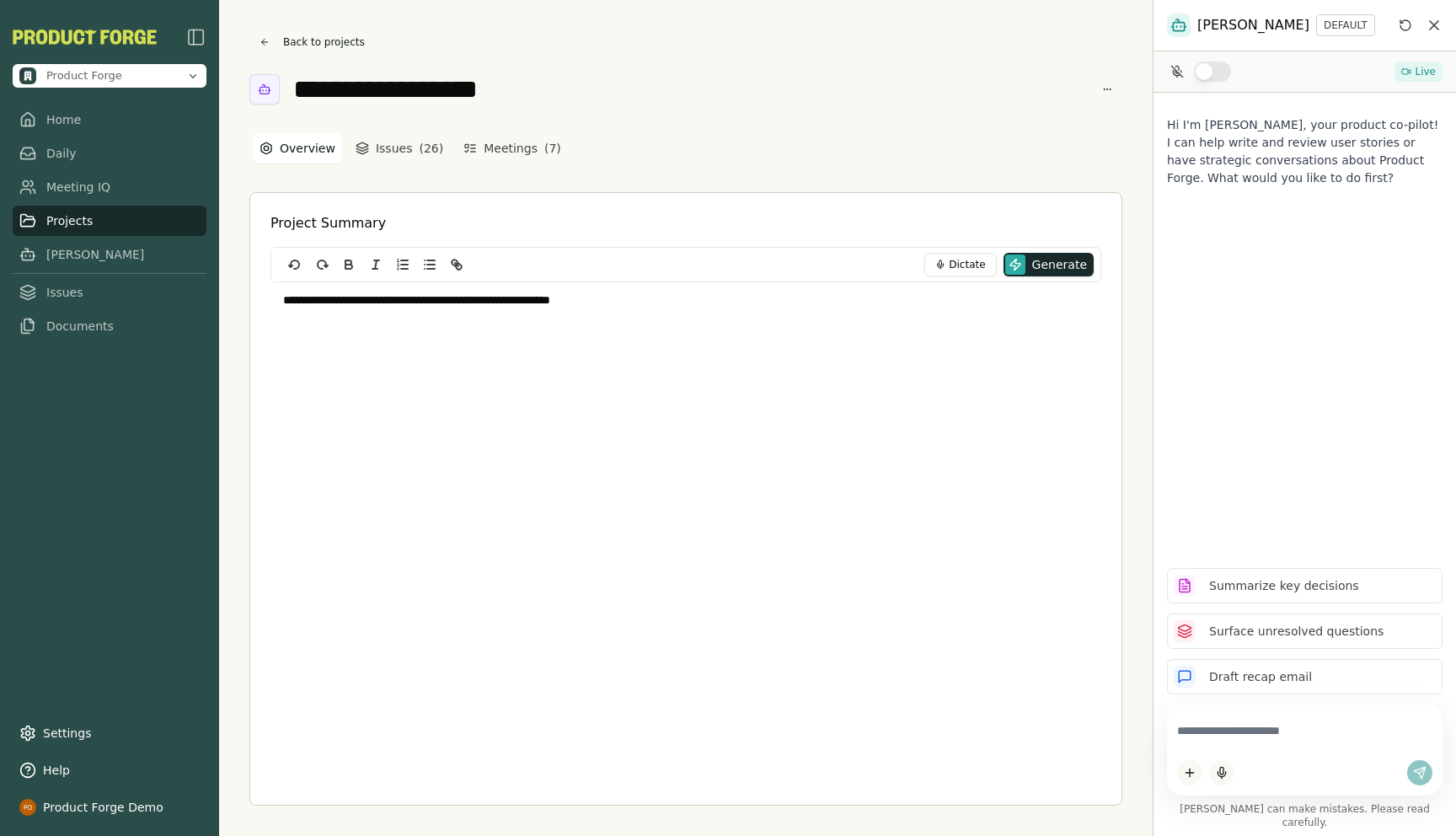
click at [1227, 734] on textarea at bounding box center [1304, 731] width 255 height 33
type textarea "**********"
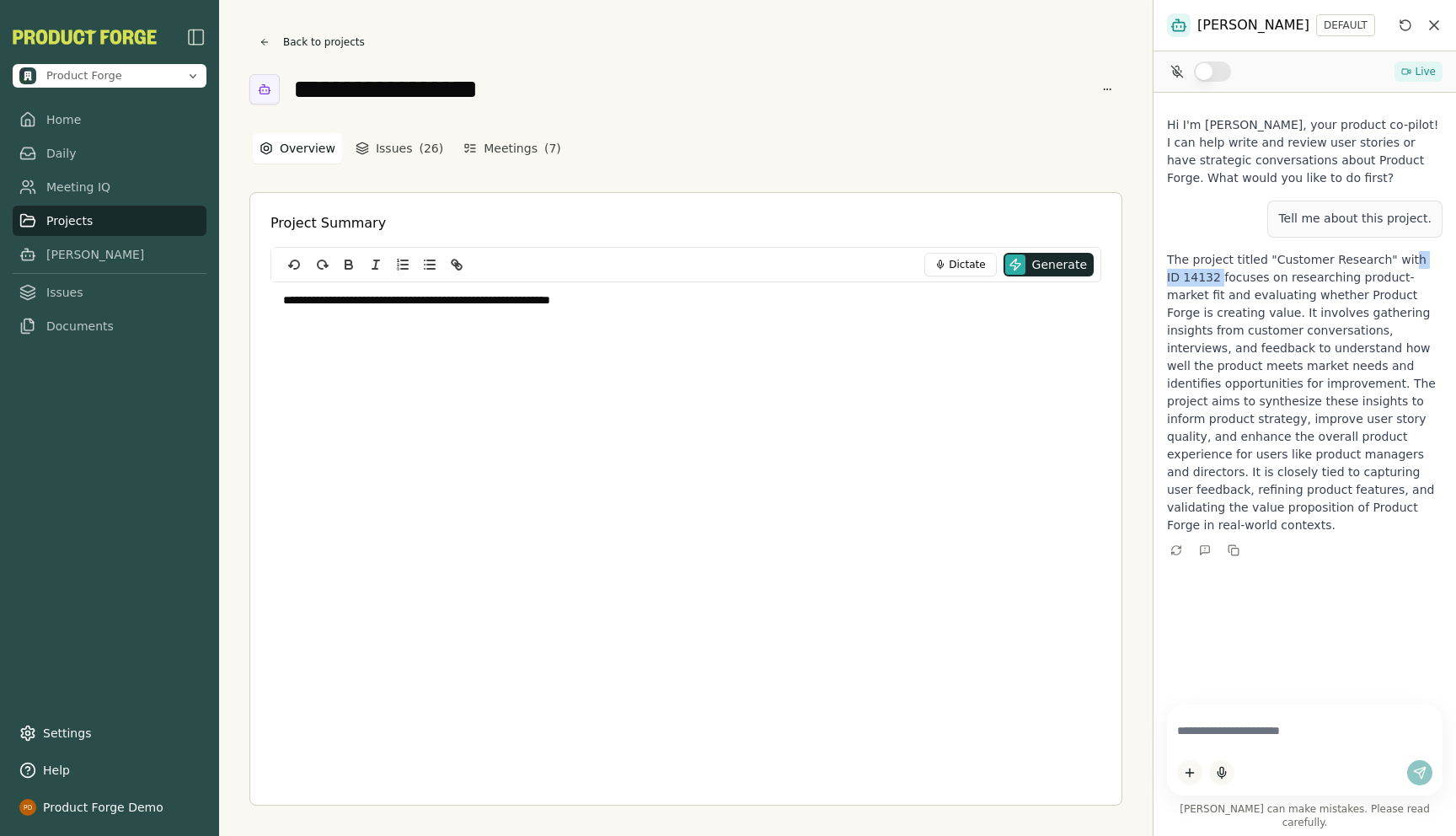
drag, startPoint x: 1399, startPoint y: 256, endPoint x: 1202, endPoint y: 275, distance: 197.9
click at [1202, 275] on p "The project titled "Customer Research" with ID 14132 focuses on researching pro…" at bounding box center [1304, 392] width 276 height 283
click at [60, 252] on link "[PERSON_NAME]" at bounding box center [110, 254] width 194 height 30
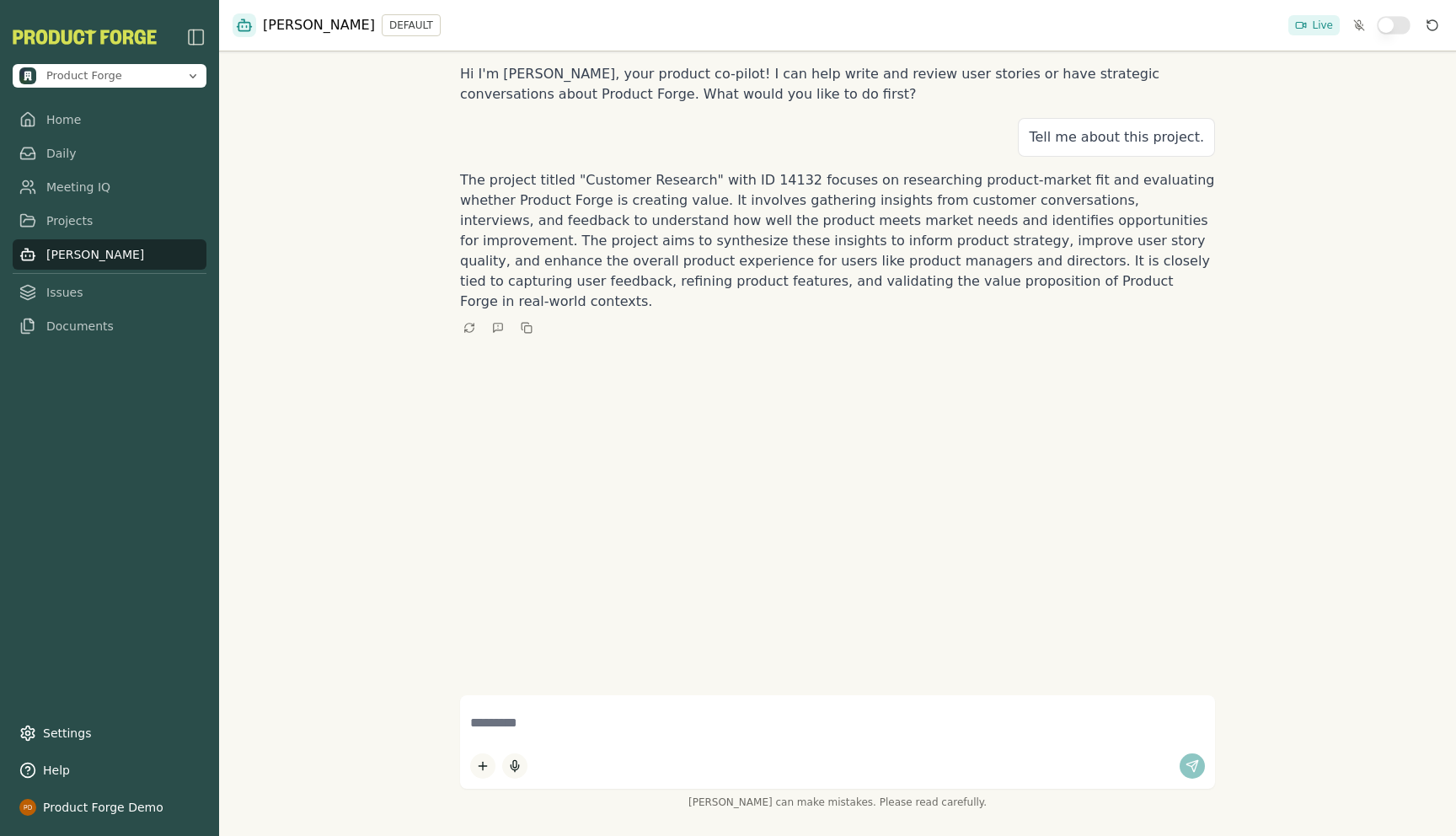
click at [1428, 21] on icon "Reset conversation" at bounding box center [1432, 25] width 10 height 10
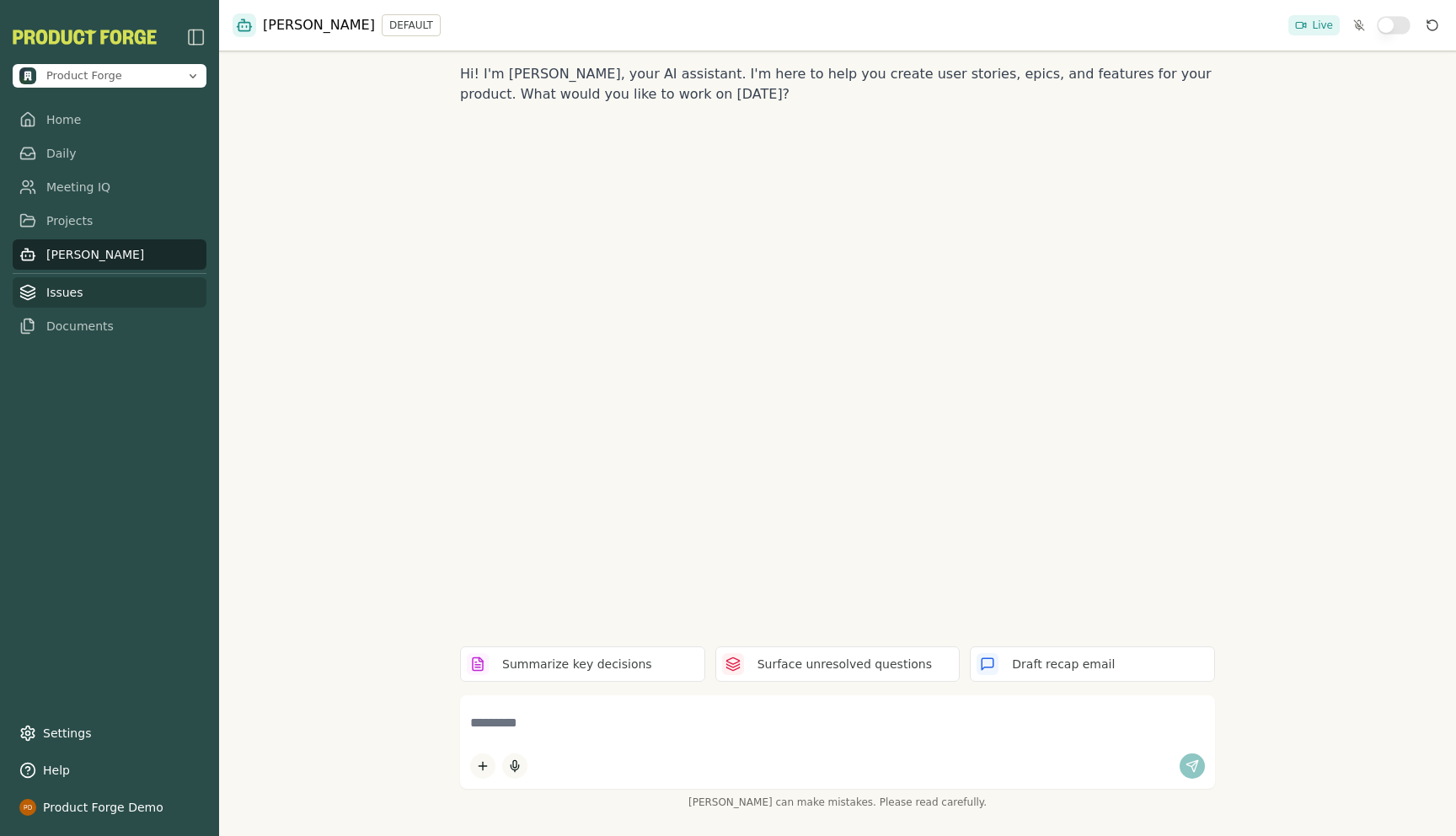
click at [57, 297] on link "Issues" at bounding box center [110, 292] width 194 height 30
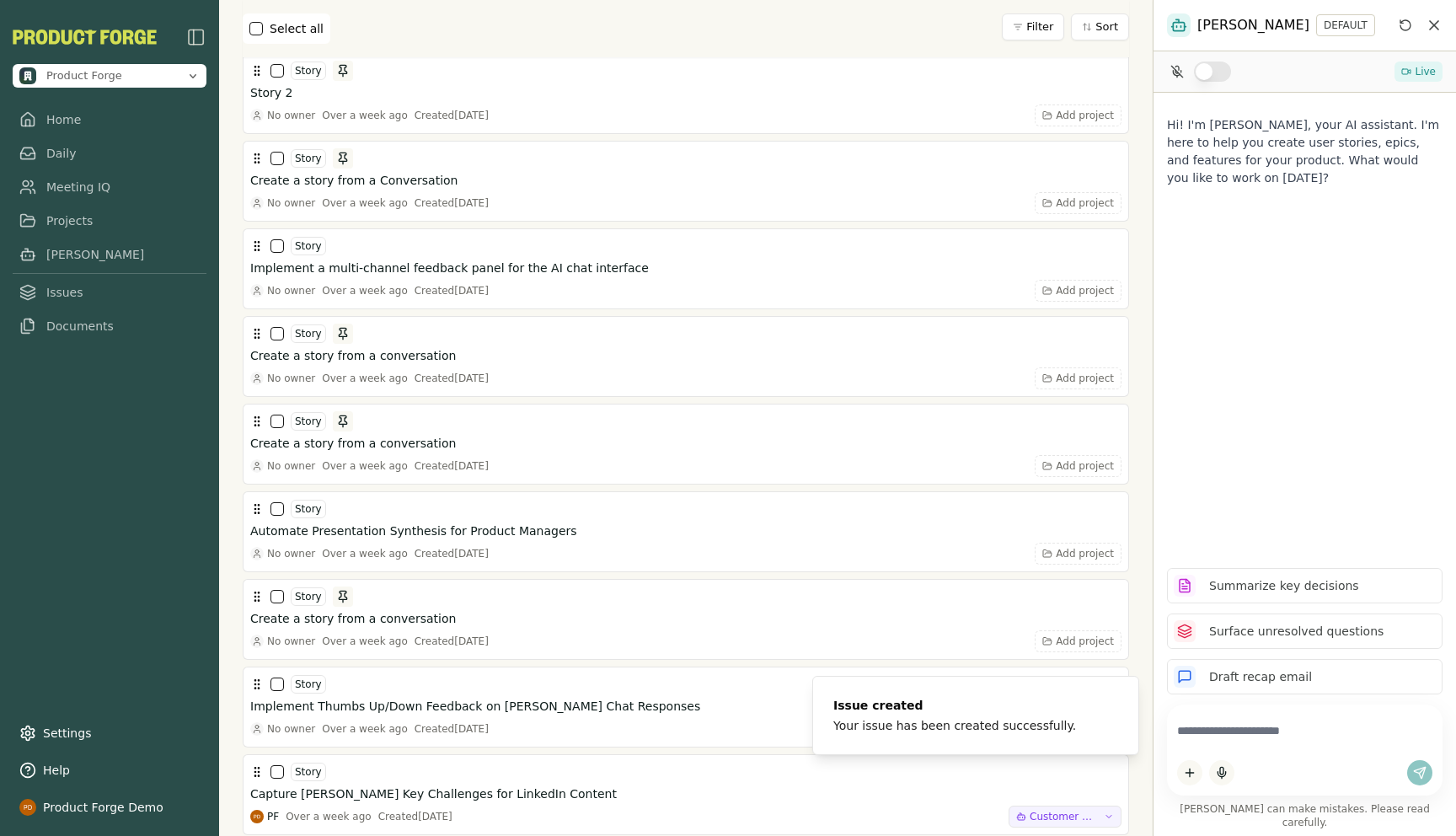
drag, startPoint x: 699, startPoint y: 416, endPoint x: 1232, endPoint y: -1371, distance: 1864.8
click at [1232, 0] on html "Product Forge Home Daily Meeting IQ Projects Smith Issues Documents Settings He…" at bounding box center [728, 418] width 1456 height 836
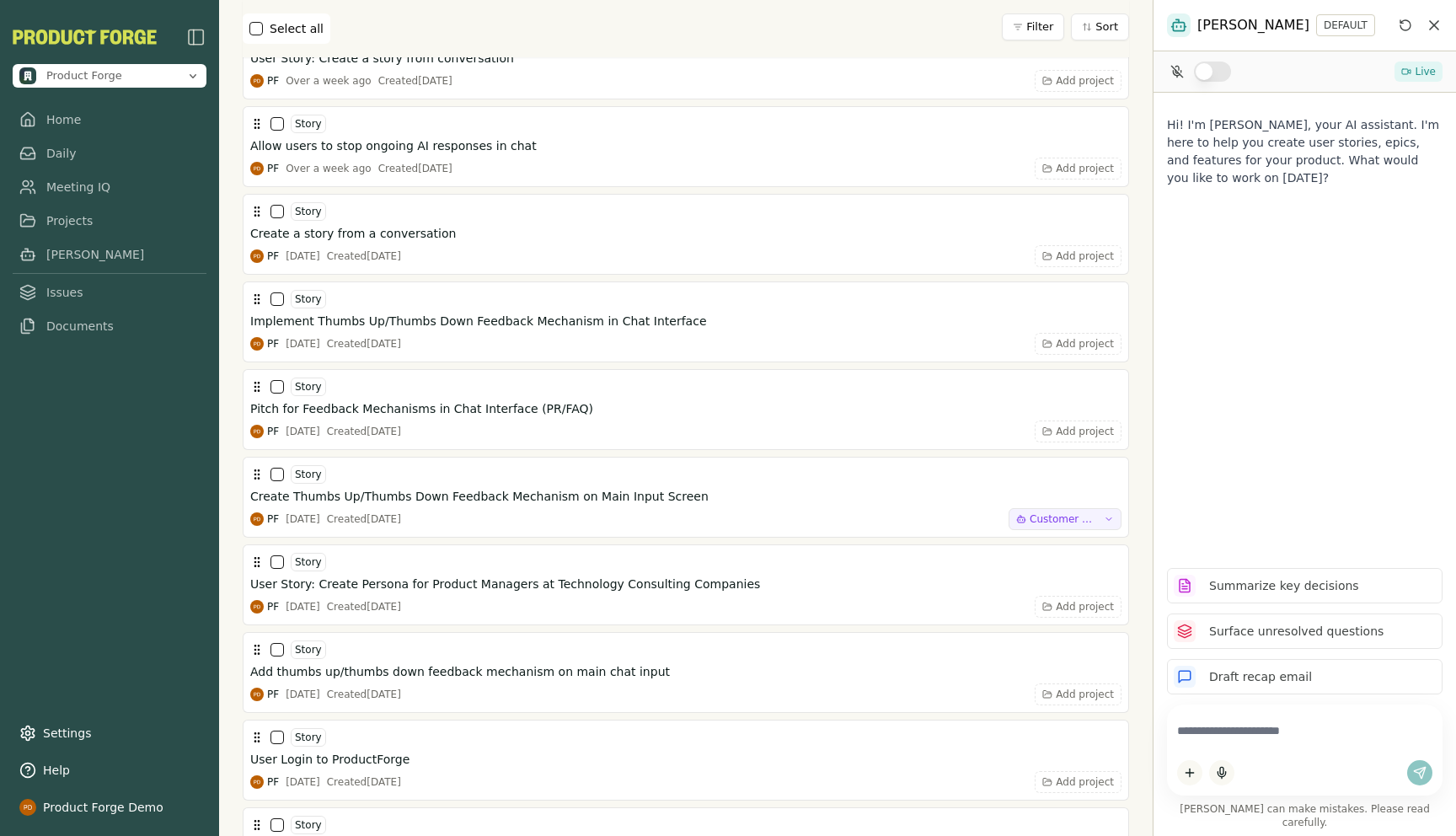
scroll to position [10027, 0]
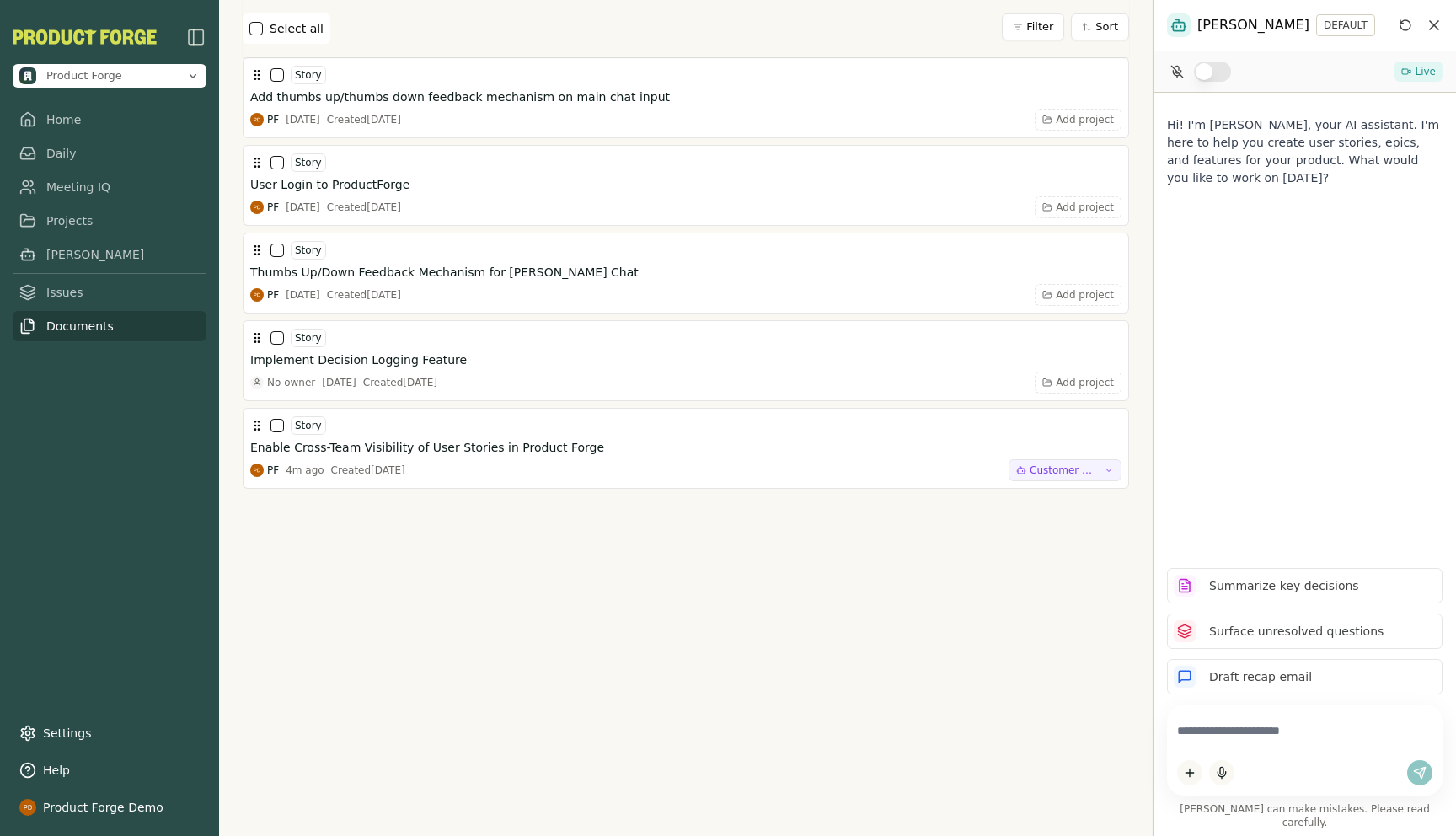
click at [78, 330] on link "Documents" at bounding box center [110, 326] width 194 height 30
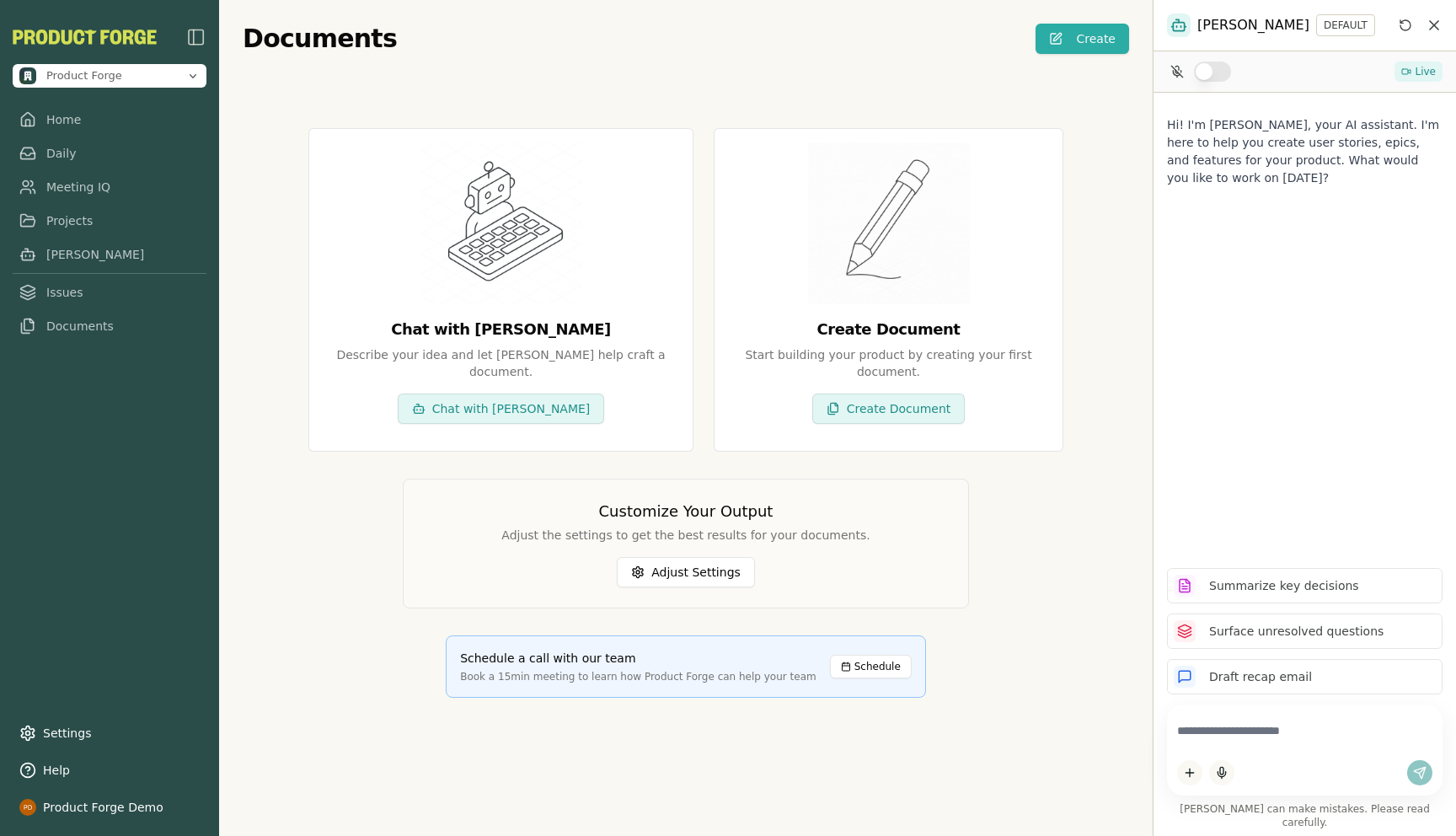
click at [841, 35] on div "Documents Create" at bounding box center [686, 38] width 886 height 30
click at [866, 412] on button "Create Document" at bounding box center [888, 408] width 153 height 30
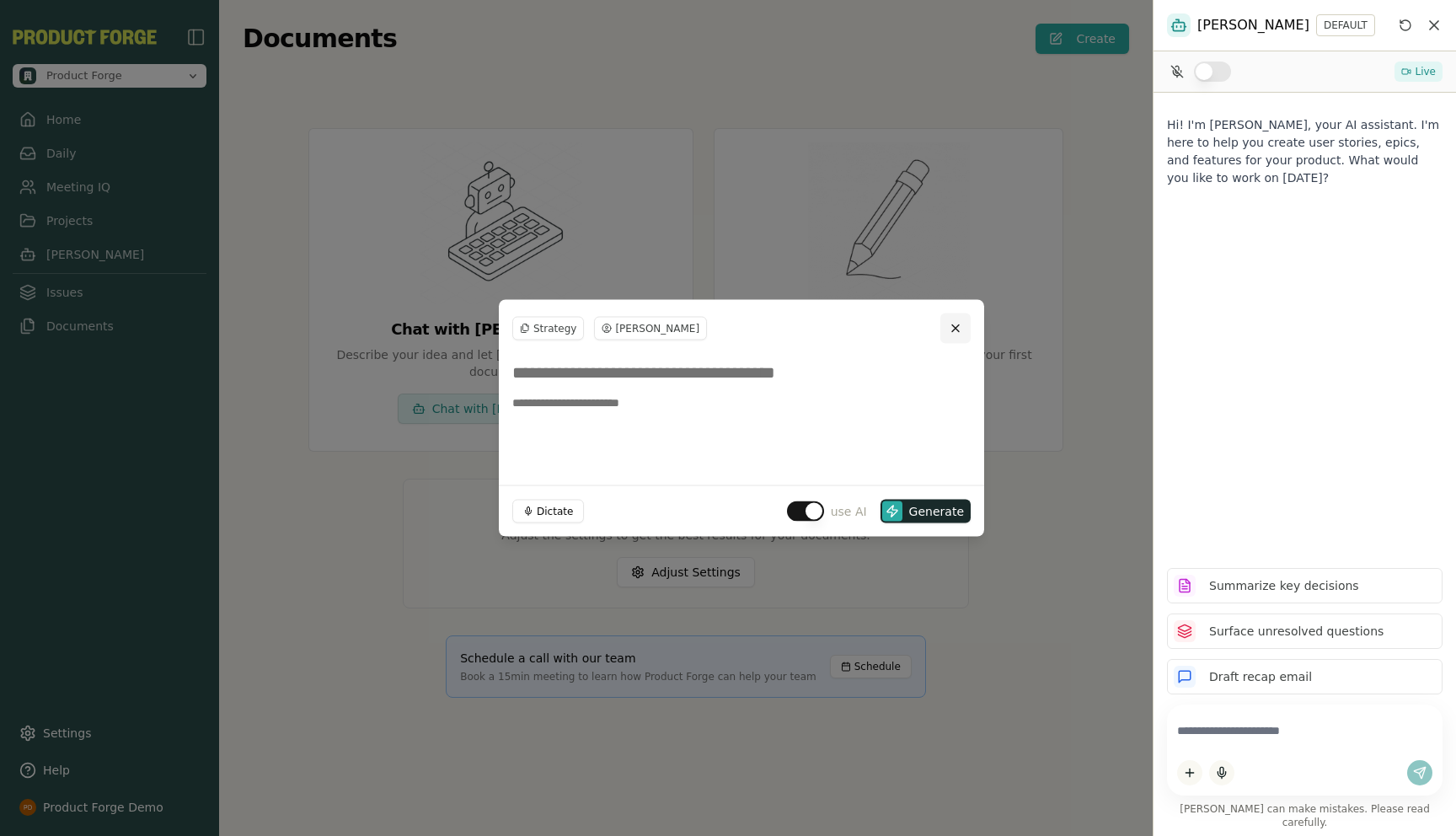
click at [951, 329] on button "Close" at bounding box center [955, 328] width 30 height 30
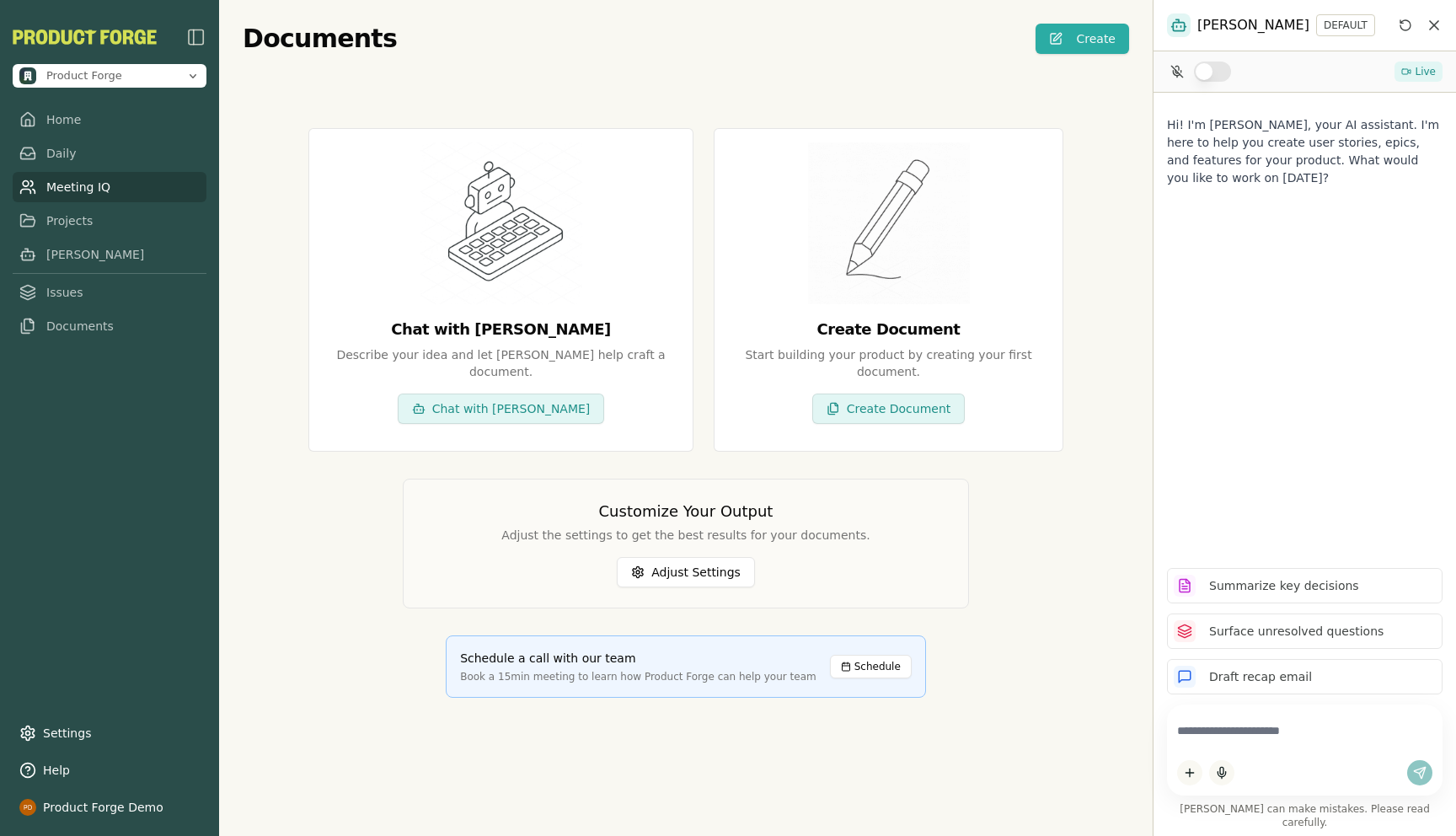
click at [62, 198] on link "Meeting IQ" at bounding box center [110, 187] width 194 height 30
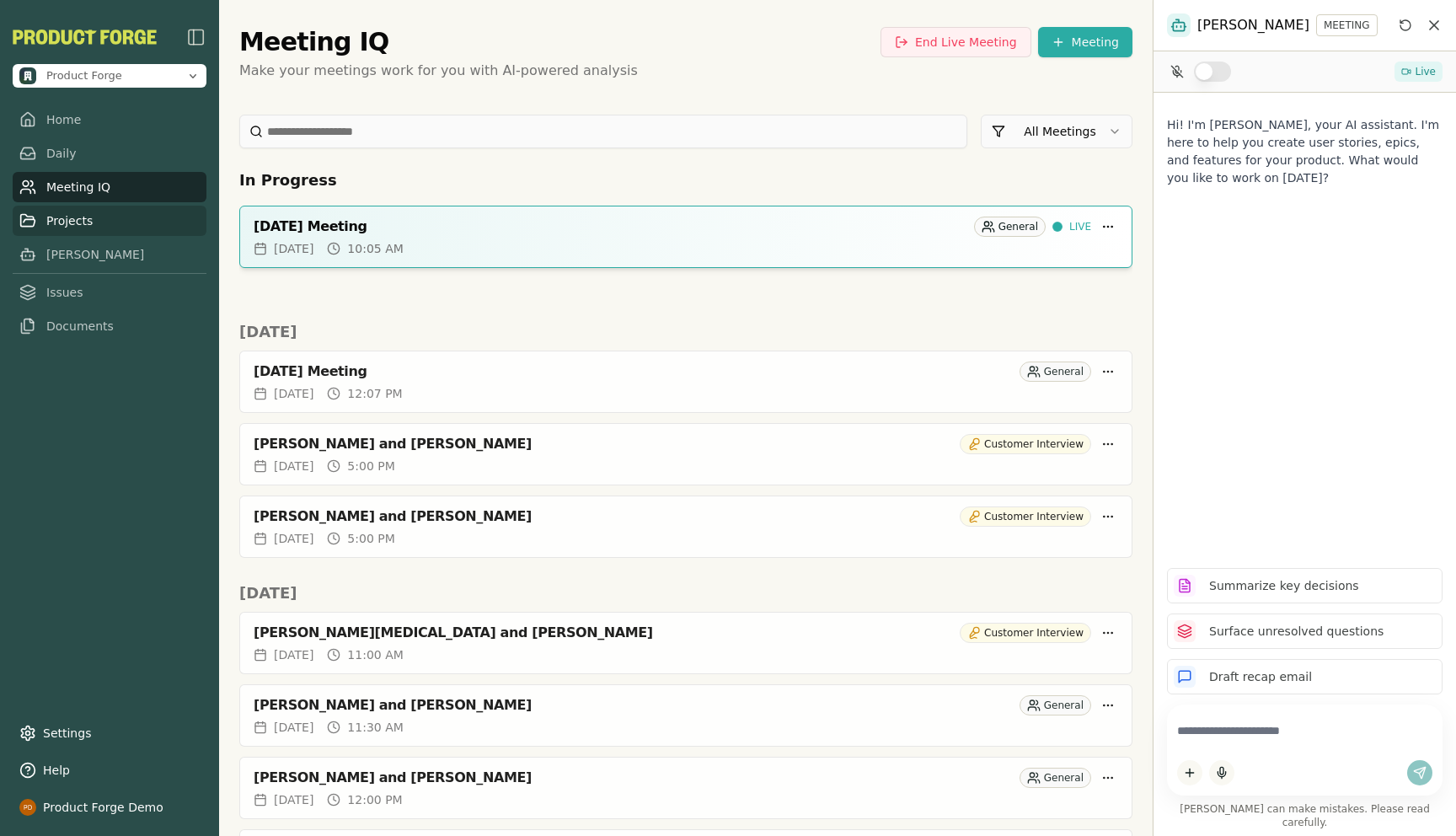
click at [66, 226] on link "Projects" at bounding box center [110, 220] width 194 height 30
click at [61, 326] on link "Documents" at bounding box center [110, 326] width 194 height 30
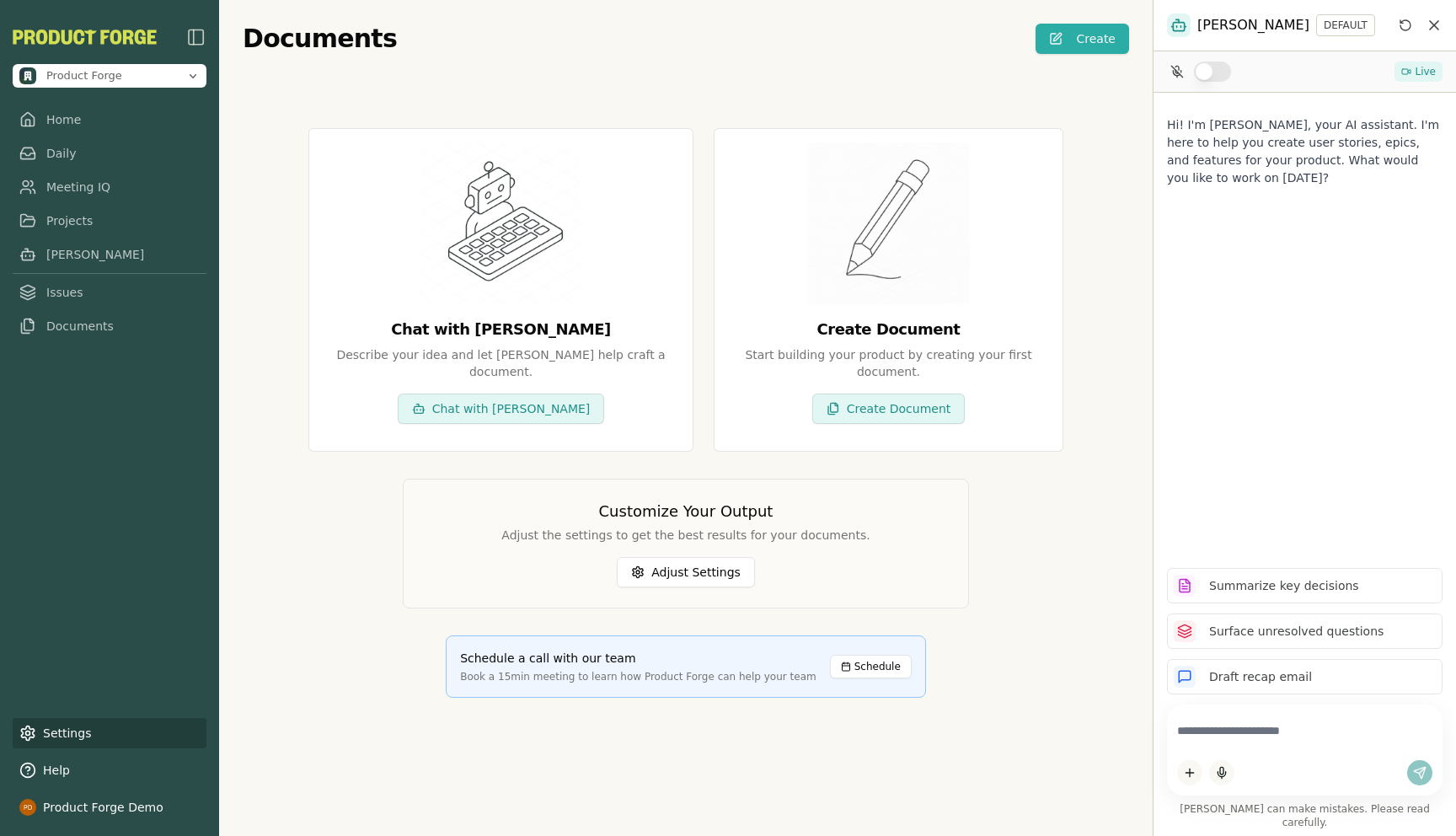
click at [52, 731] on link "Settings" at bounding box center [110, 732] width 194 height 30
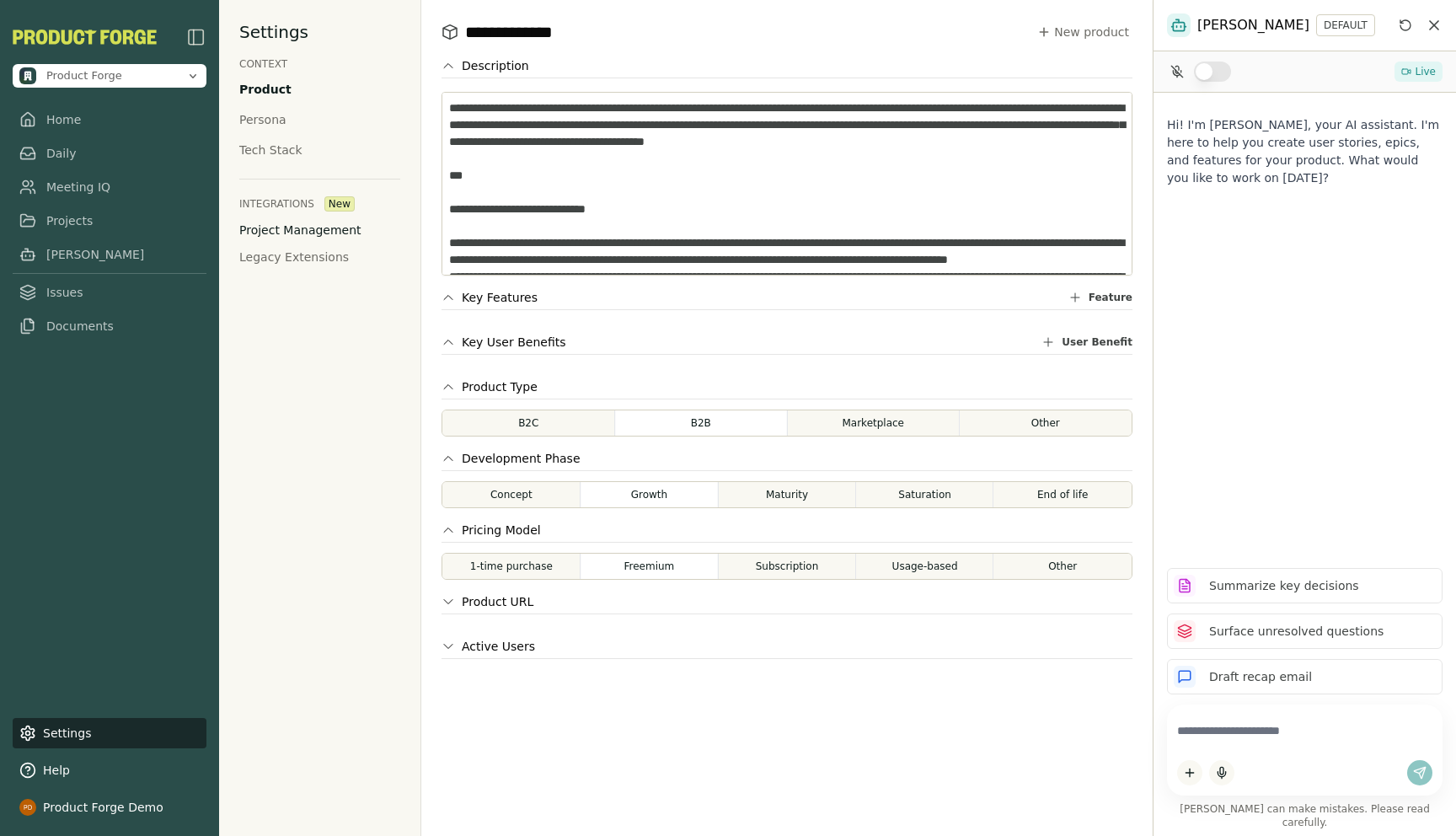
click at [284, 233] on button "Project Management" at bounding box center [300, 229] width 122 height 16
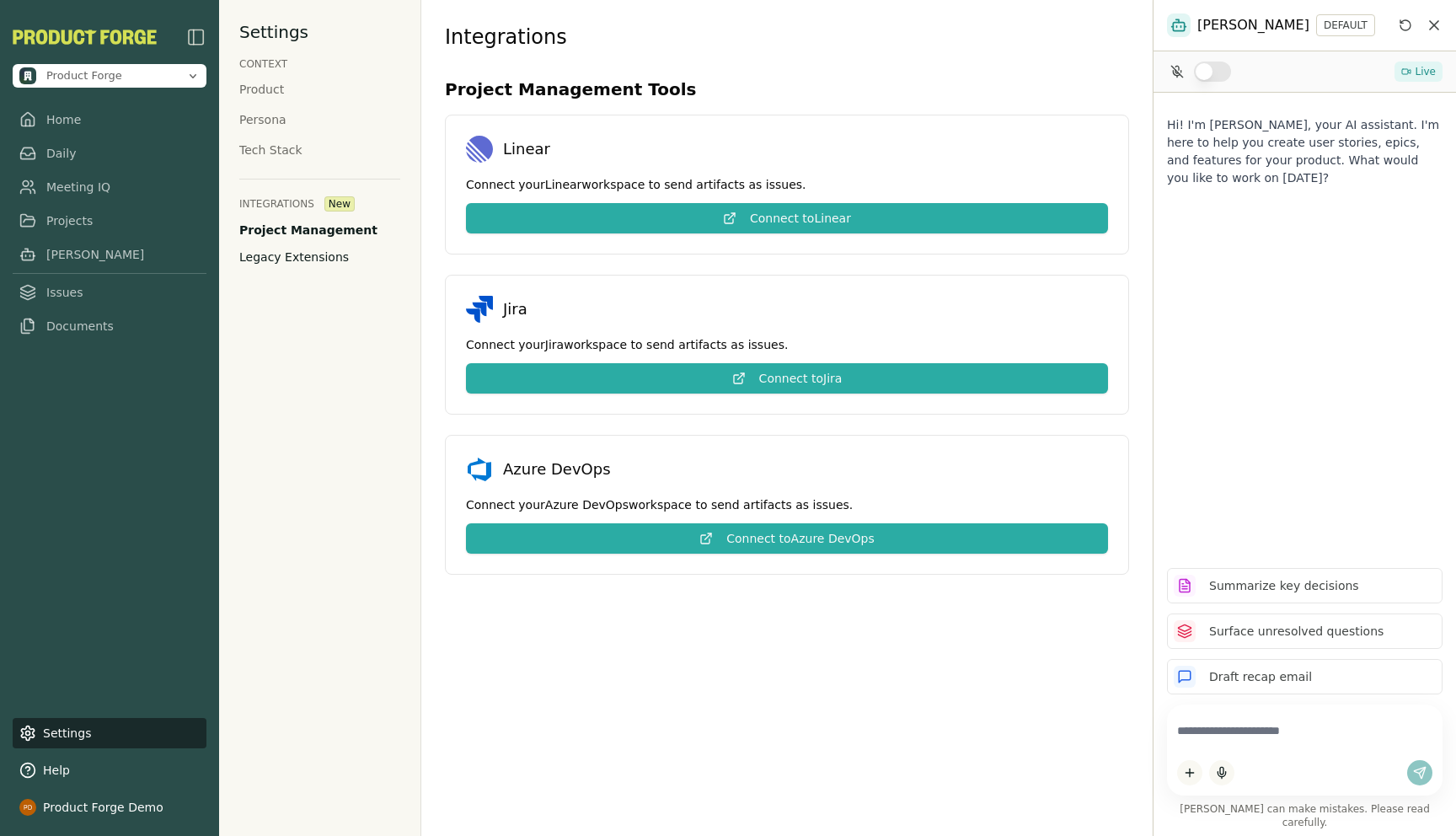
click at [287, 255] on button "Legacy Extensions" at bounding box center [294, 256] width 110 height 16
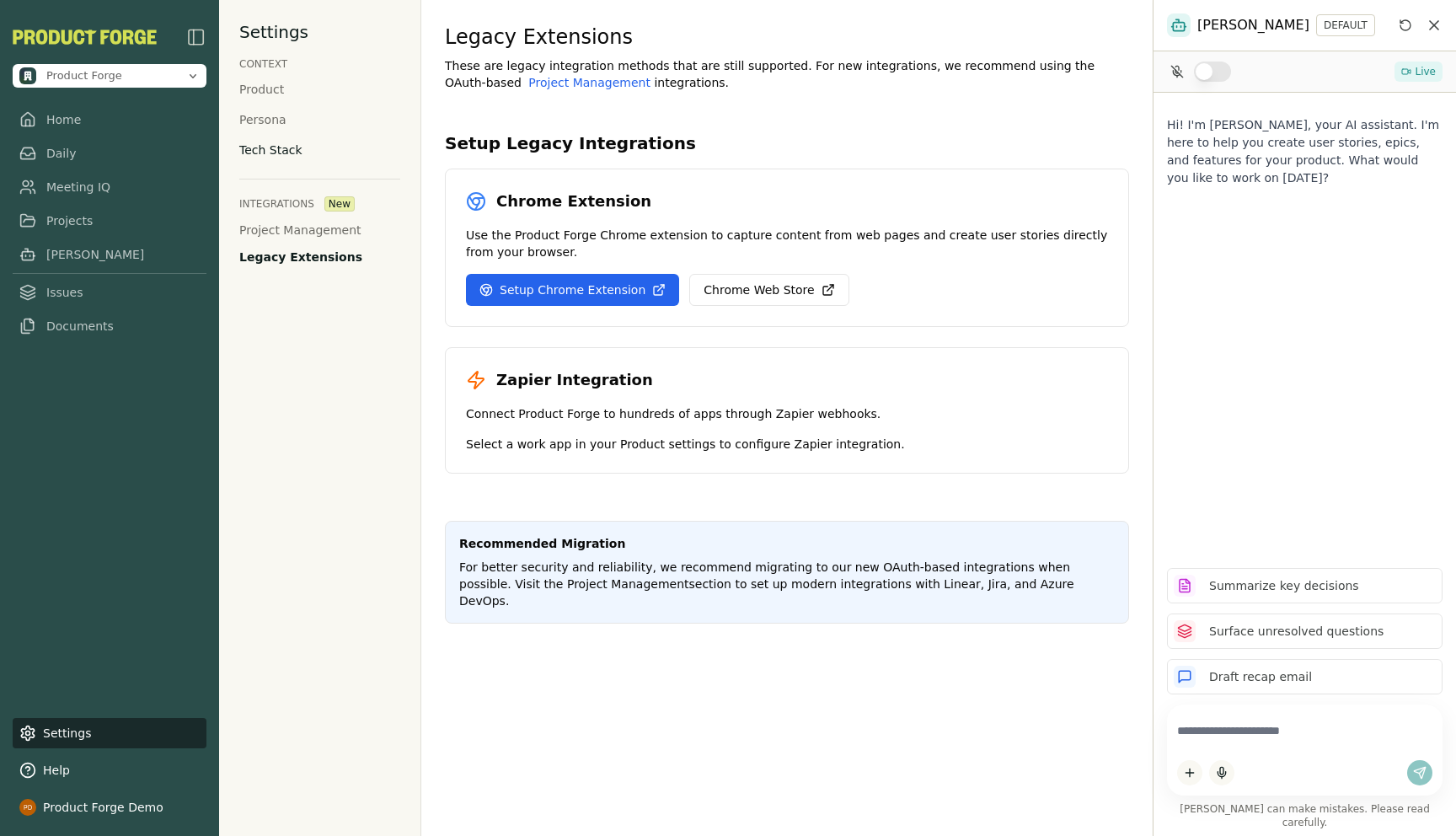
click at [271, 152] on div "Tech Stack" at bounding box center [271, 150] width 63 height 16
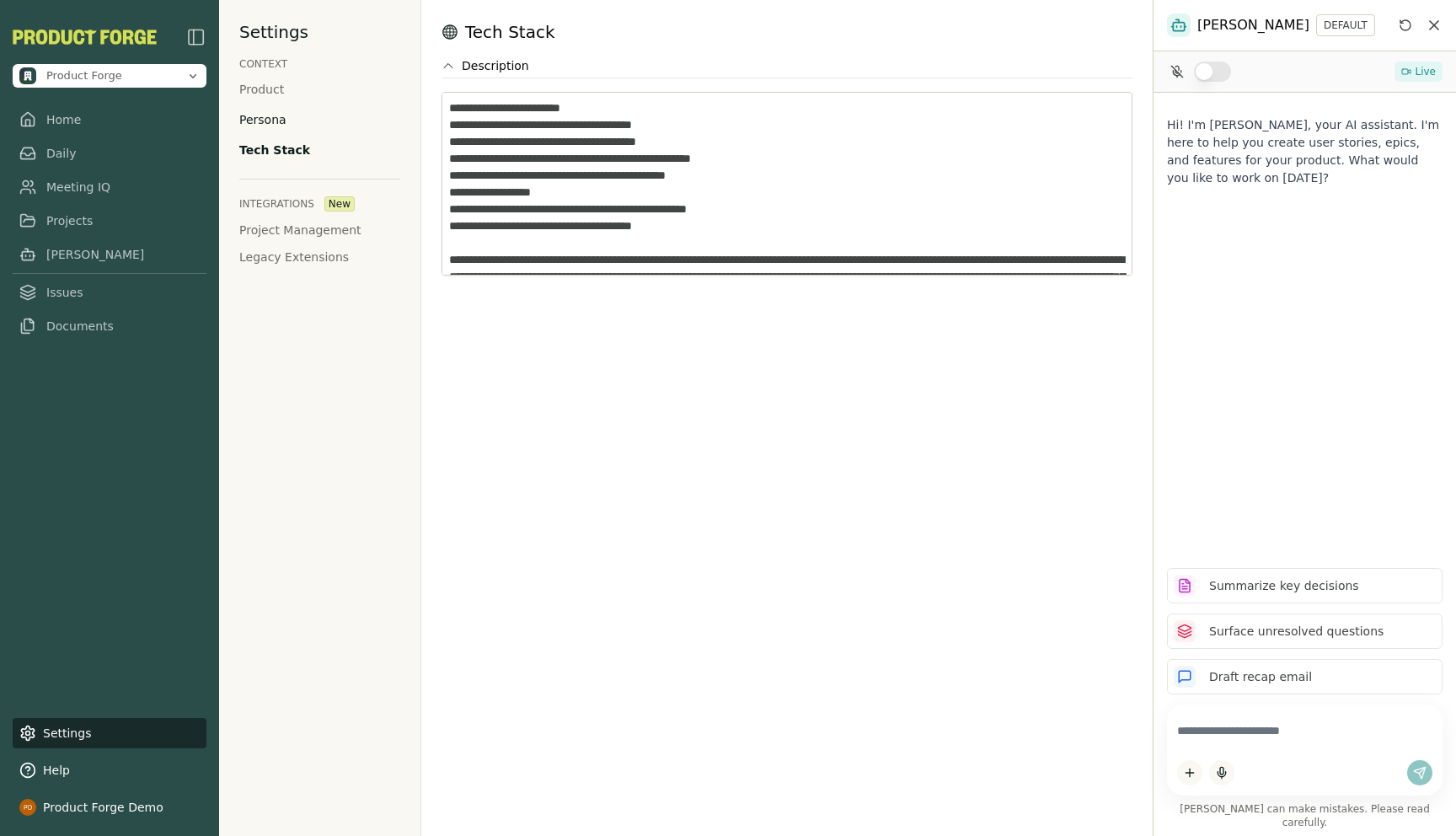
click at [265, 127] on div "Persona" at bounding box center [263, 119] width 48 height 16
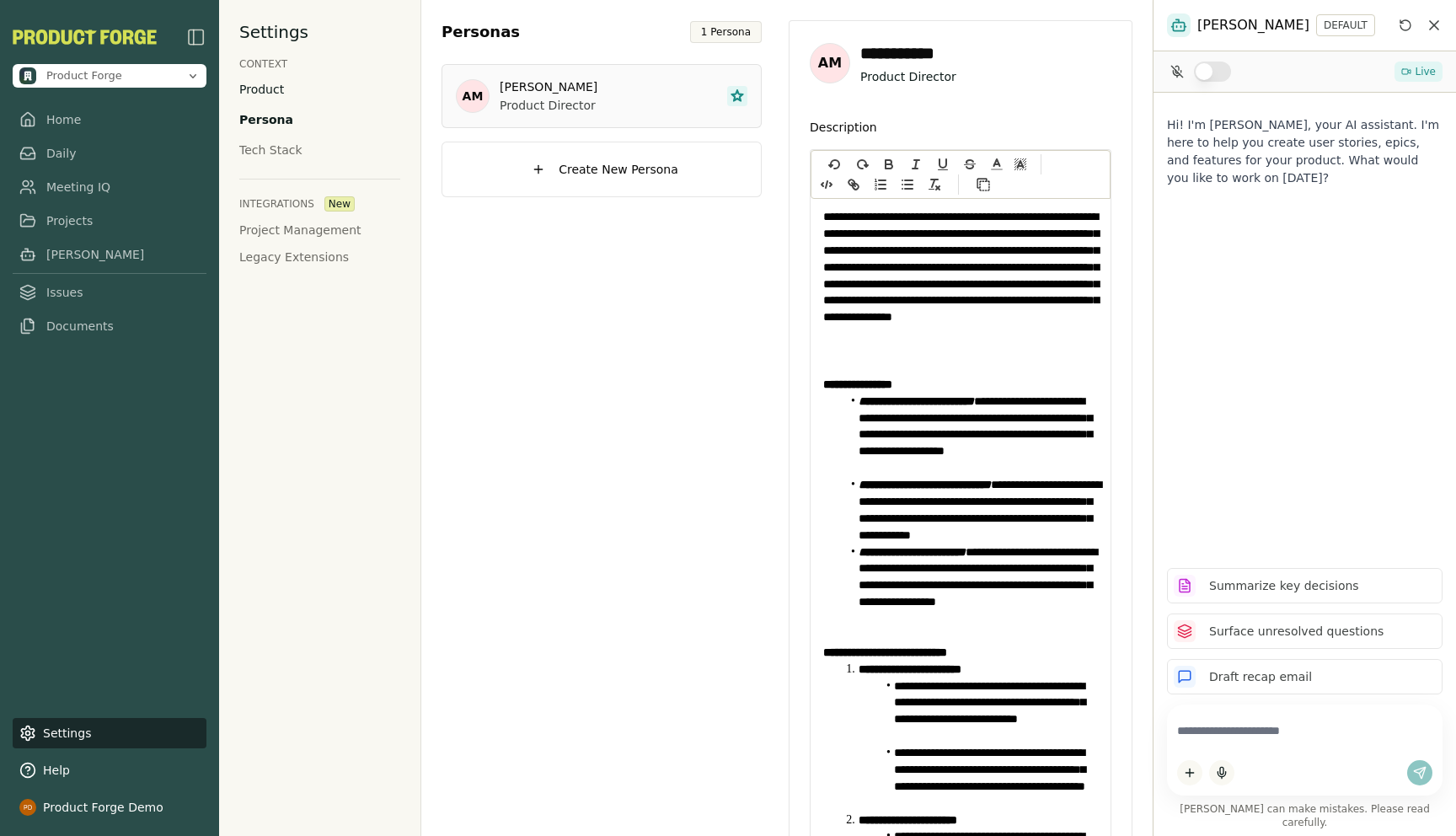
click at [267, 86] on div "Product" at bounding box center [262, 89] width 45 height 16
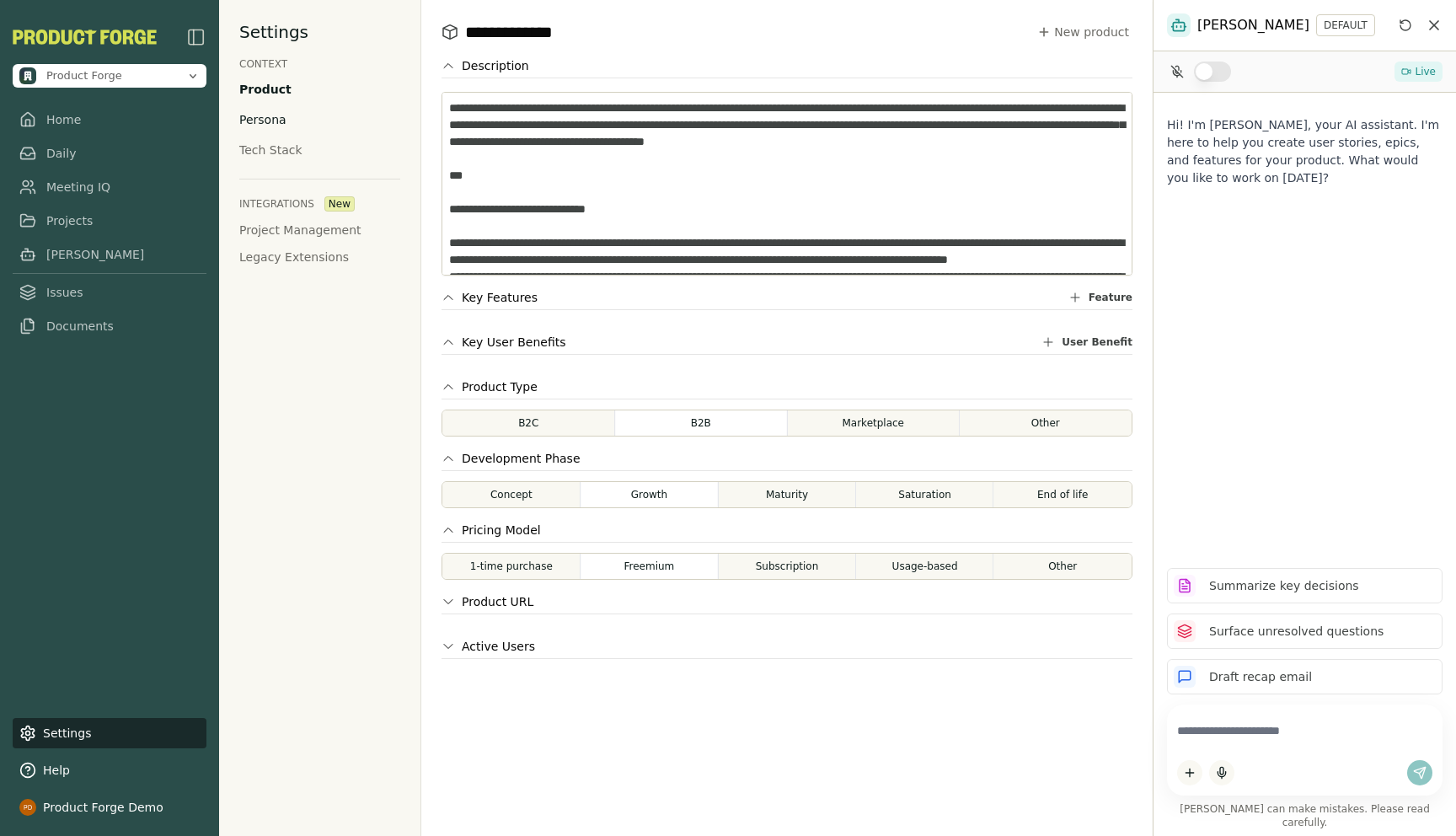
click at [277, 115] on div "Persona" at bounding box center [263, 119] width 48 height 16
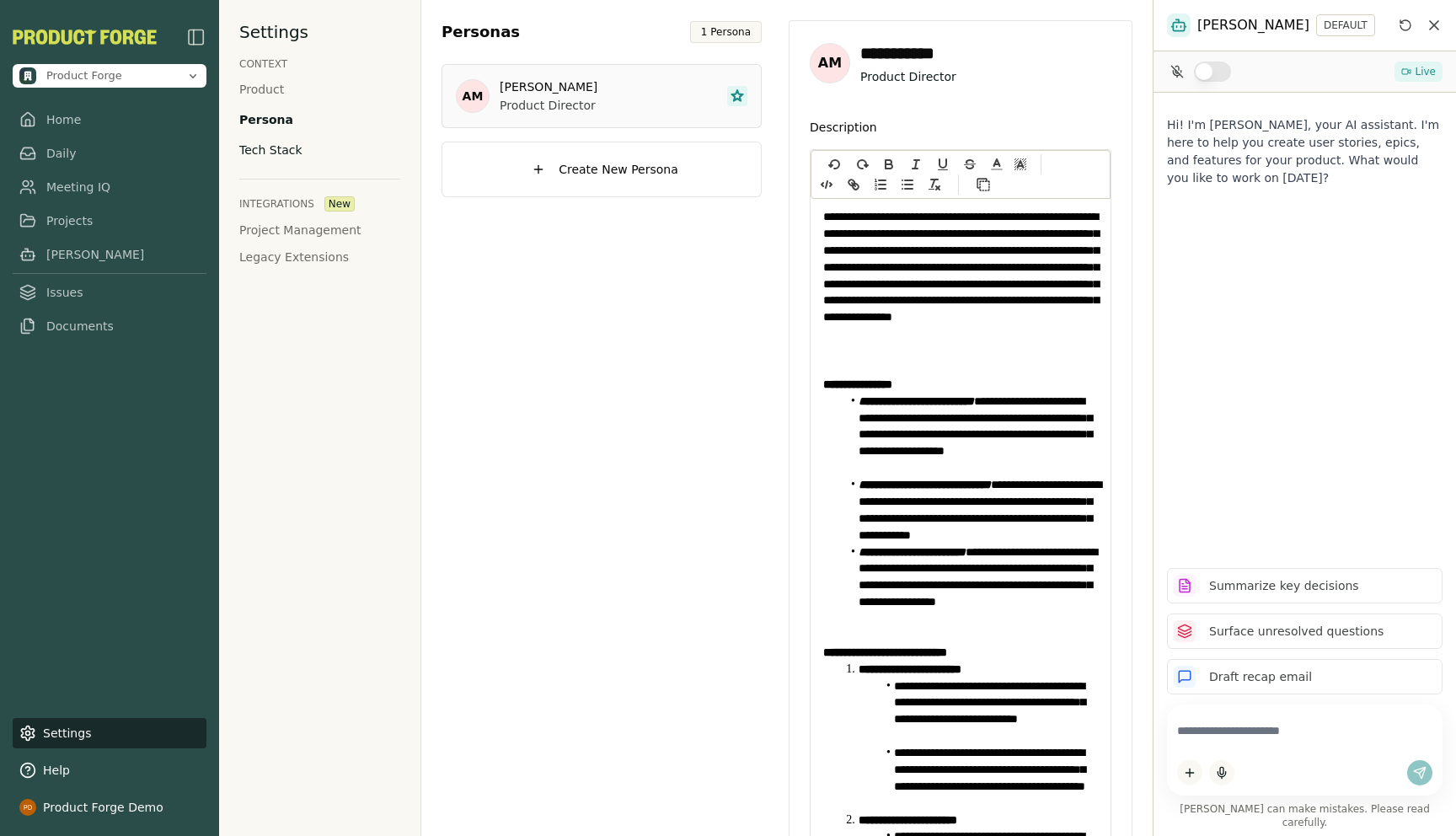
click at [282, 145] on div "Tech Stack" at bounding box center [271, 150] width 63 height 16
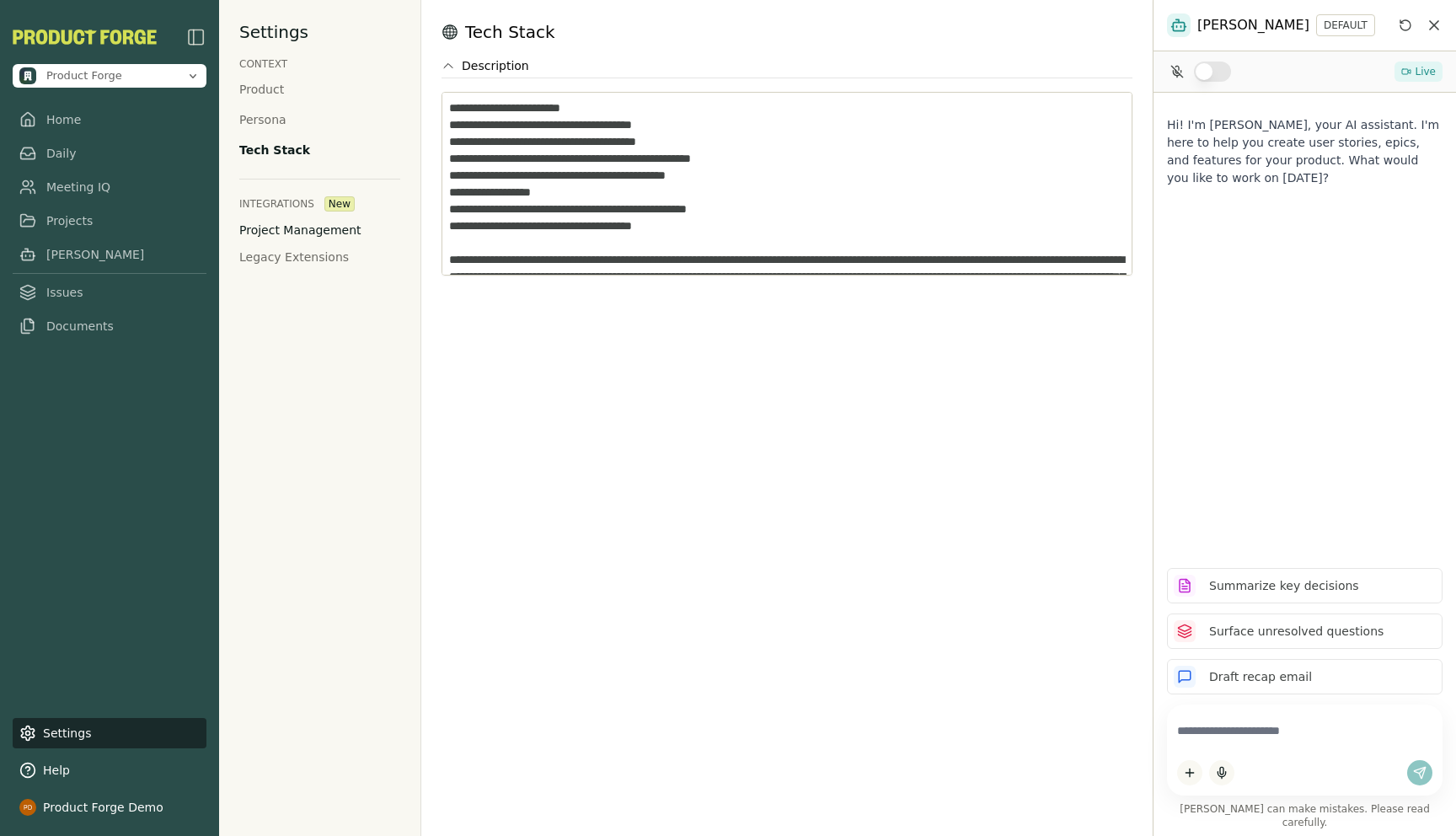
click at [278, 228] on button "Project Management" at bounding box center [300, 229] width 122 height 16
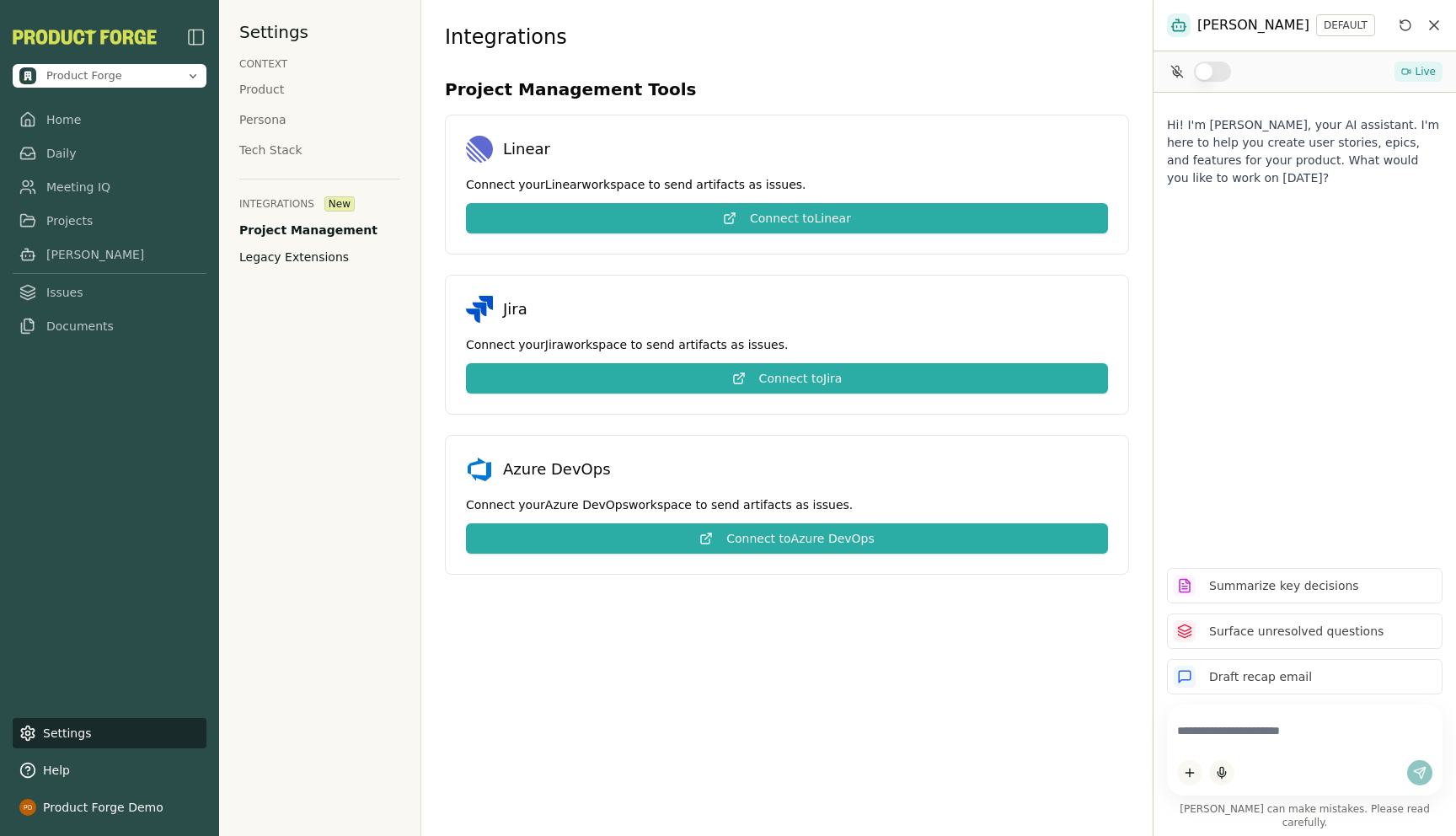
click at [284, 260] on button "Legacy Extensions" at bounding box center [294, 256] width 110 height 16
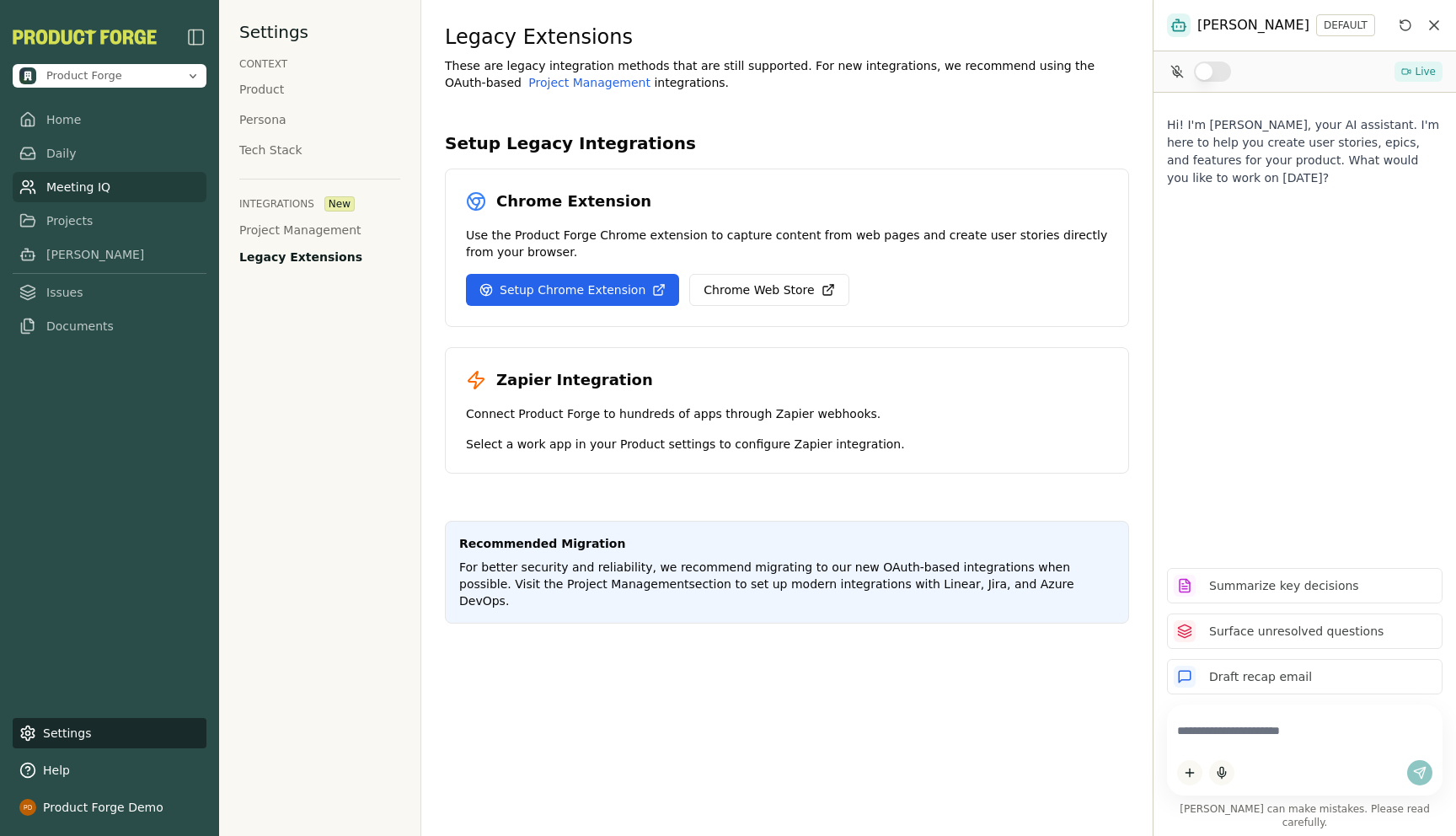
click at [62, 190] on link "Meeting IQ" at bounding box center [110, 187] width 194 height 30
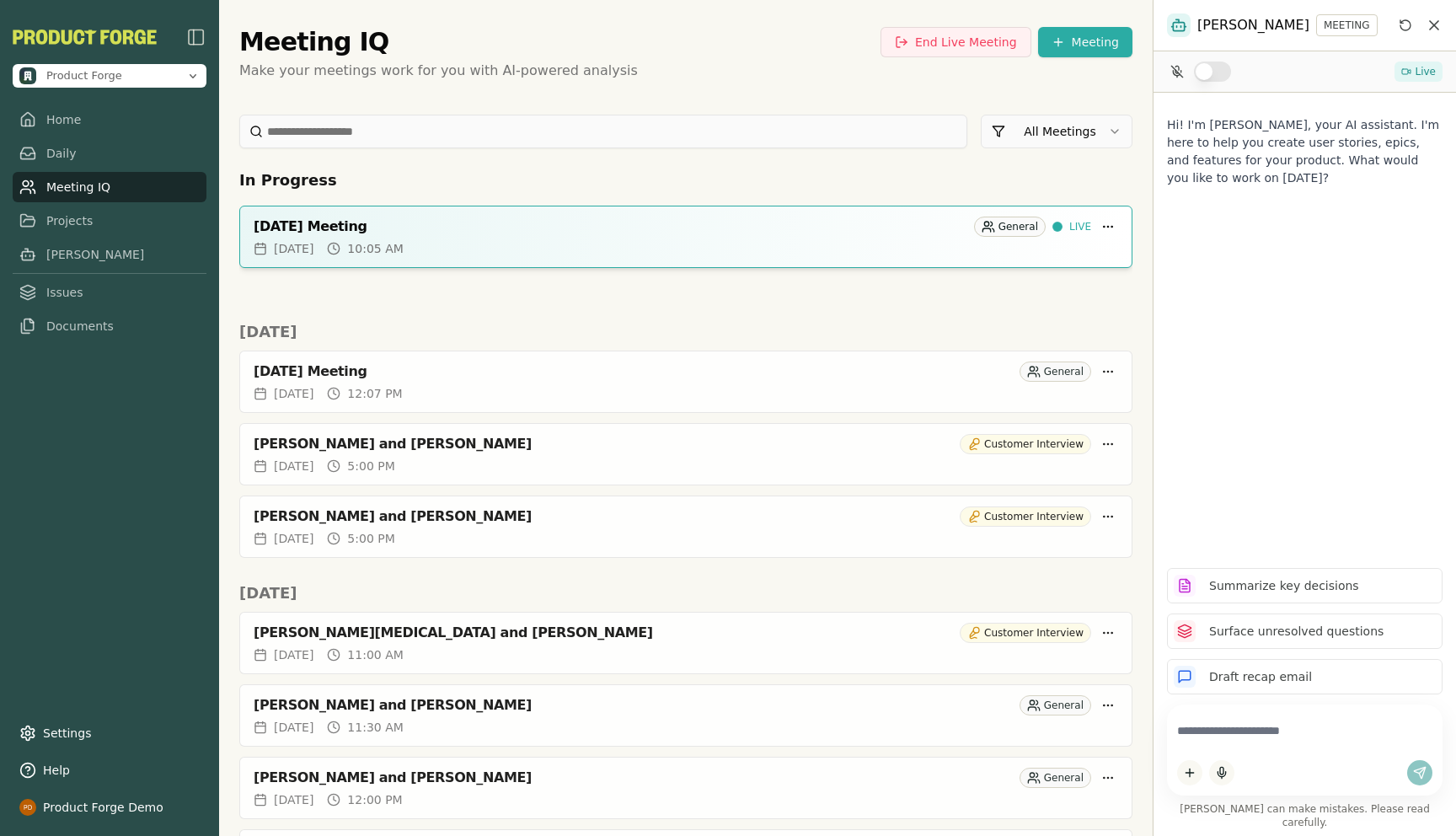
click at [813, 67] on p "Make your meetings work for you with AI-powered analysis" at bounding box center [686, 70] width 893 height 20
click at [942, 42] on button "End Live Meeting" at bounding box center [955, 41] width 150 height 30
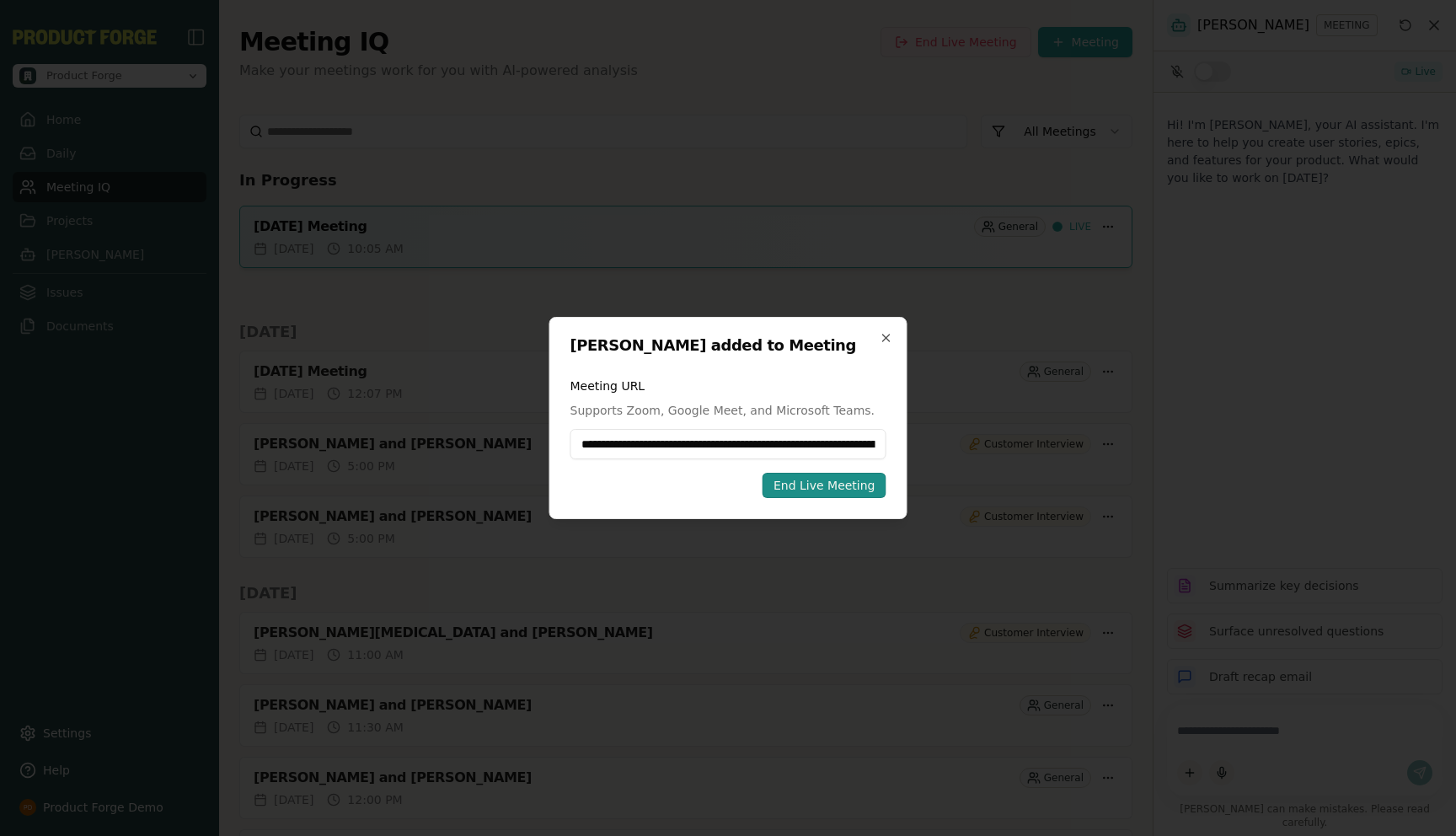
click at [808, 485] on div "End Live Meeting" at bounding box center [824, 484] width 102 height 16
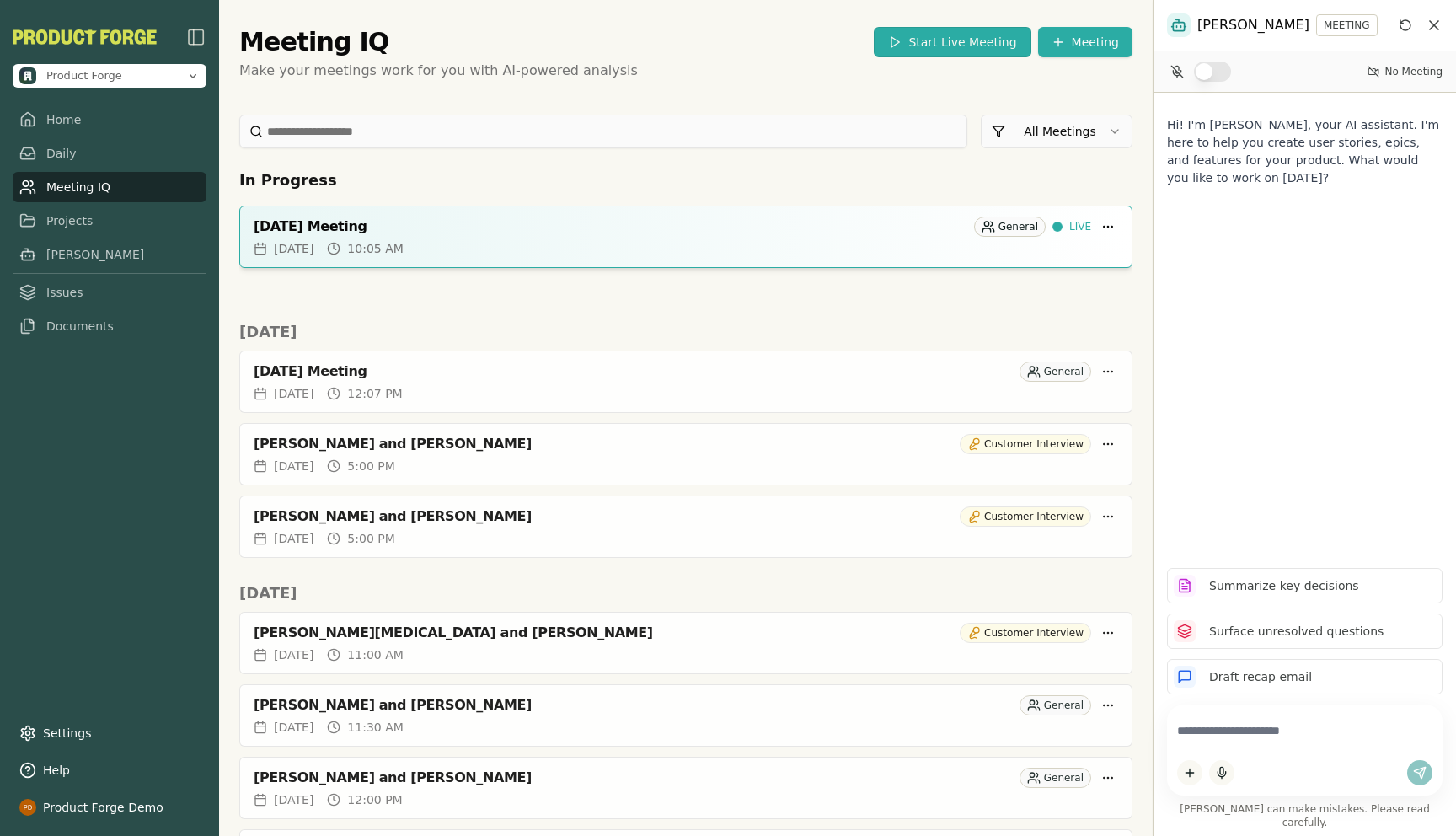
click at [940, 36] on button "Start Live Meeting" at bounding box center [951, 41] width 156 height 30
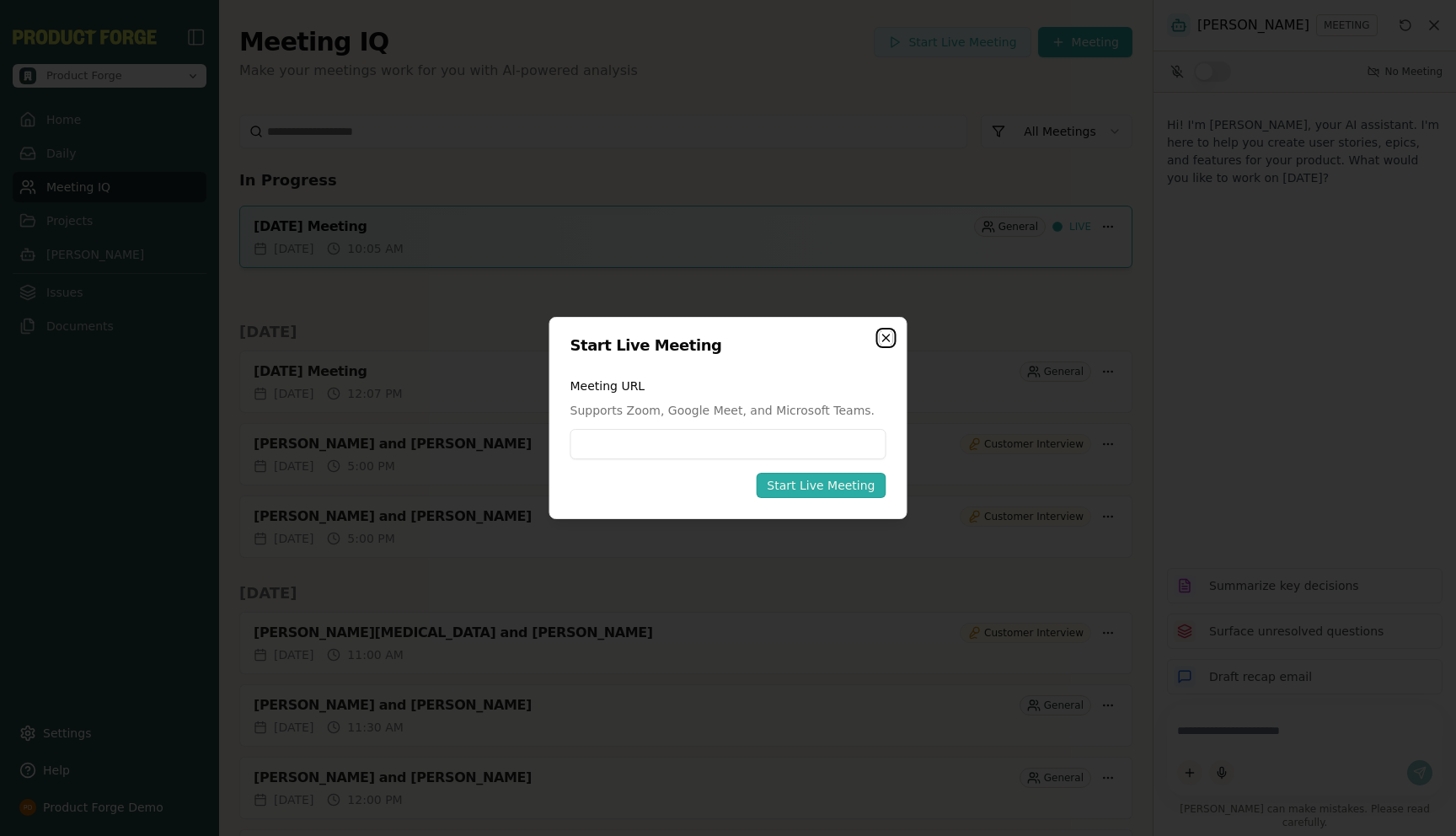
click at [883, 337] on icon "button" at bounding box center [886, 338] width 14 height 14
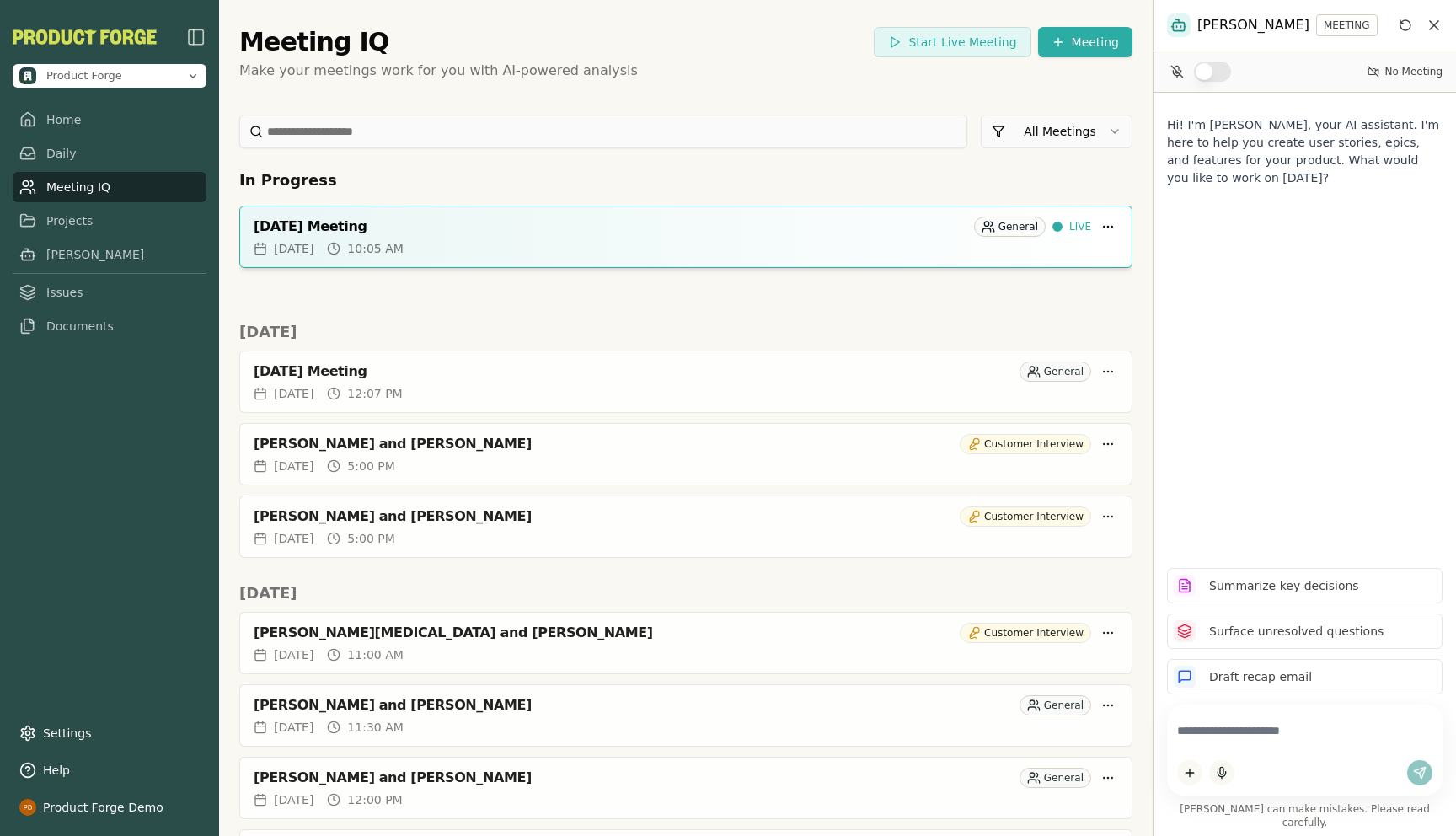
click at [540, 48] on div "Meeting IQ Start Live Meeting Meeting" at bounding box center [686, 41] width 893 height 30
click at [93, 579] on div "Product Forge Home Daily Meeting IQ Projects Smith Issues Documents Settings He…" at bounding box center [109, 418] width 219 height 836
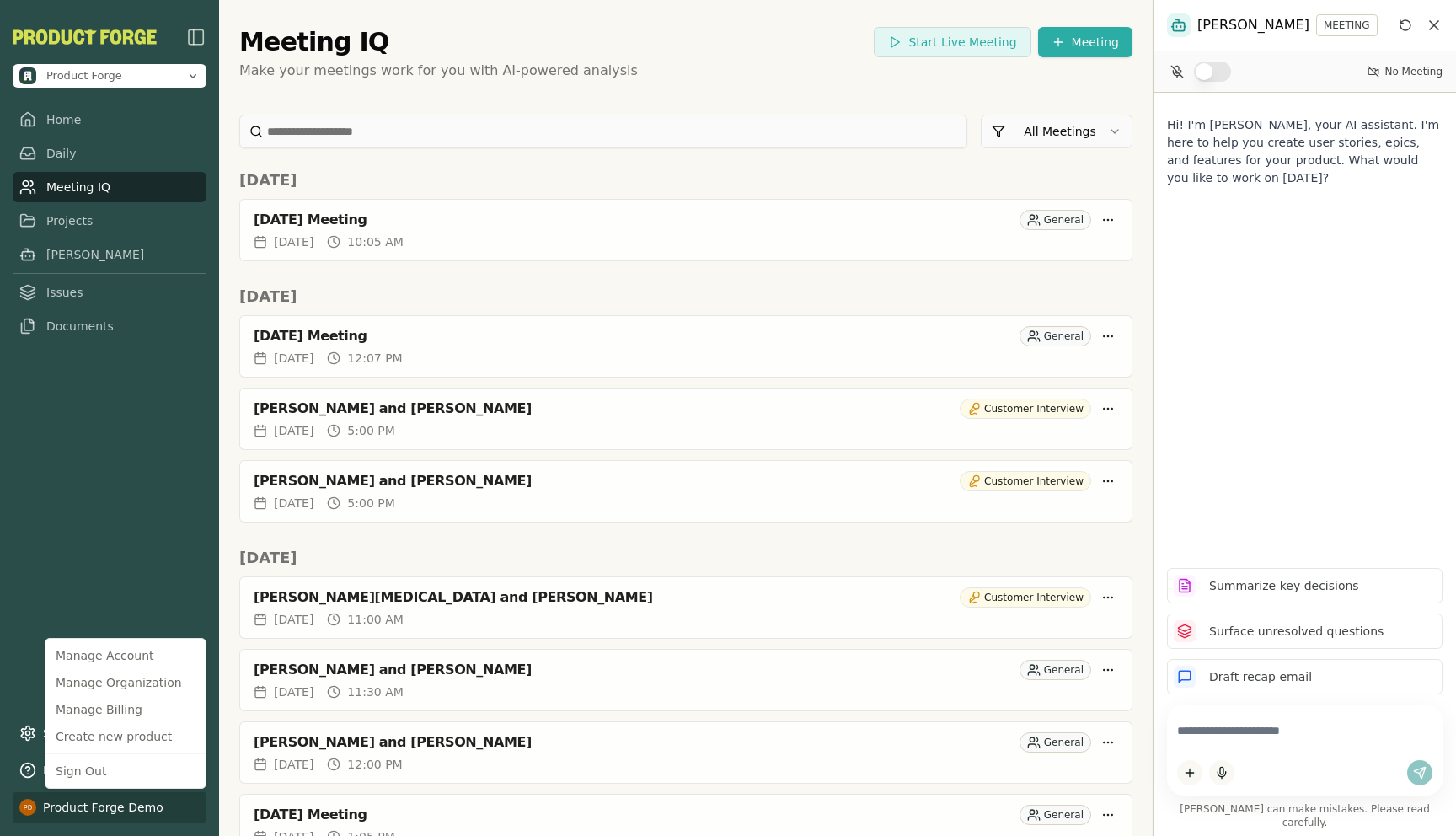
click at [51, 794] on html "Product Forge Home Daily Meeting IQ Projects Smith Issues Documents Settings He…" at bounding box center [728, 418] width 1456 height 836
click at [131, 680] on div "Manage Organization" at bounding box center [125, 682] width 153 height 27
